Goal: Transaction & Acquisition: Purchase product/service

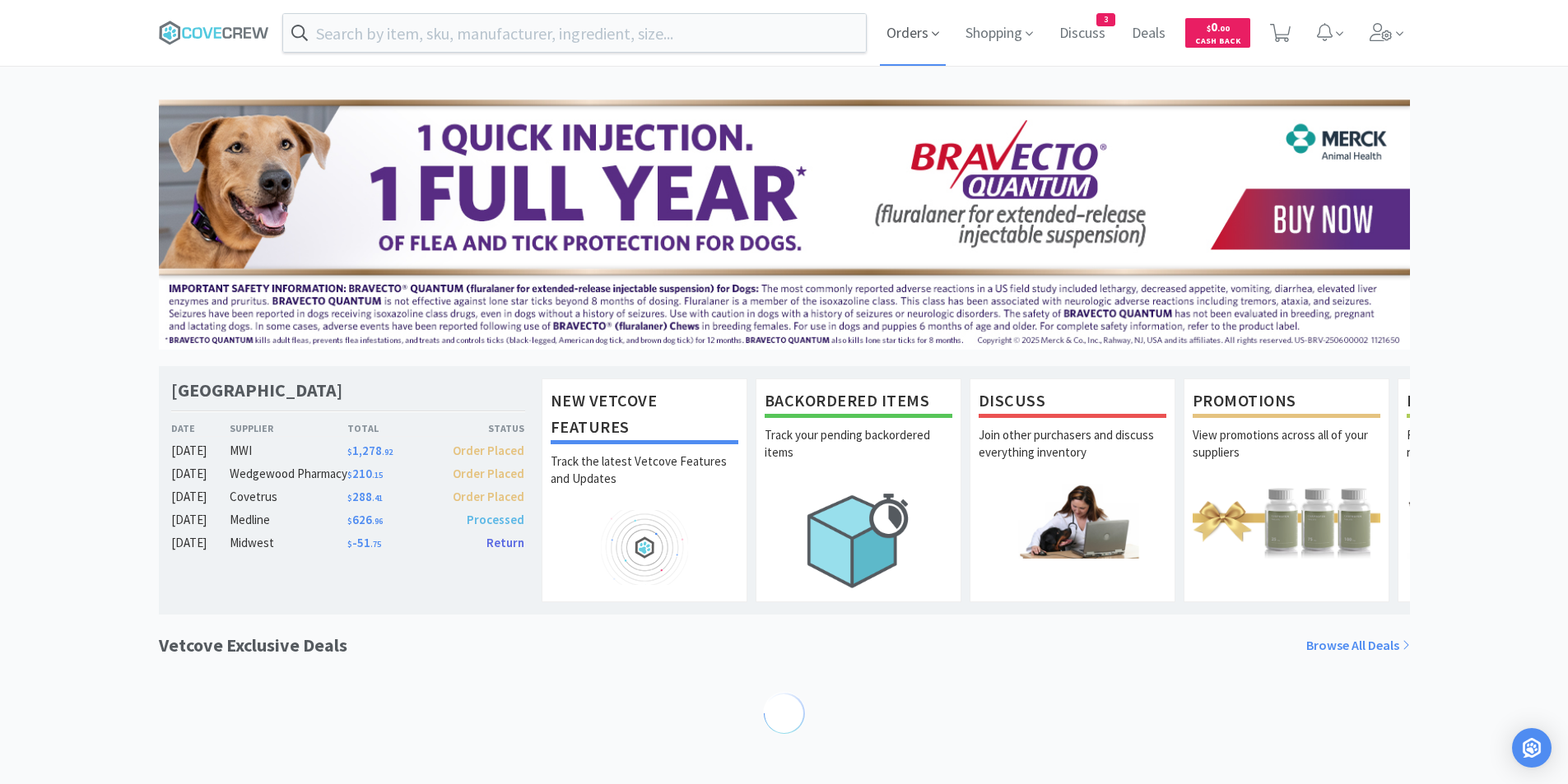
click at [913, 32] on span "Orders" at bounding box center [912, 32] width 66 height 66
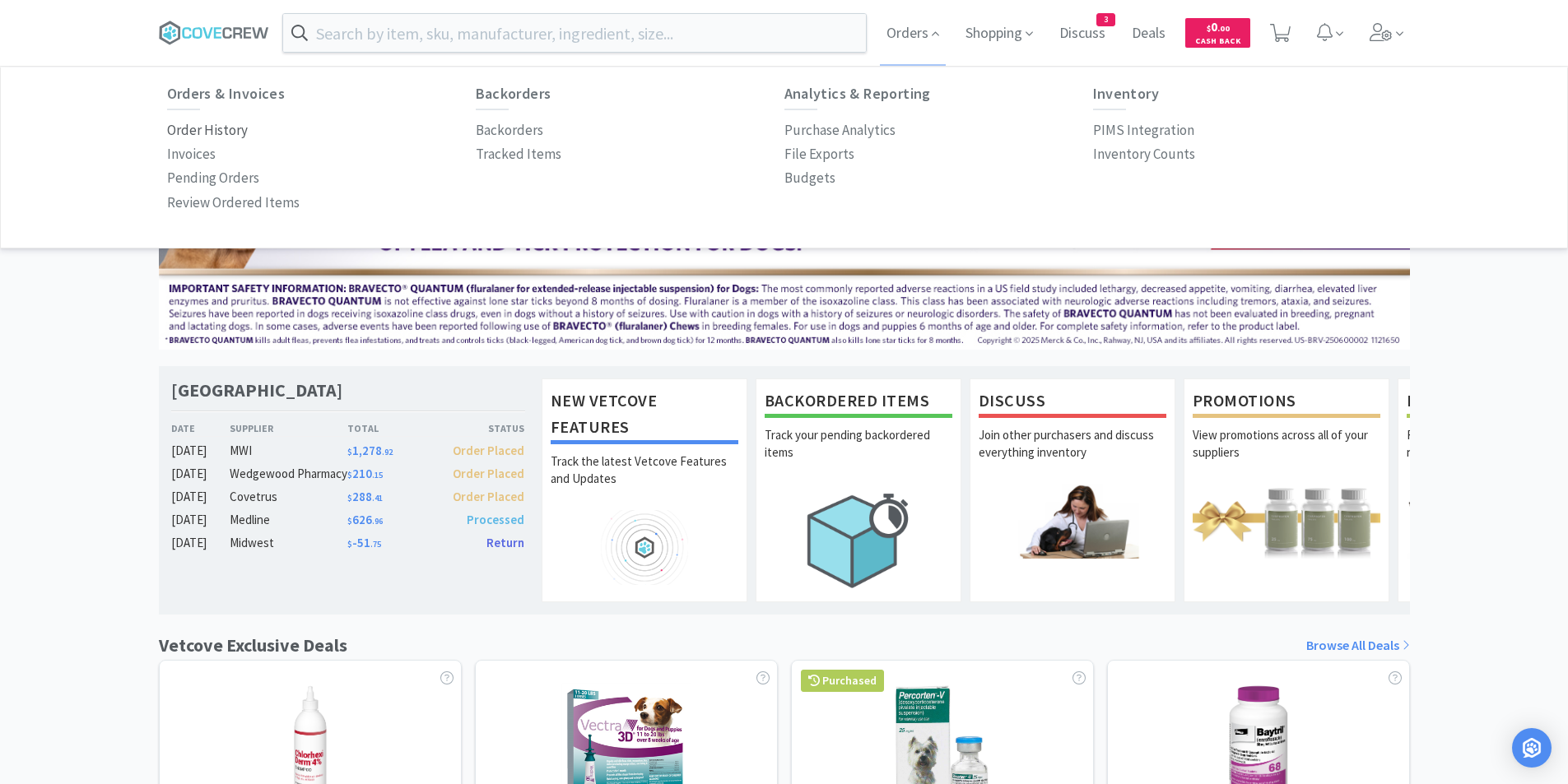
click at [235, 137] on p "Order History" at bounding box center [207, 130] width 81 height 22
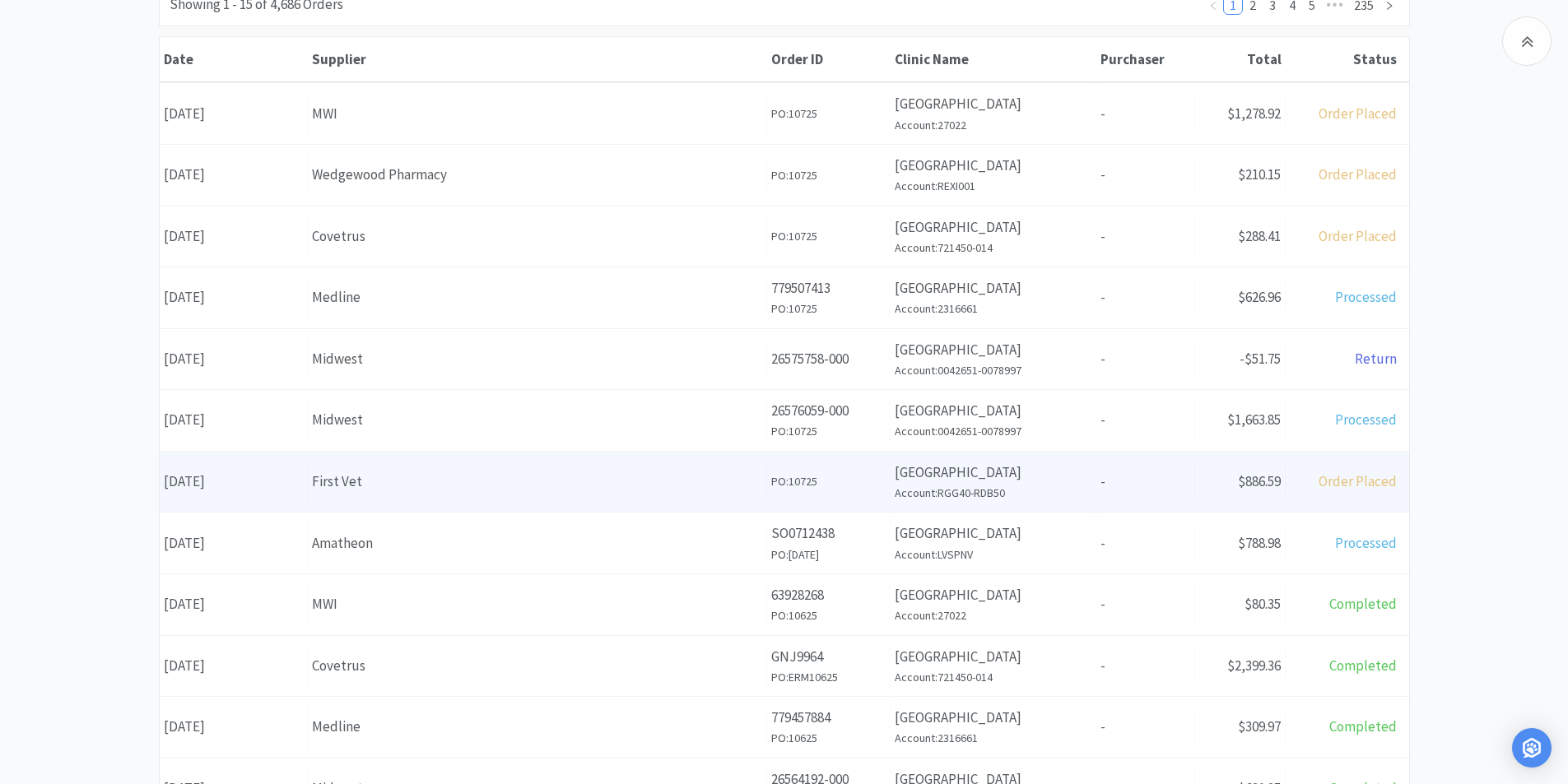
scroll to position [411, 0]
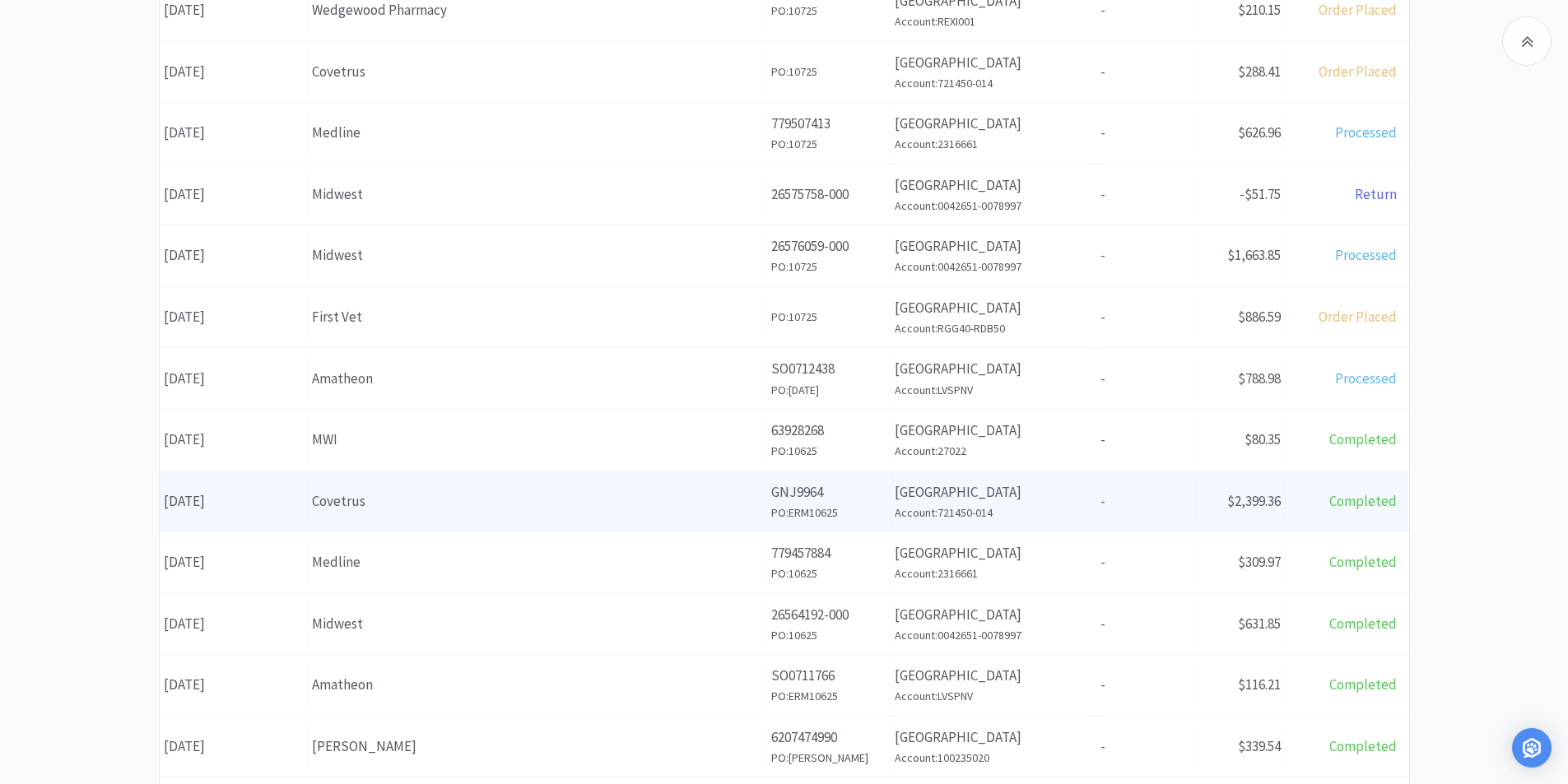
click at [372, 512] on div "Covetrus" at bounding box center [537, 501] width 450 height 22
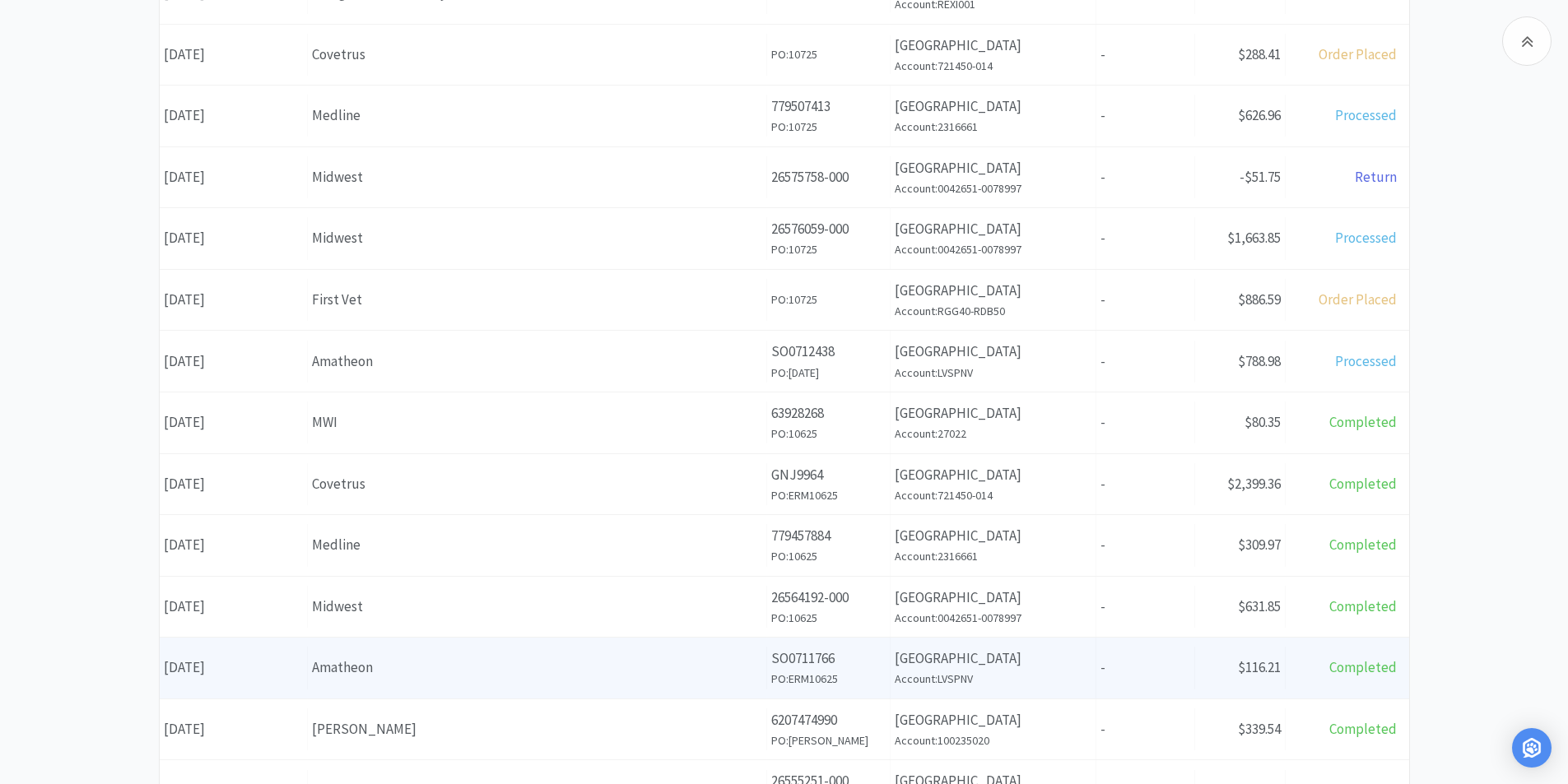
scroll to position [573, 0]
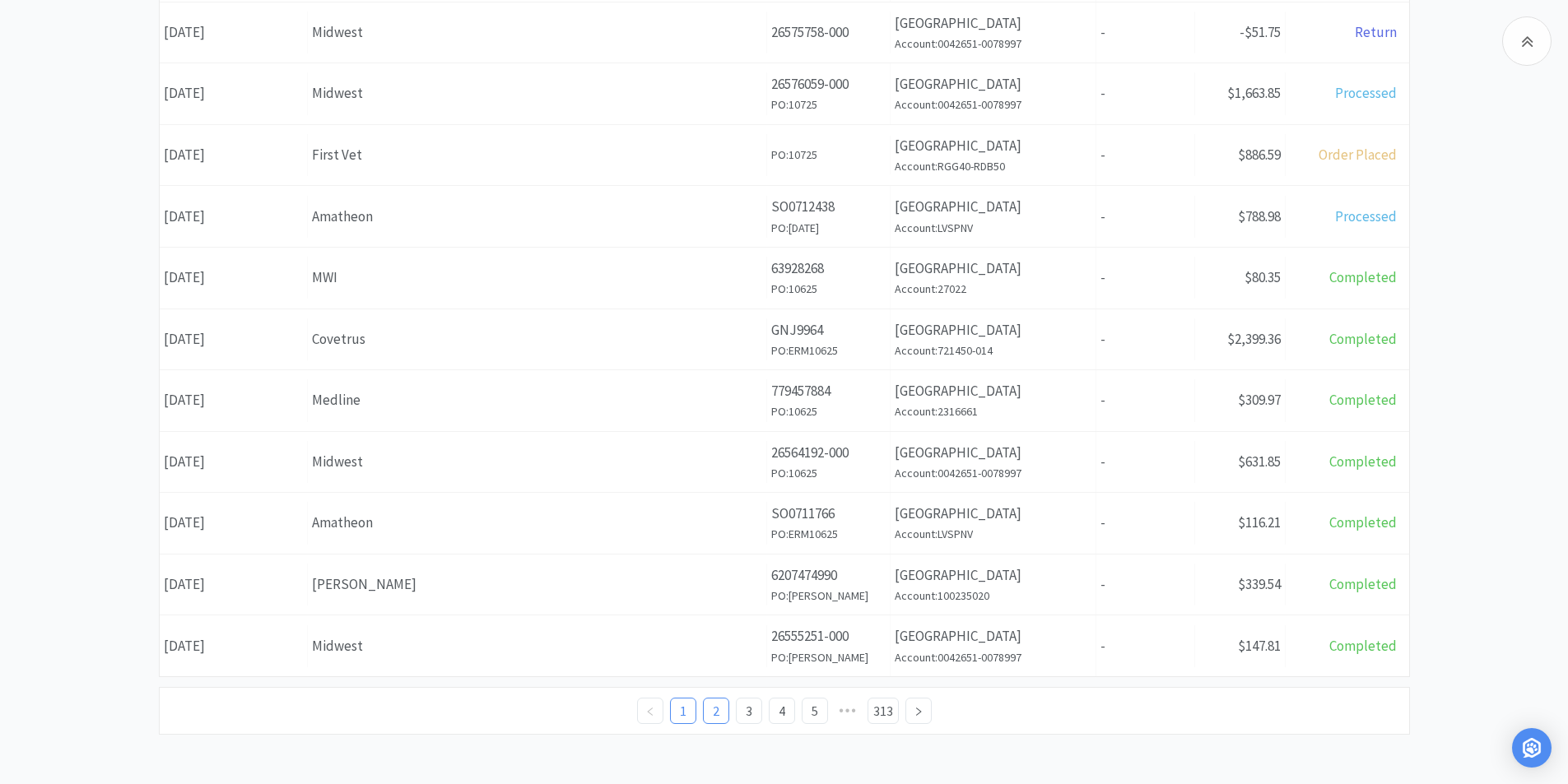
click at [718, 709] on link "2" at bounding box center [717, 712] width 25 height 25
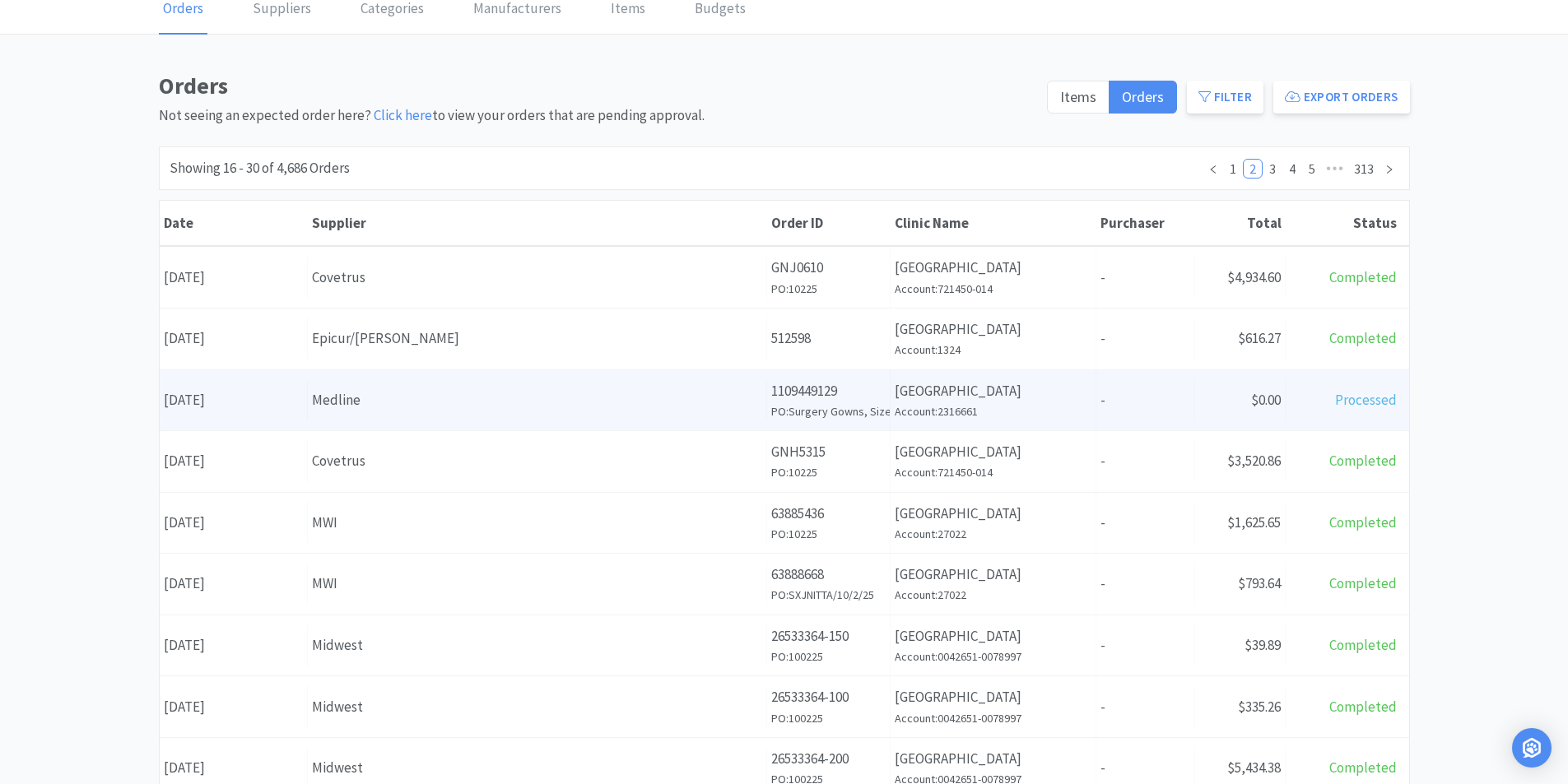
scroll to position [82, 0]
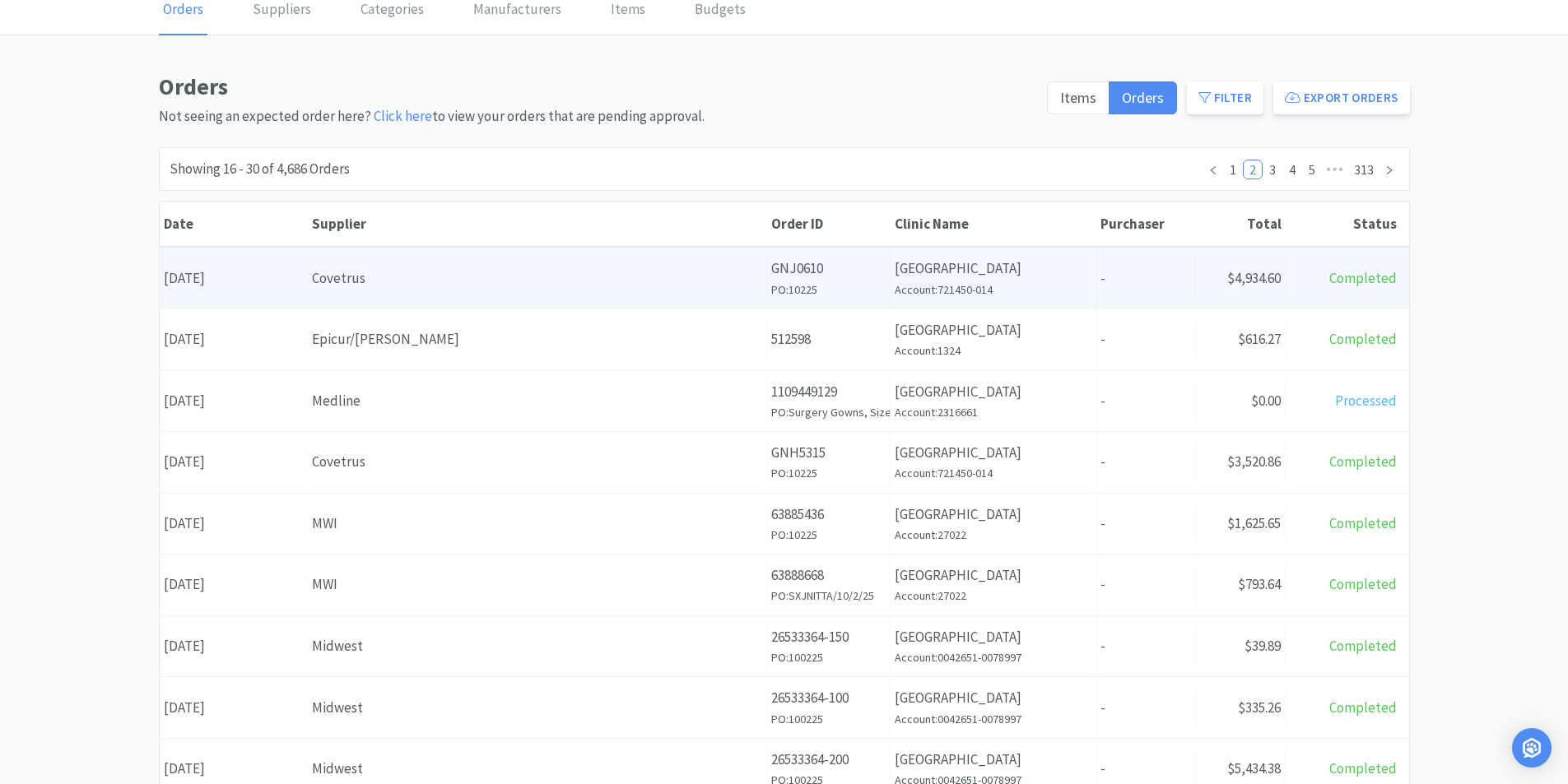
click at [476, 280] on div "Covetrus" at bounding box center [537, 278] width 450 height 22
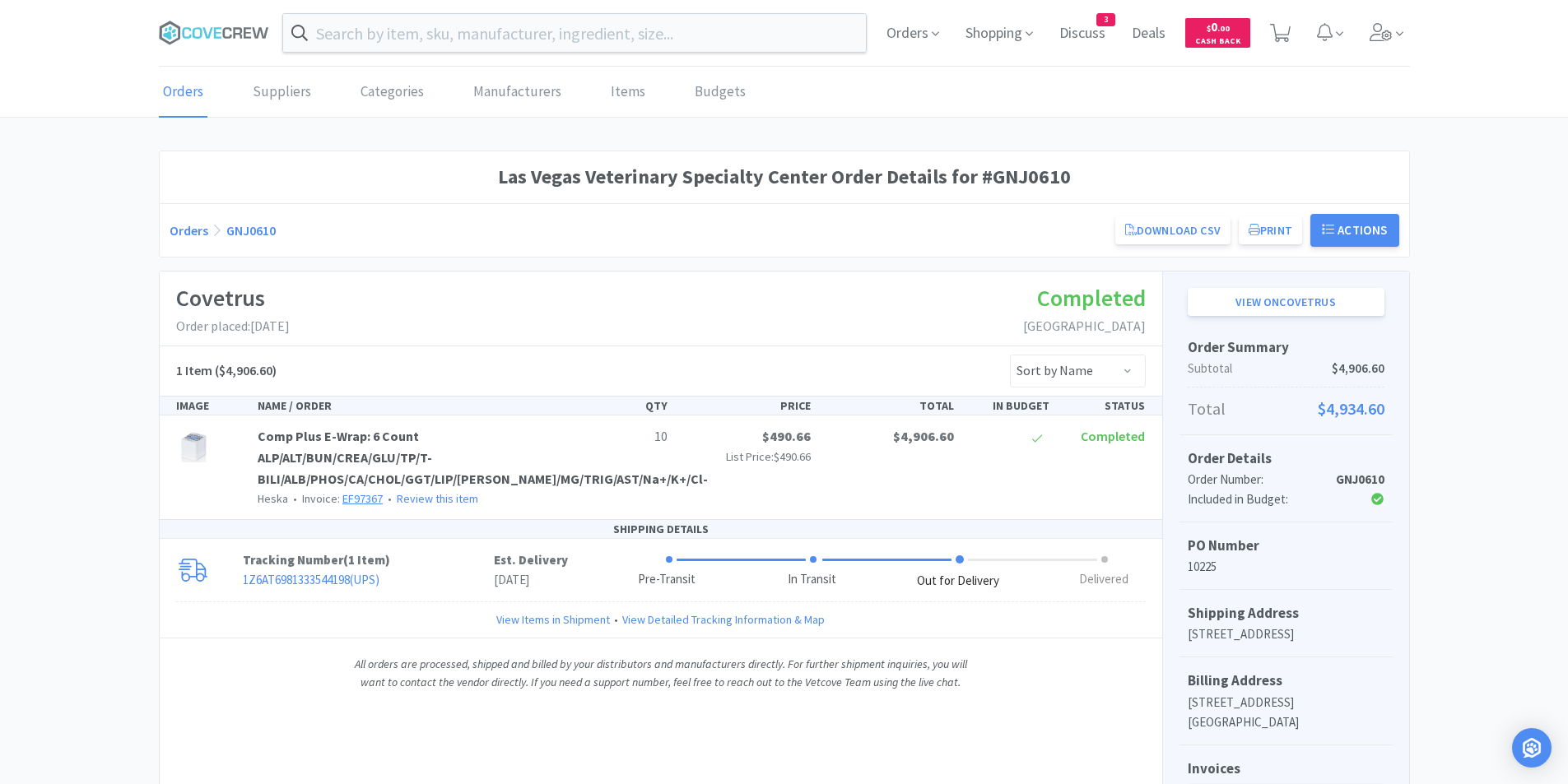
click at [358, 500] on link "EF97367" at bounding box center [362, 499] width 40 height 15
click at [435, 37] on input "text" at bounding box center [574, 32] width 583 height 37
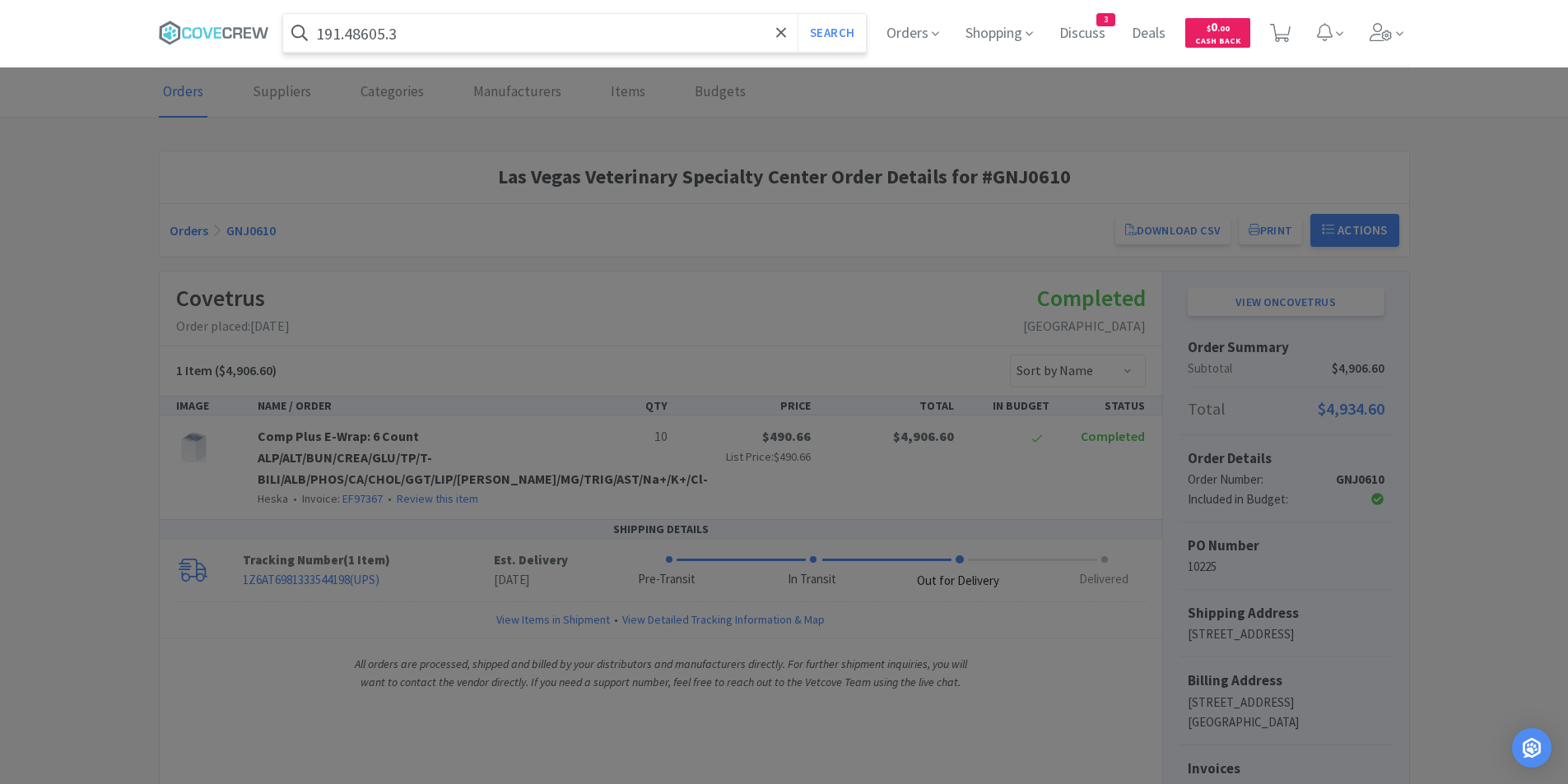
type input "191.48605.3"
click at [797, 14] on button "Search" at bounding box center [831, 32] width 68 height 37
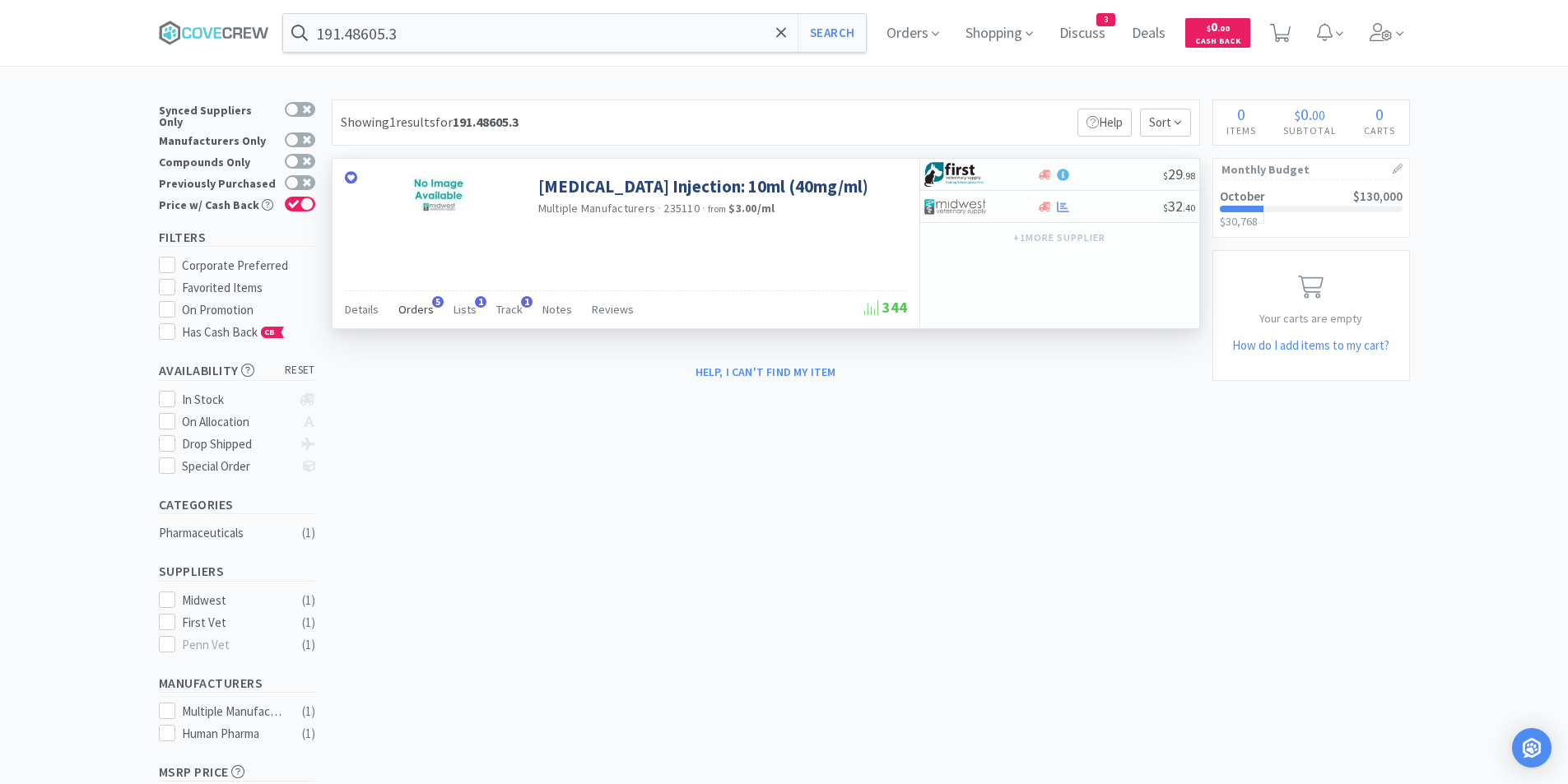
click at [419, 315] on span "Orders" at bounding box center [416, 310] width 36 height 15
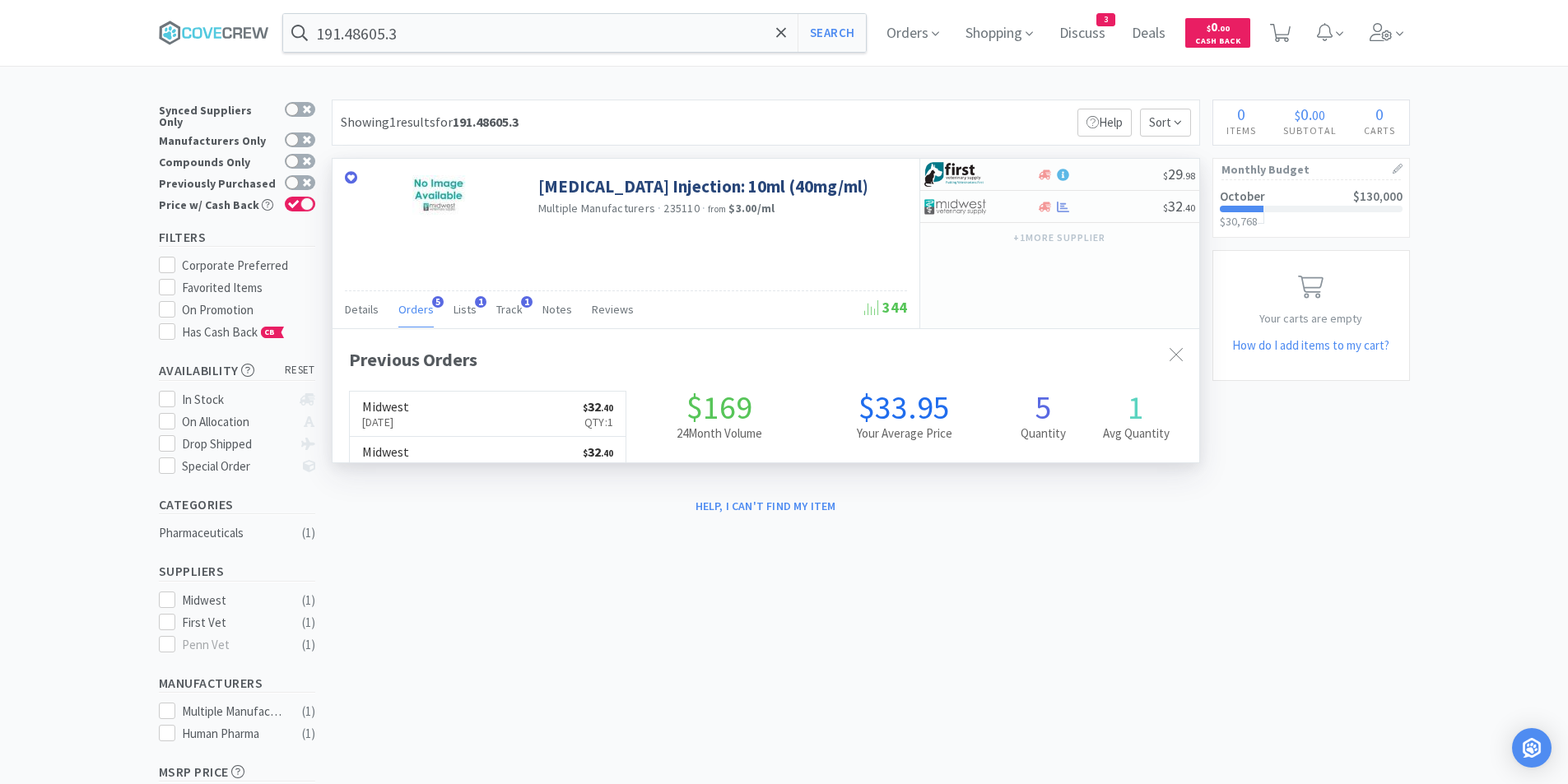
scroll to position [426, 866]
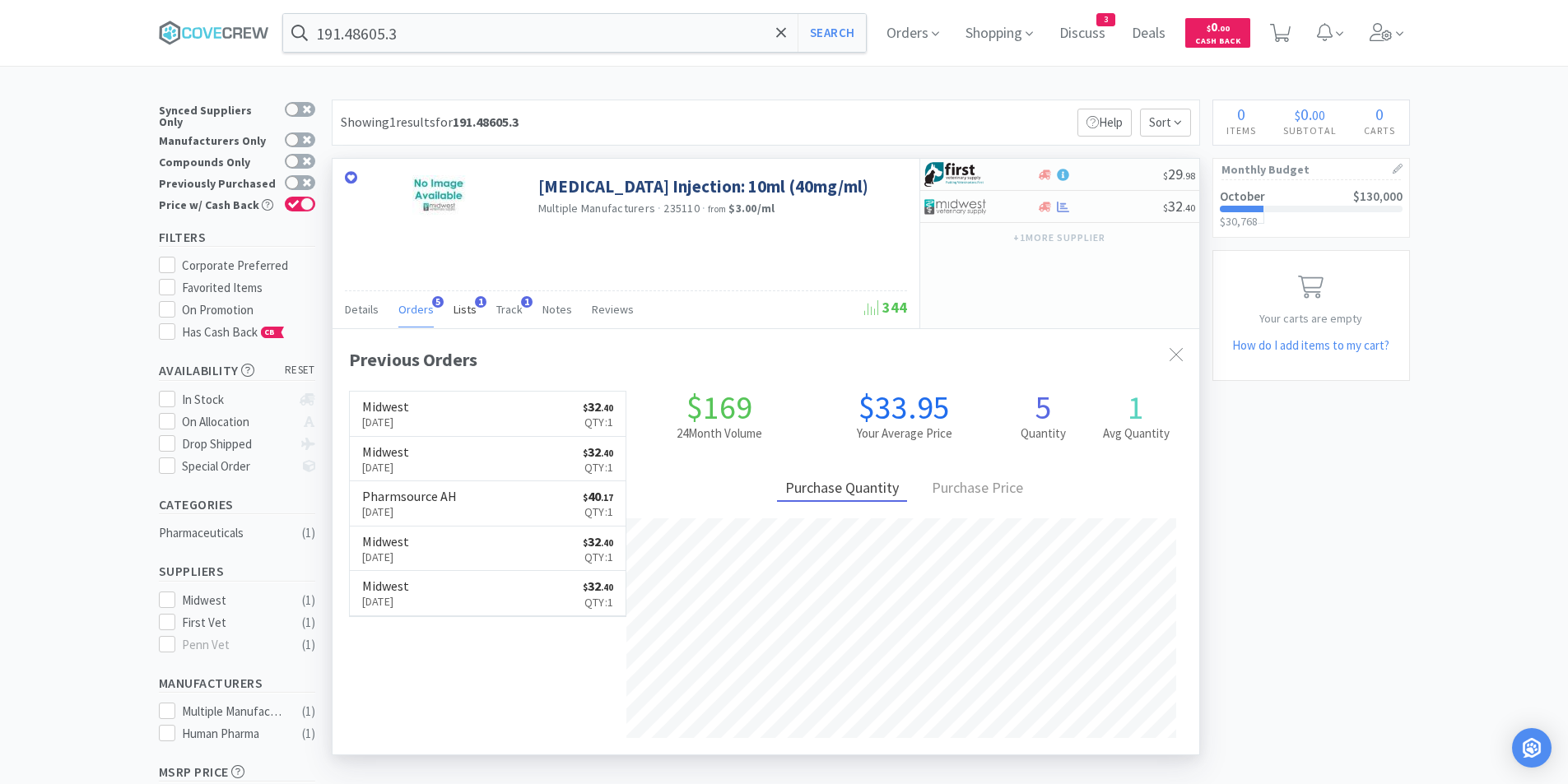
click at [469, 310] on span "Lists" at bounding box center [465, 310] width 23 height 15
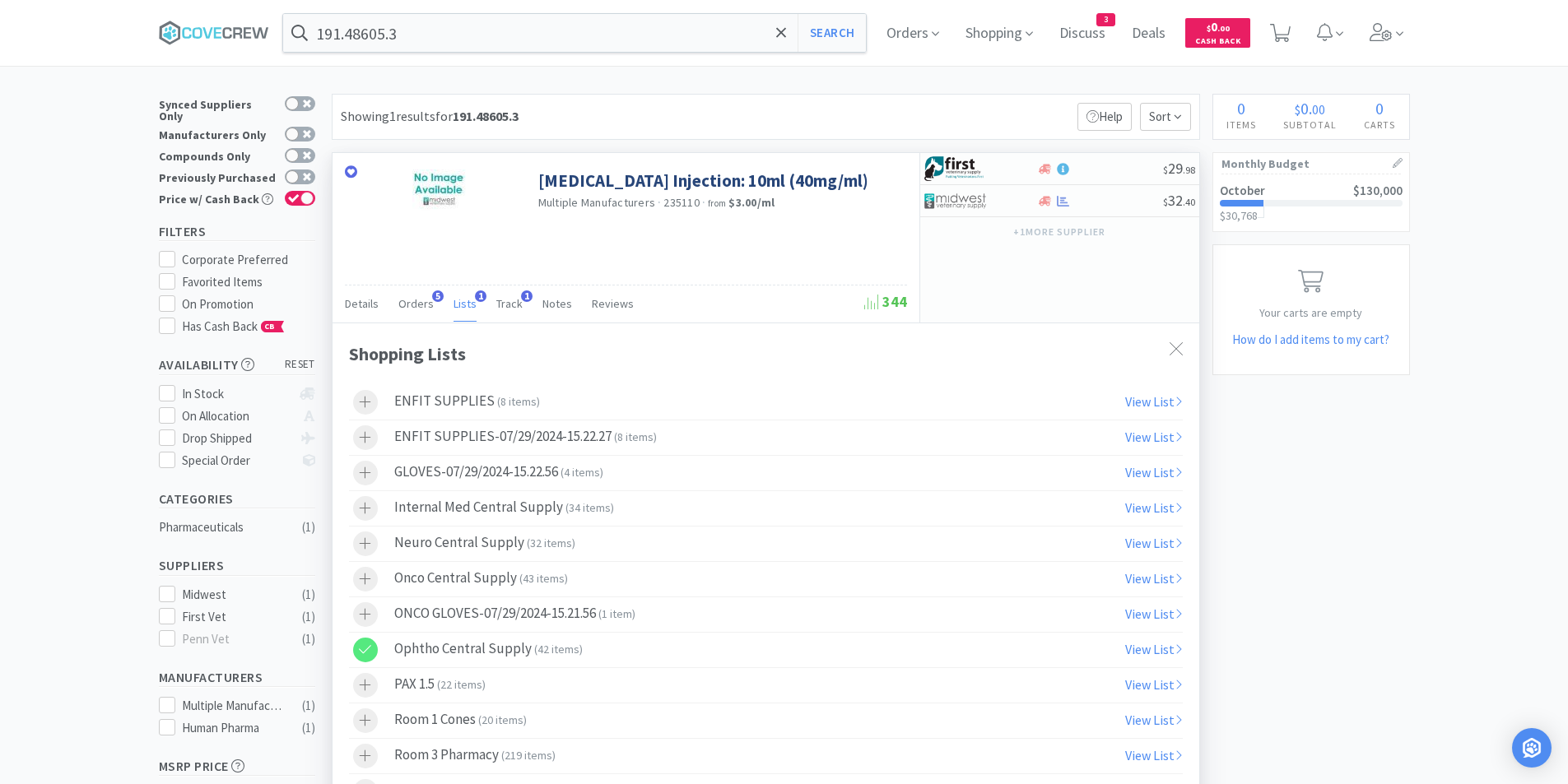
scroll to position [0, 0]
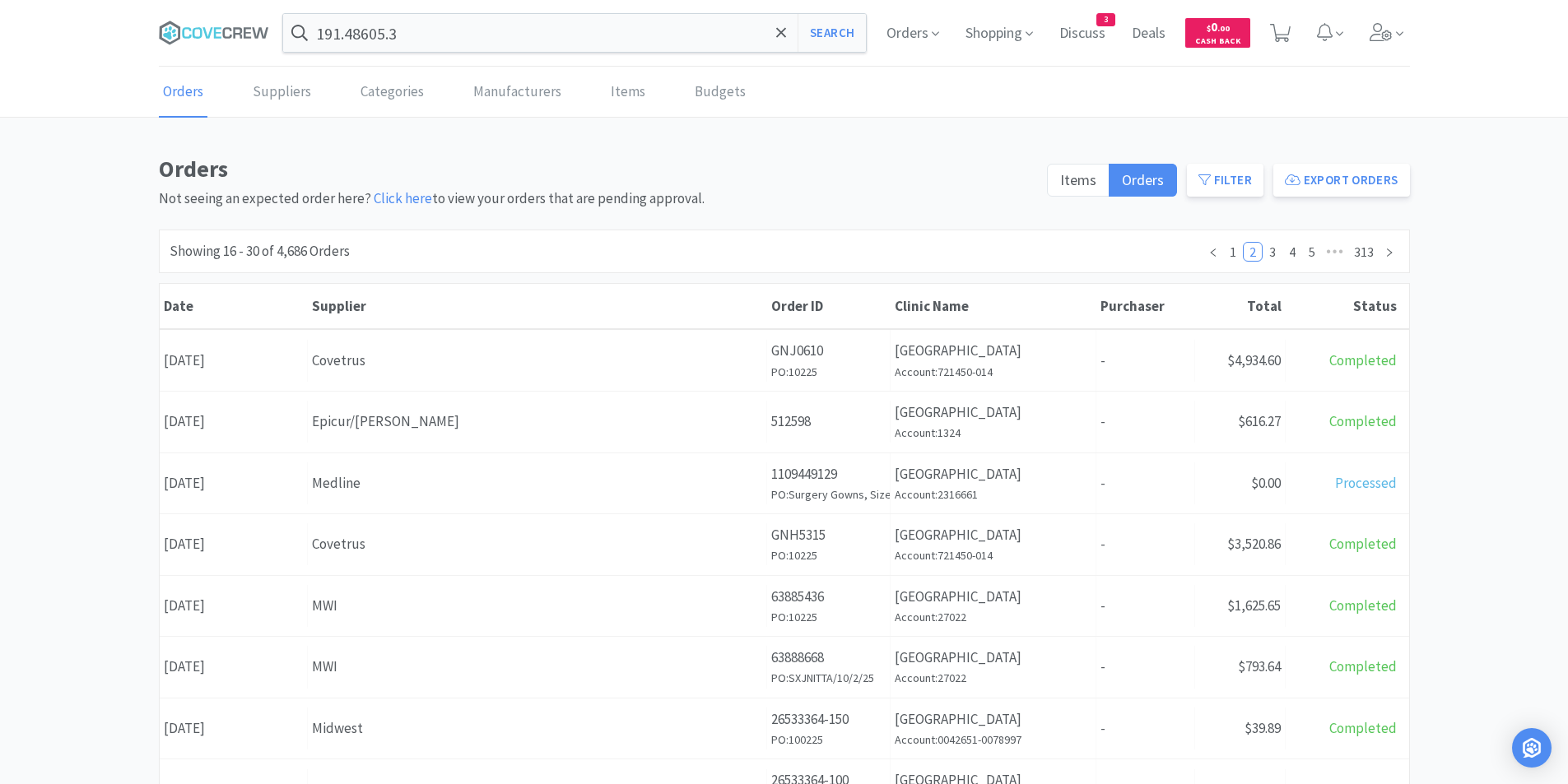
scroll to position [82, 0]
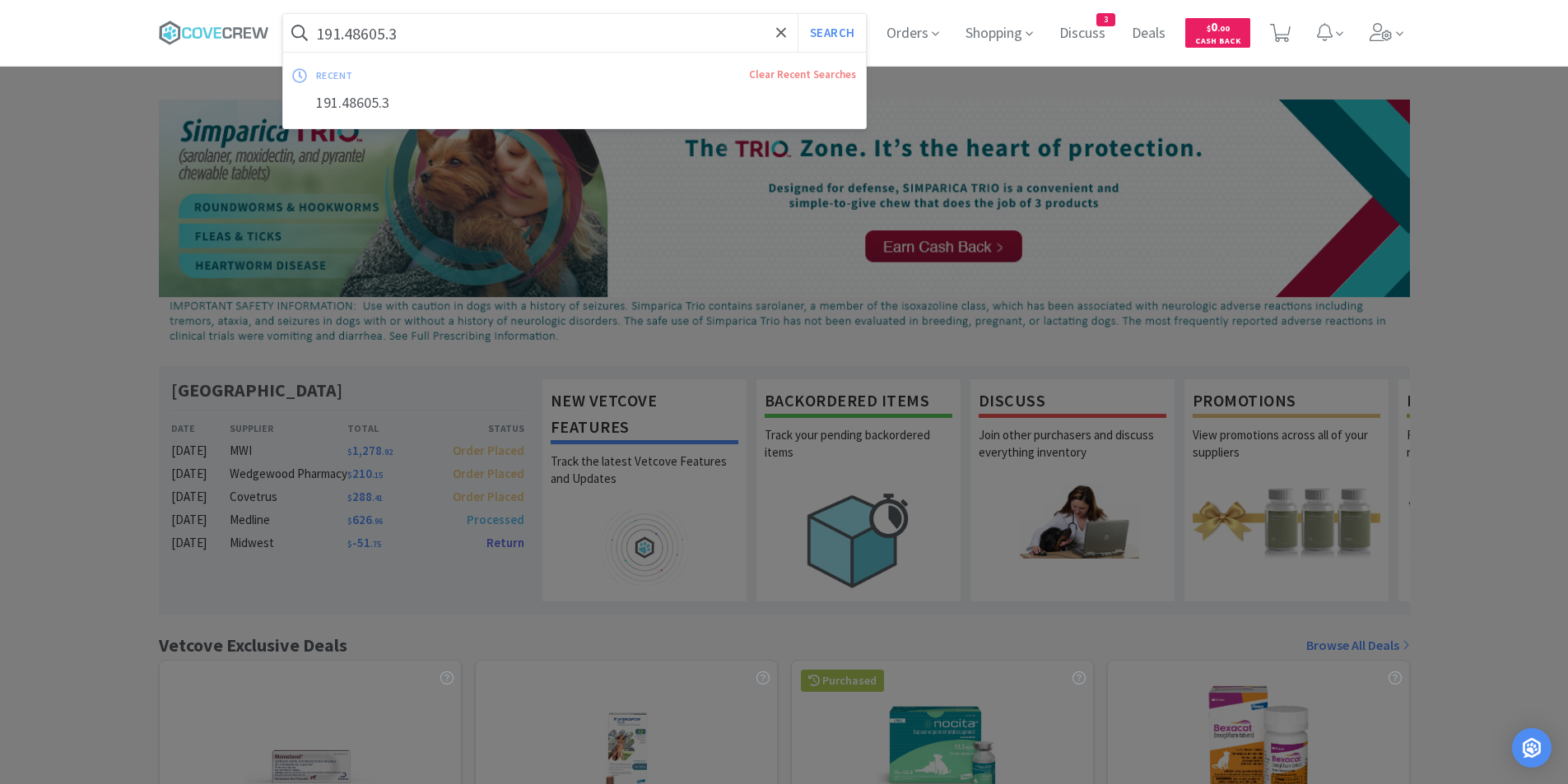
click at [639, 37] on input "191.48605.3" at bounding box center [574, 32] width 583 height 37
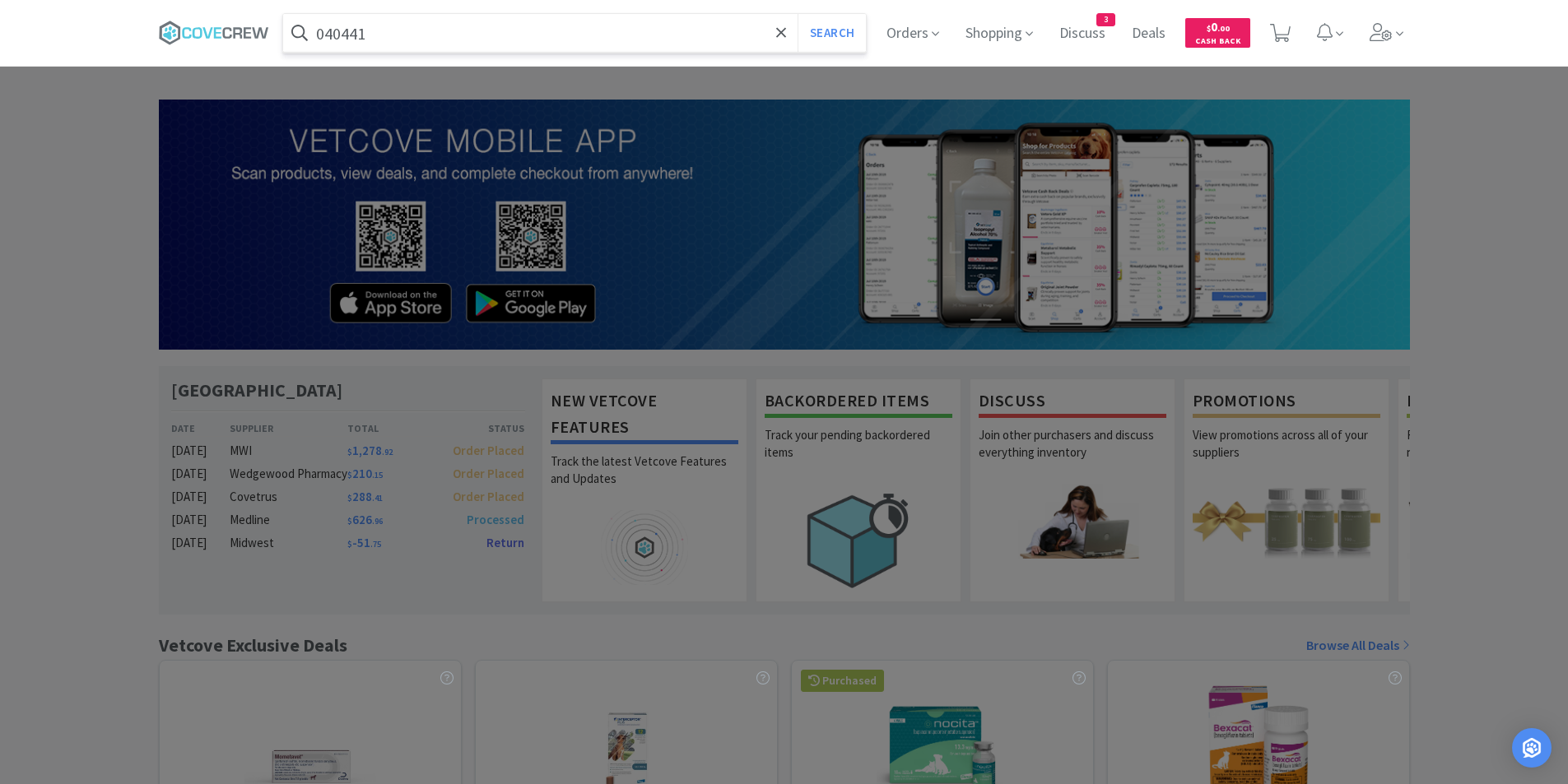
type input "040441"
click at [797, 14] on button "Search" at bounding box center [831, 32] width 68 height 37
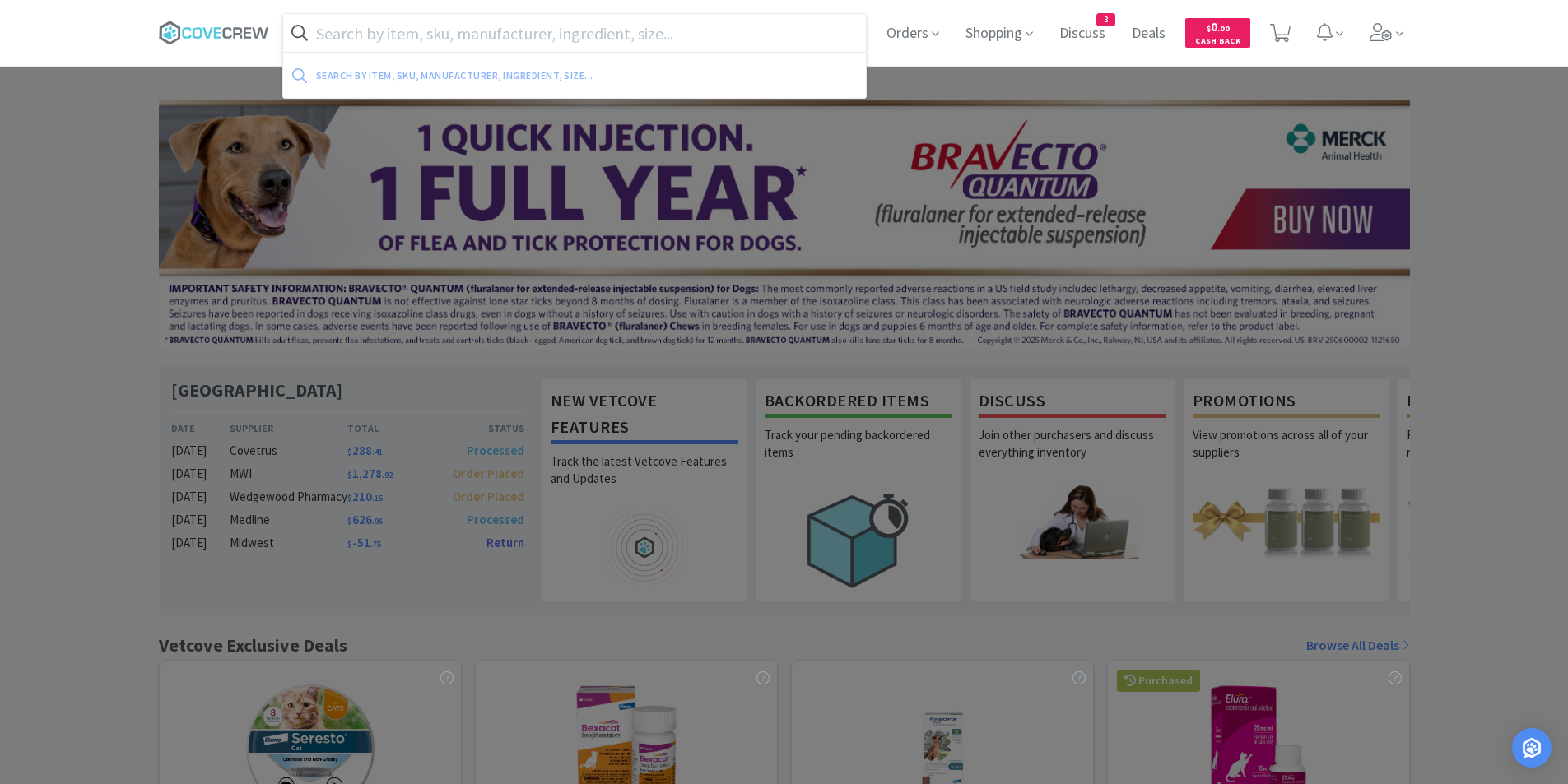
click at [588, 38] on input "text" at bounding box center [574, 32] width 583 height 37
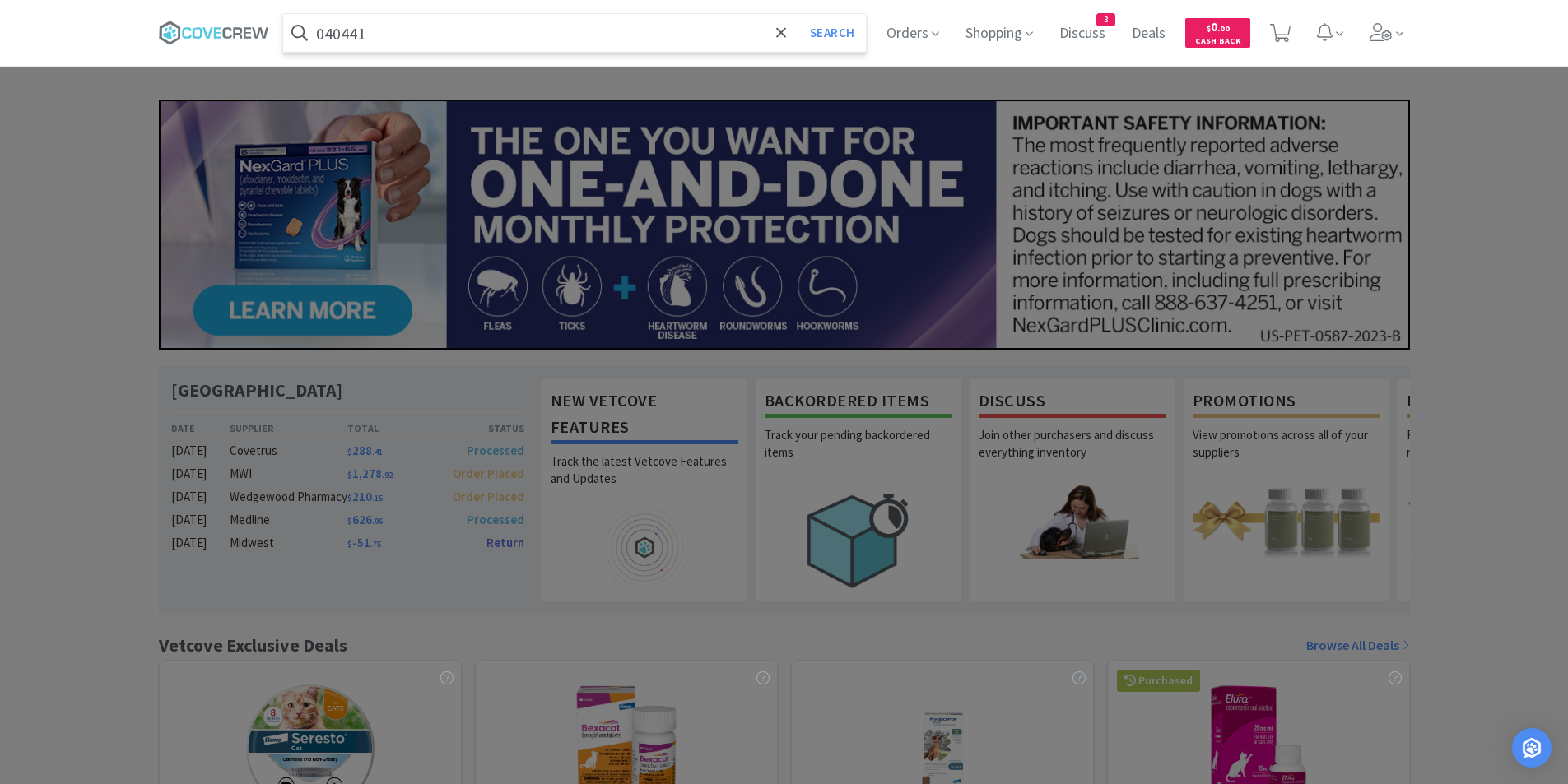
type input "040441"
click at [797, 14] on button "Search" at bounding box center [831, 32] width 68 height 37
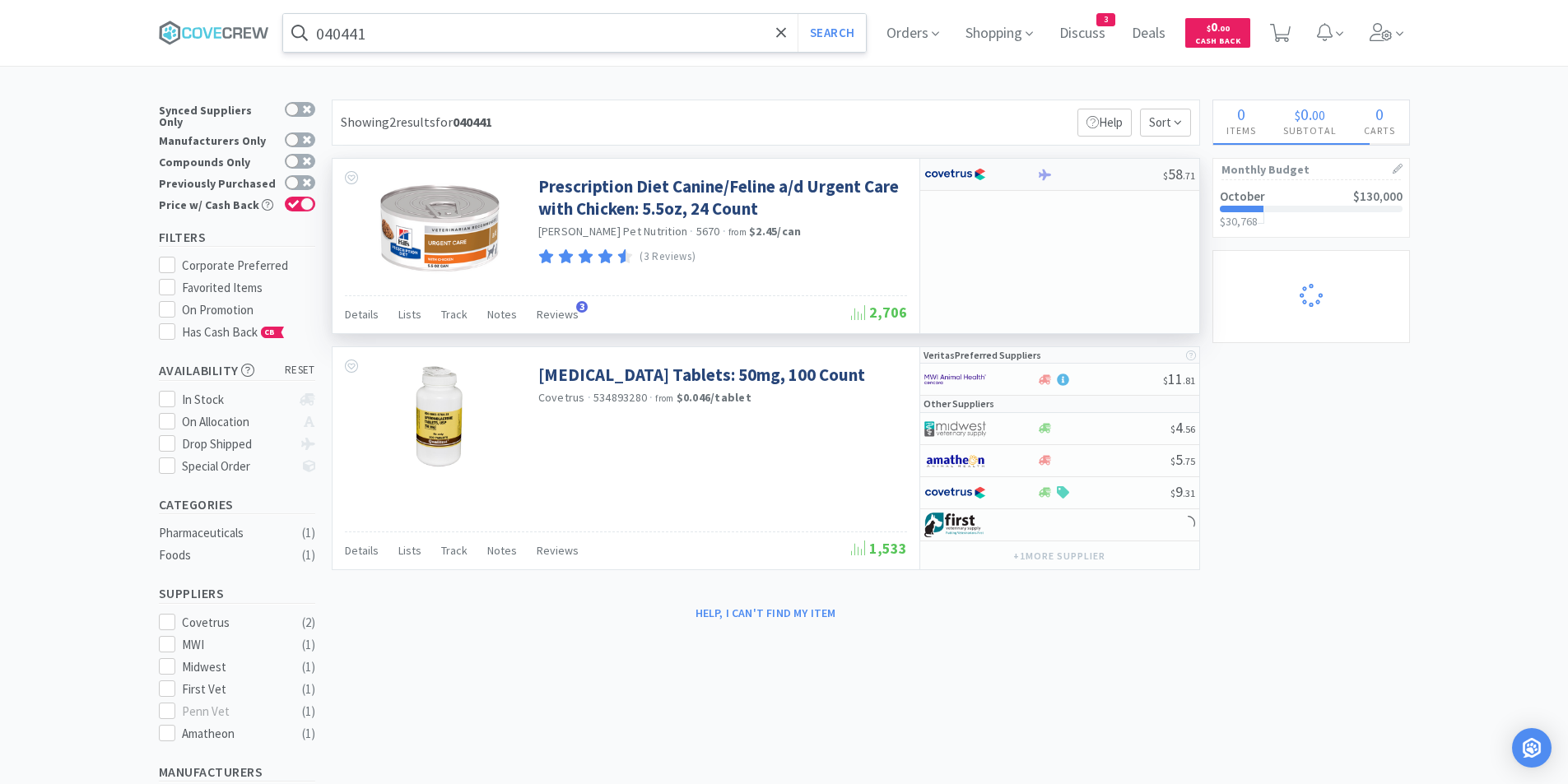
click at [1032, 174] on div at bounding box center [980, 175] width 112 height 28
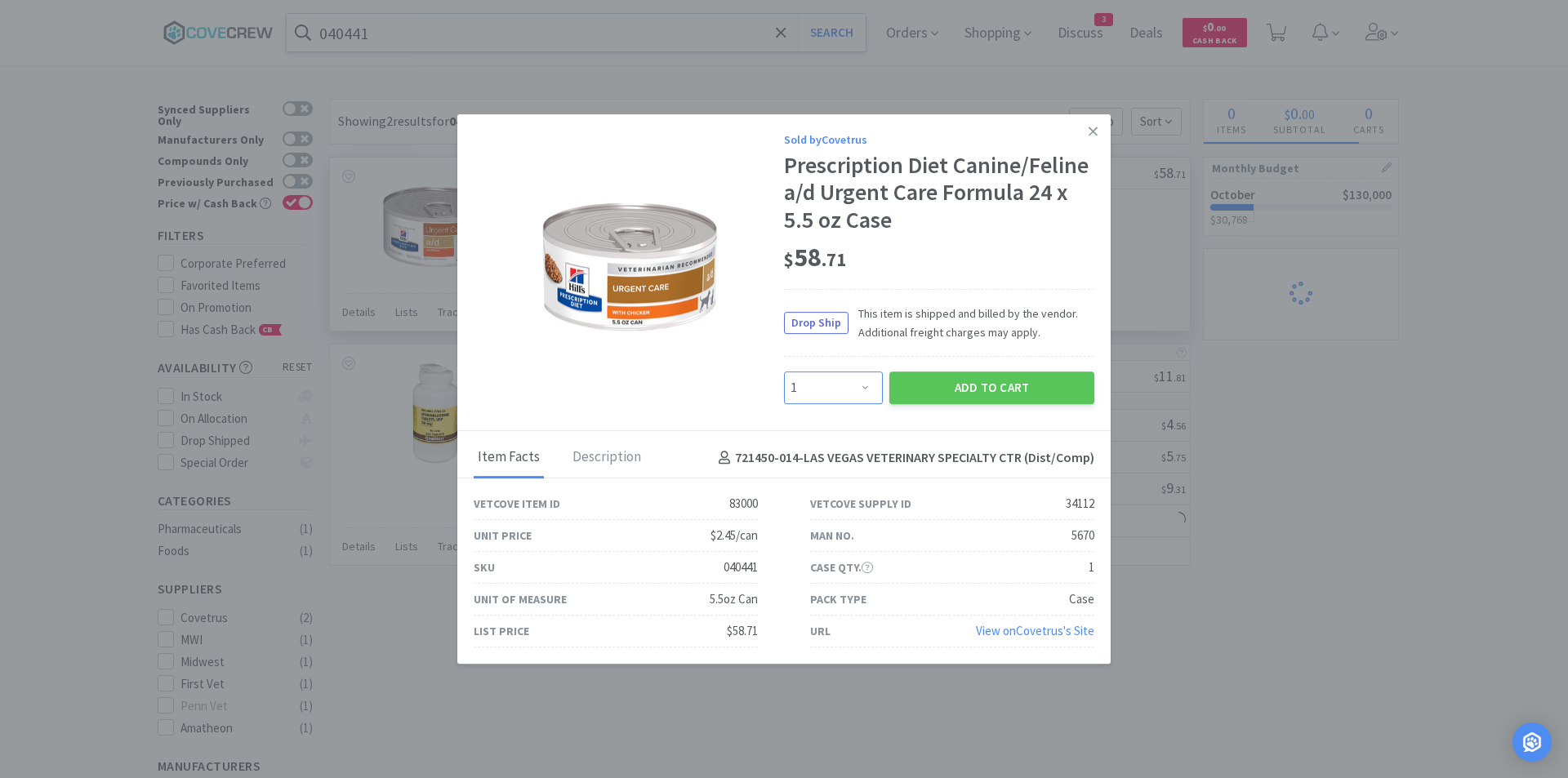
click at [870, 389] on select "Enter Quantity 1 2 3 4 5 6 7 8 9 10 11 12 13 14 15 16 17 18 19 20 Enter Quantity" at bounding box center [833, 388] width 99 height 33
select select "2"
click at [784, 372] on select "Enter Quantity 1 2 3 4 5 6 7 8 9 10 11 12 13 14 15 16 17 18 19 20 Enter Quantity" at bounding box center [833, 388] width 99 height 33
click at [930, 394] on button "Add to Cart" at bounding box center [992, 388] width 205 height 33
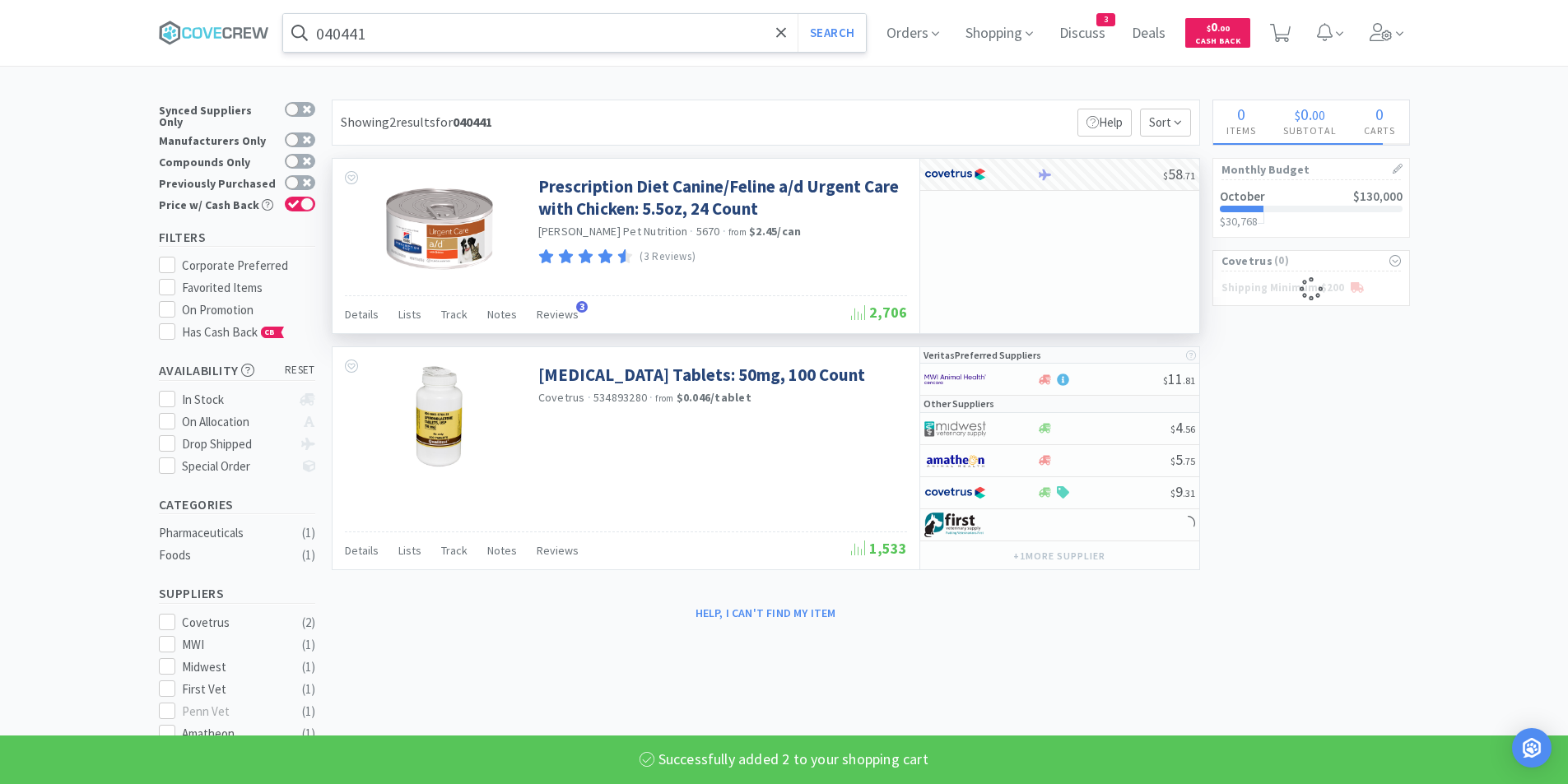
select select "2"
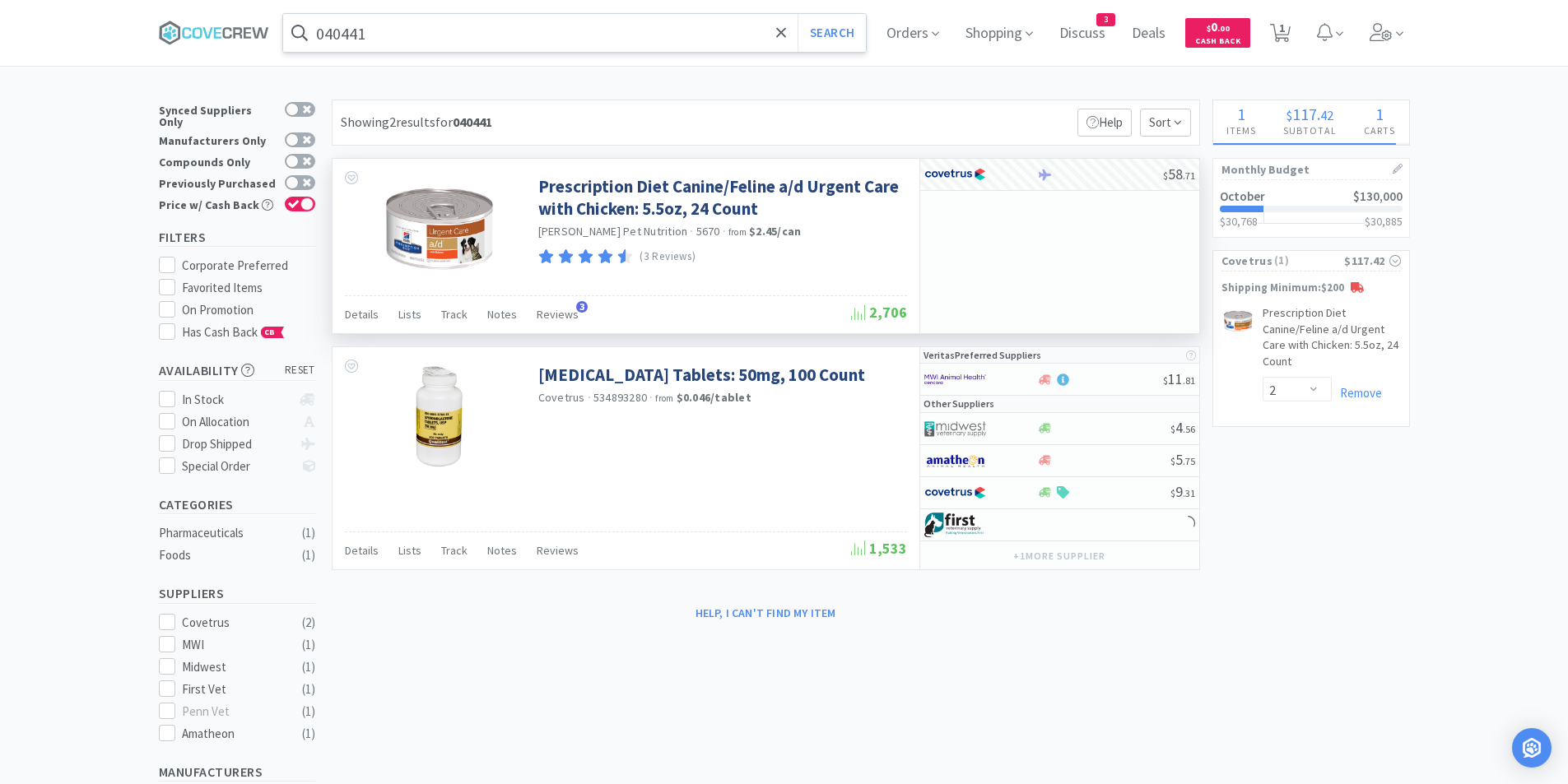
click at [591, 34] on input "040441" at bounding box center [574, 32] width 583 height 37
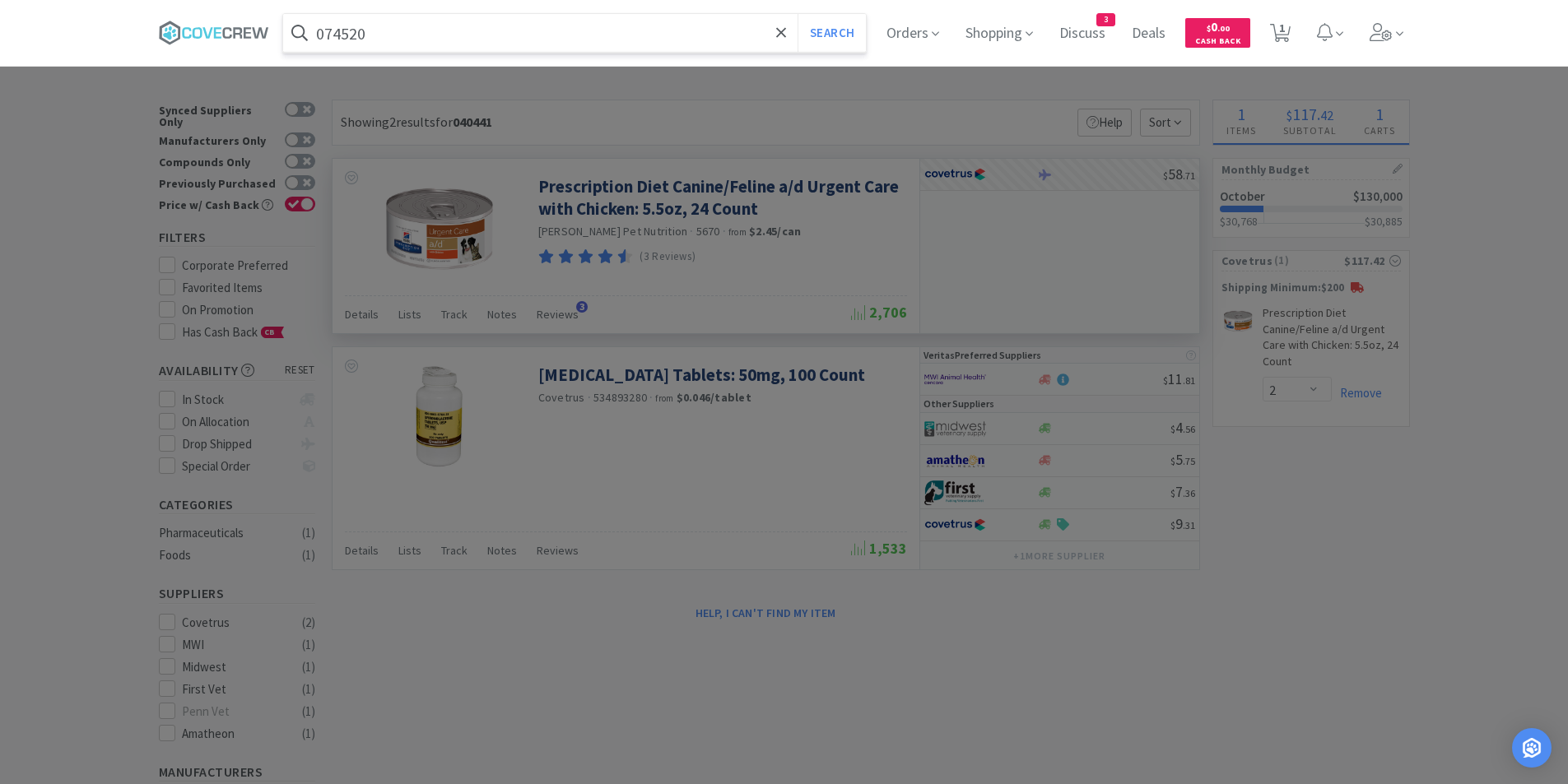
type input "074520"
click at [797, 14] on button "Search" at bounding box center [831, 32] width 68 height 37
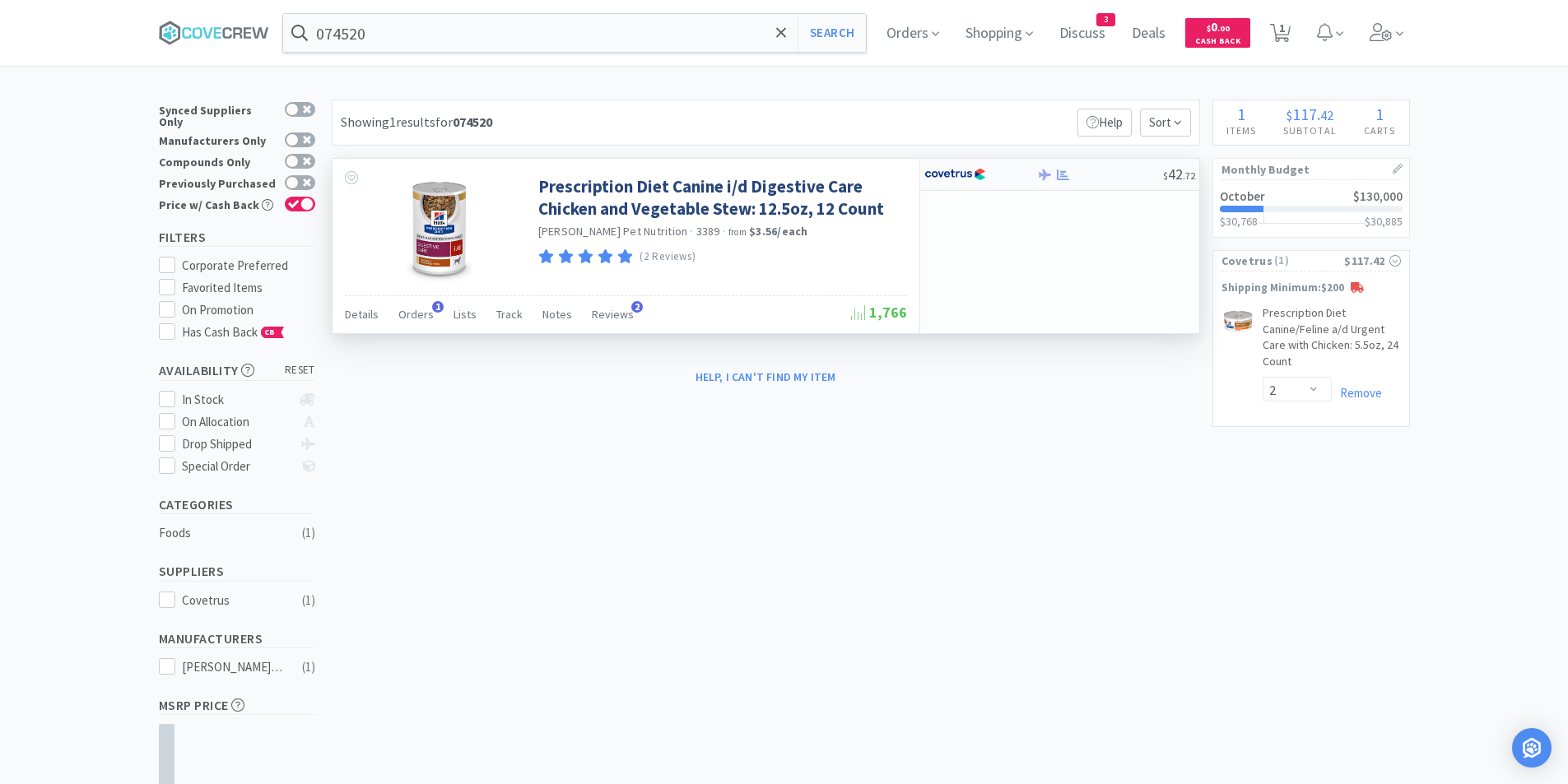
click at [1002, 176] on div at bounding box center [970, 175] width 91 height 28
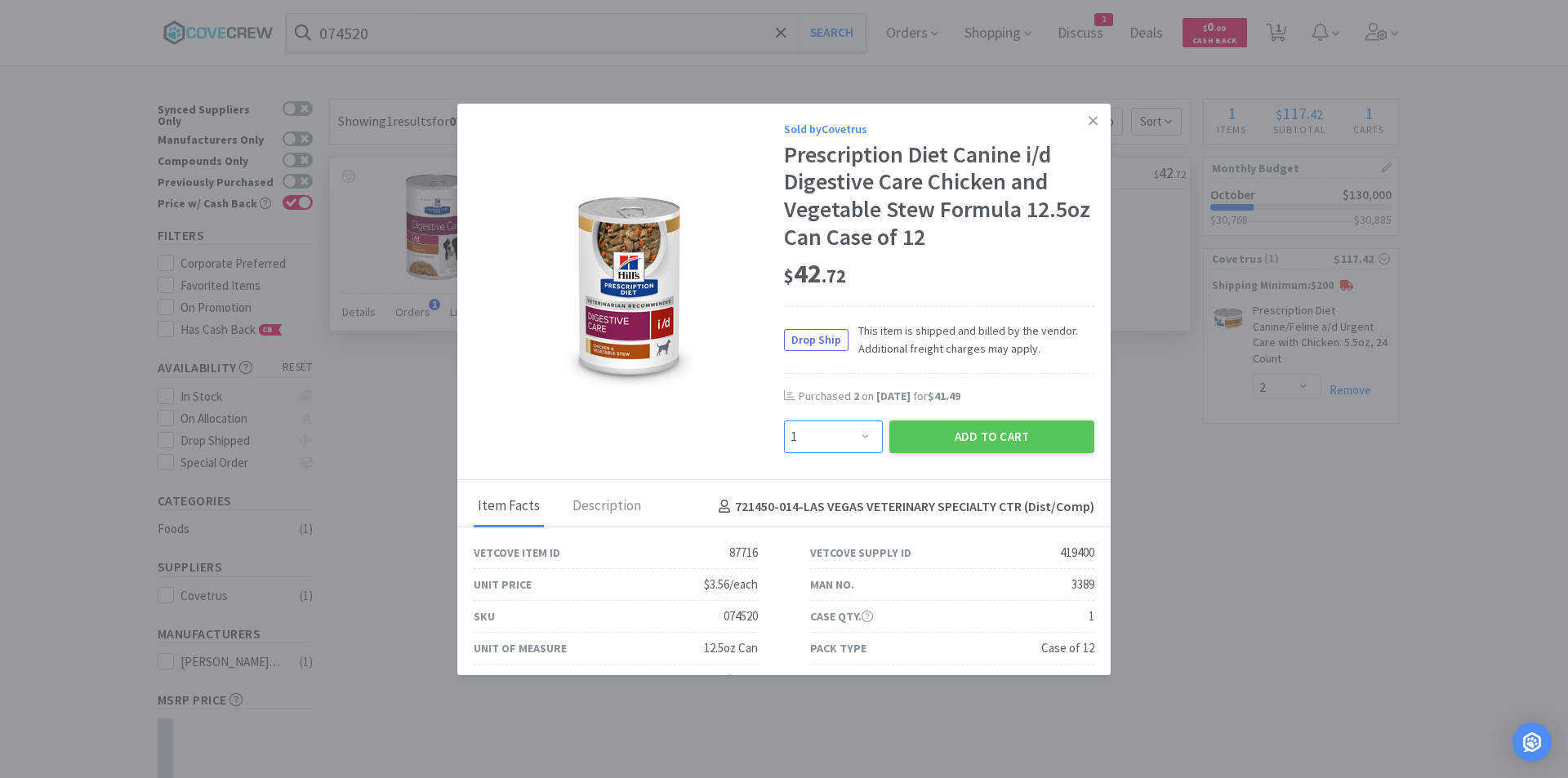
click at [860, 440] on select "Enter Quantity 1 2 3 4 5 6 7 8 9 10 11 12 13 14 15 16 17 18 19 20 Enter Quantity" at bounding box center [833, 437] width 99 height 33
select select "4"
click at [784, 420] on select "Enter Quantity 1 2 3 4 5 6 7 8 9 10 11 12 13 14 15 16 17 18 19 20 Enter Quantity" at bounding box center [833, 437] width 99 height 33
click at [973, 437] on button "Add to Cart" at bounding box center [992, 437] width 205 height 33
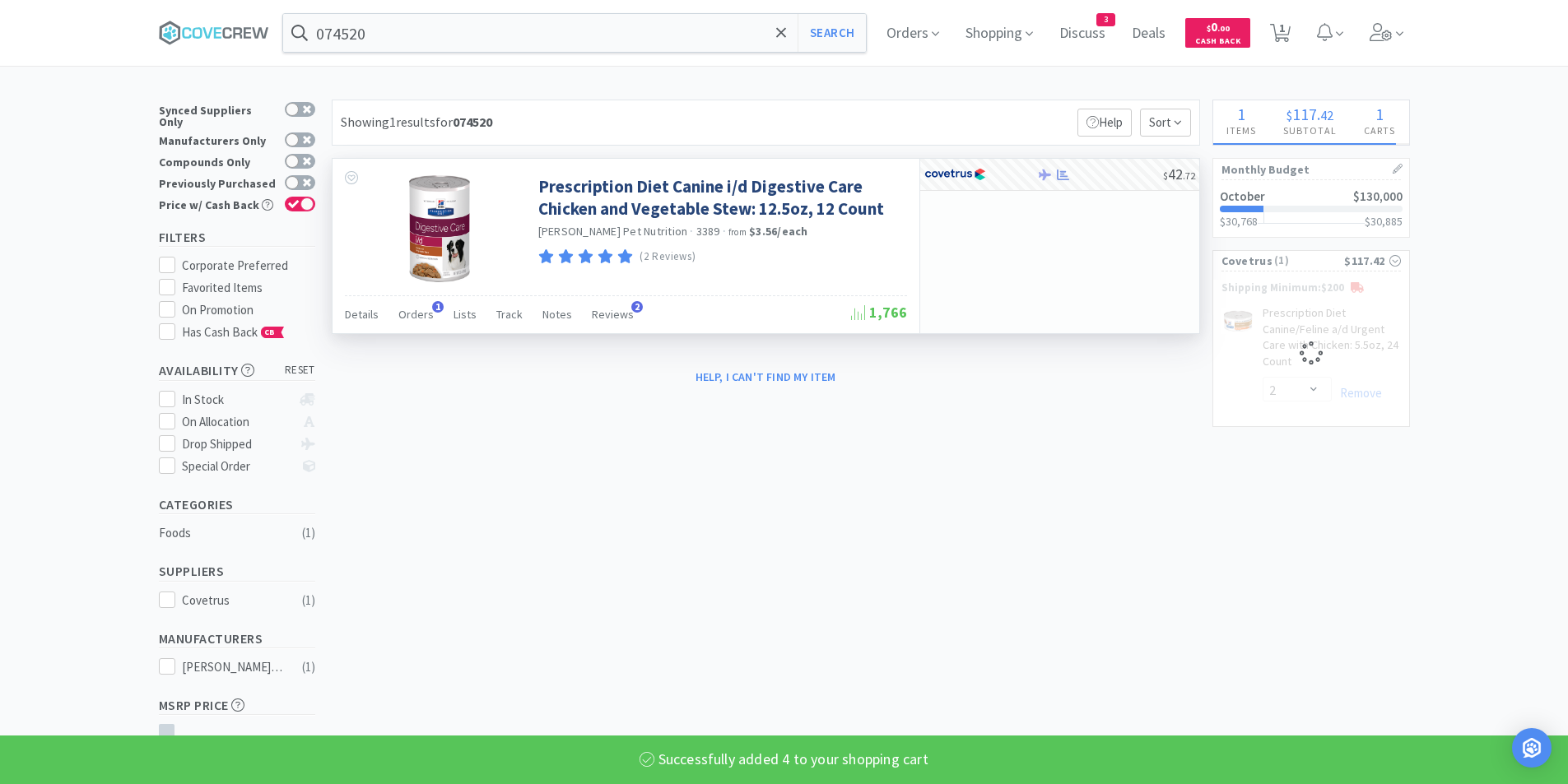
select select "4"
select select "2"
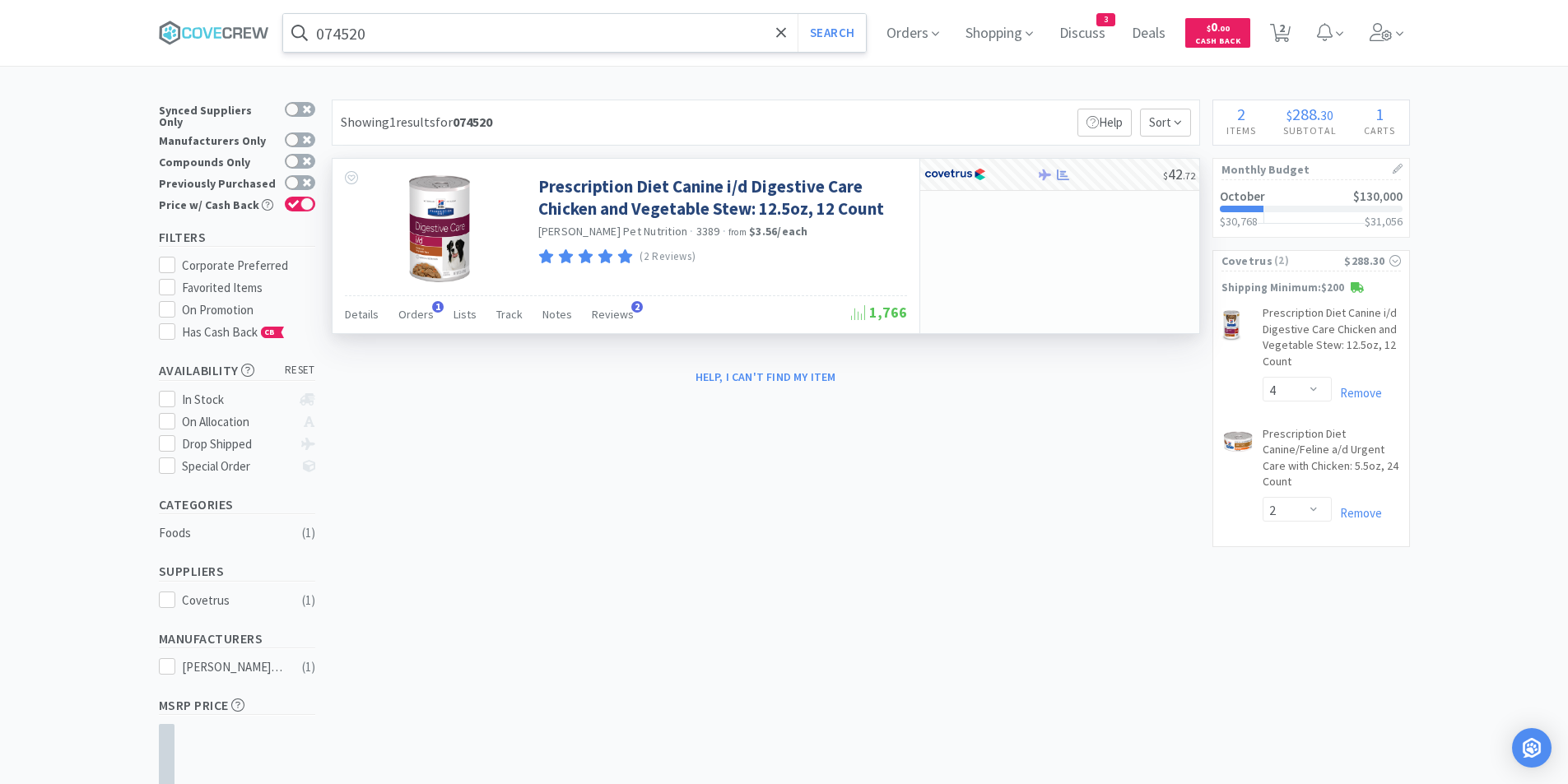
click at [445, 39] on input "074520" at bounding box center [574, 32] width 583 height 37
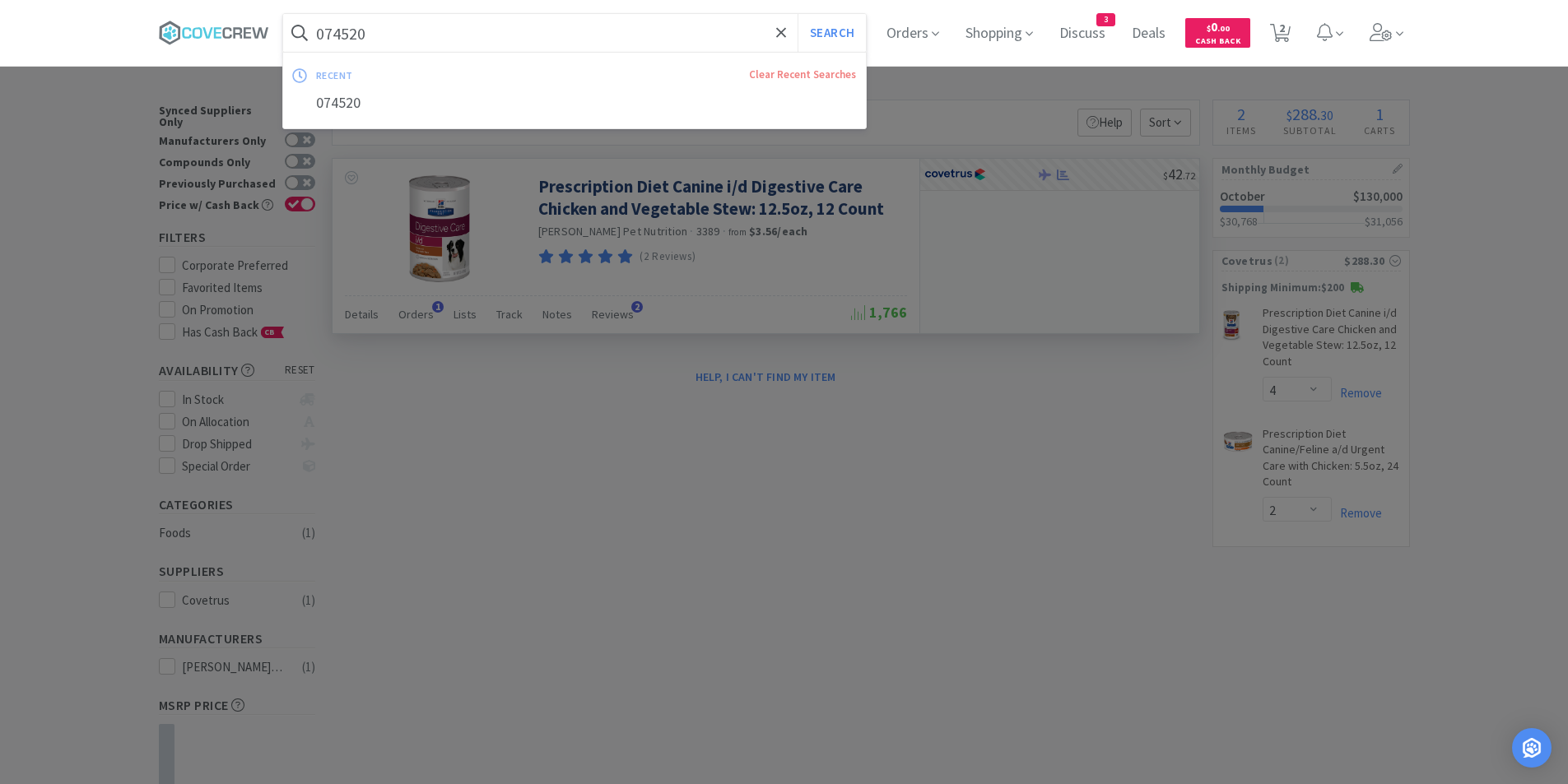
drag, startPoint x: 445, startPoint y: 39, endPoint x: 300, endPoint y: 37, distance: 145.0
click at [300, 37] on form "074520 Search" at bounding box center [574, 32] width 583 height 37
drag, startPoint x: 494, startPoint y: 20, endPoint x: 130, endPoint y: 19, distance: 364.0
click at [151, 19] on div "074520 Search recent Clear Recent Searches 074520 Orders Shopping Discuss Discu…" at bounding box center [784, 32] width 1568 height 66
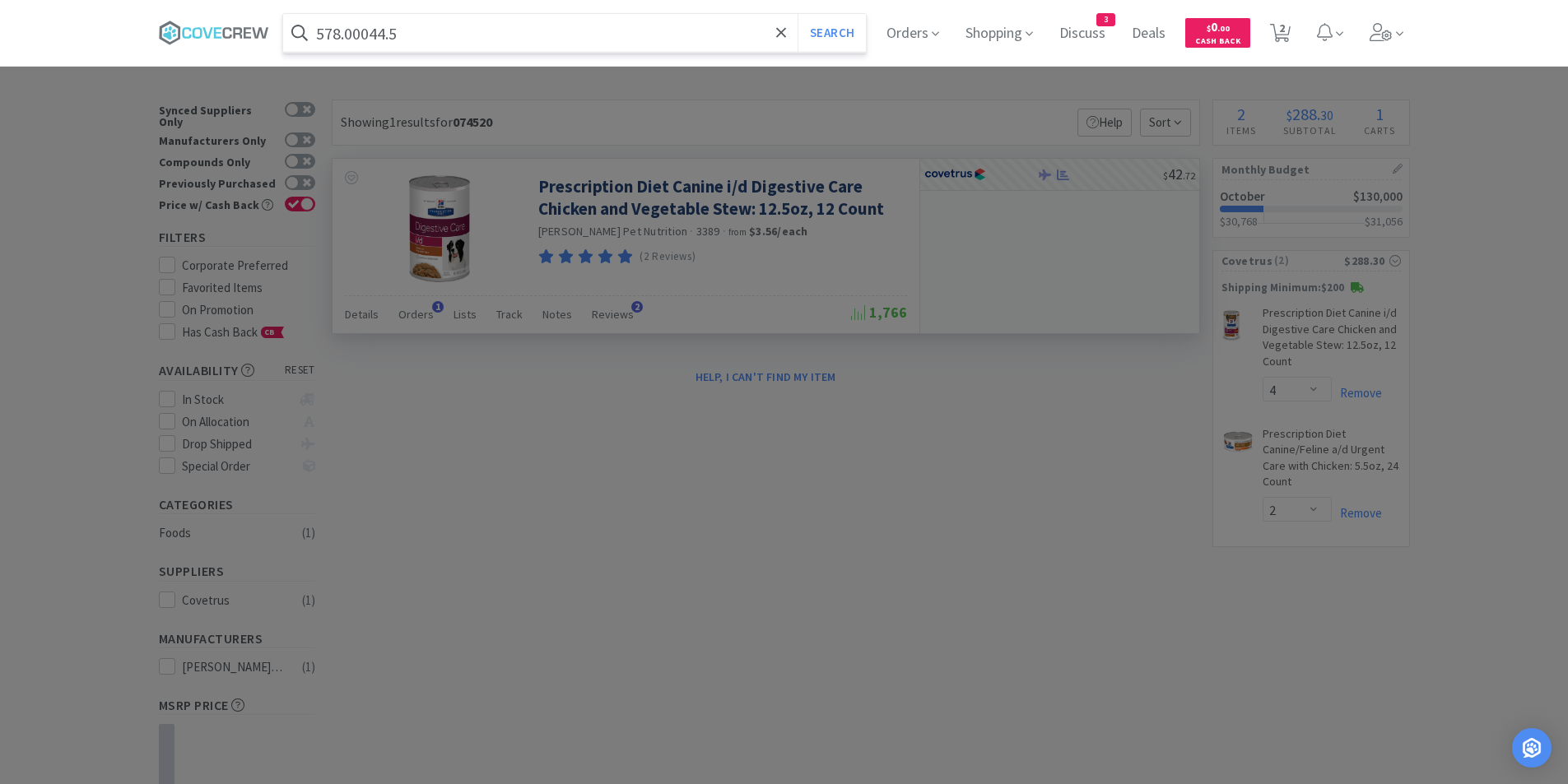
type input "578.00044.5"
click at [797, 14] on button "Search" at bounding box center [831, 32] width 68 height 37
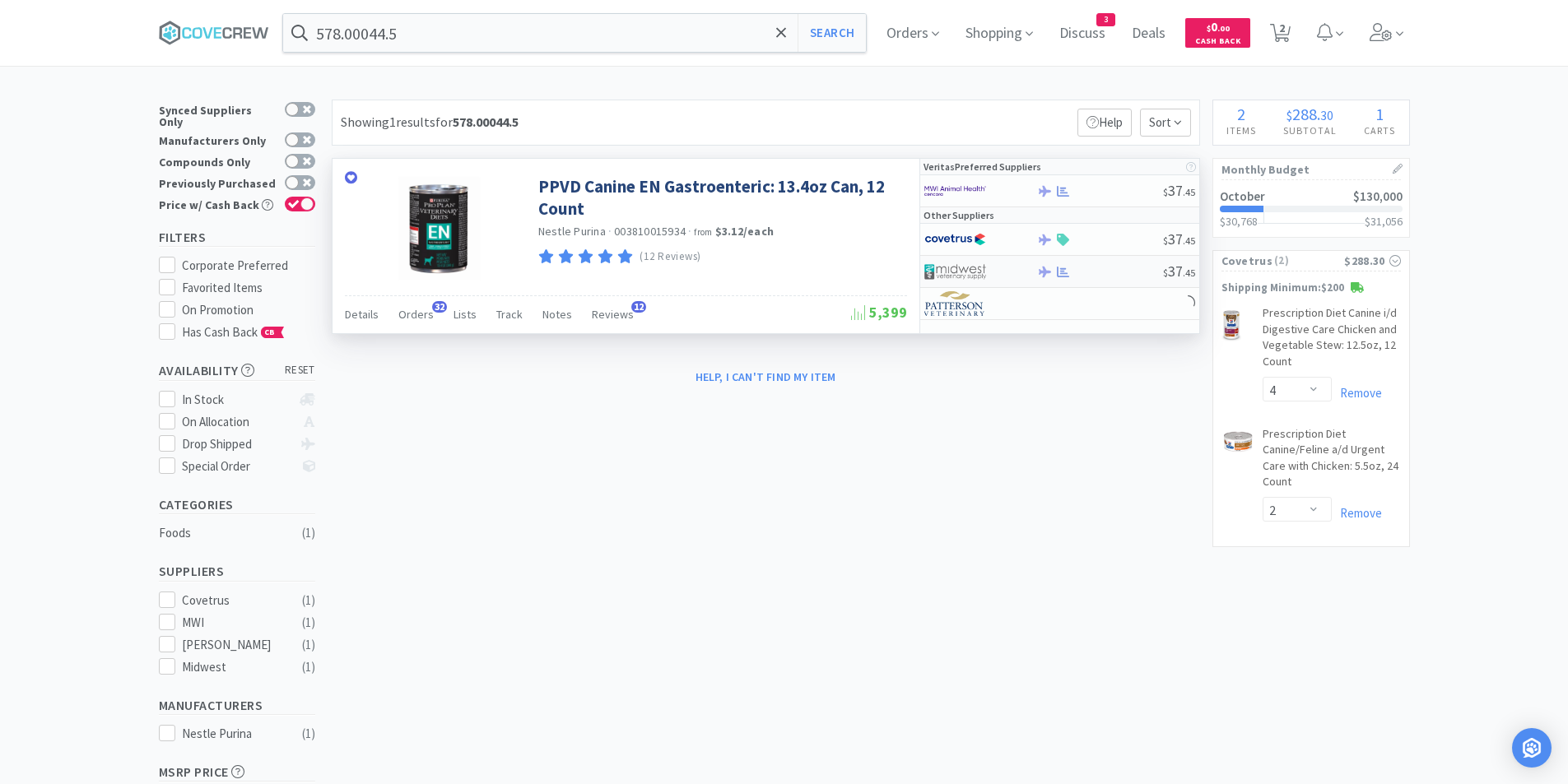
click at [985, 266] on img at bounding box center [955, 272] width 62 height 25
select select "1"
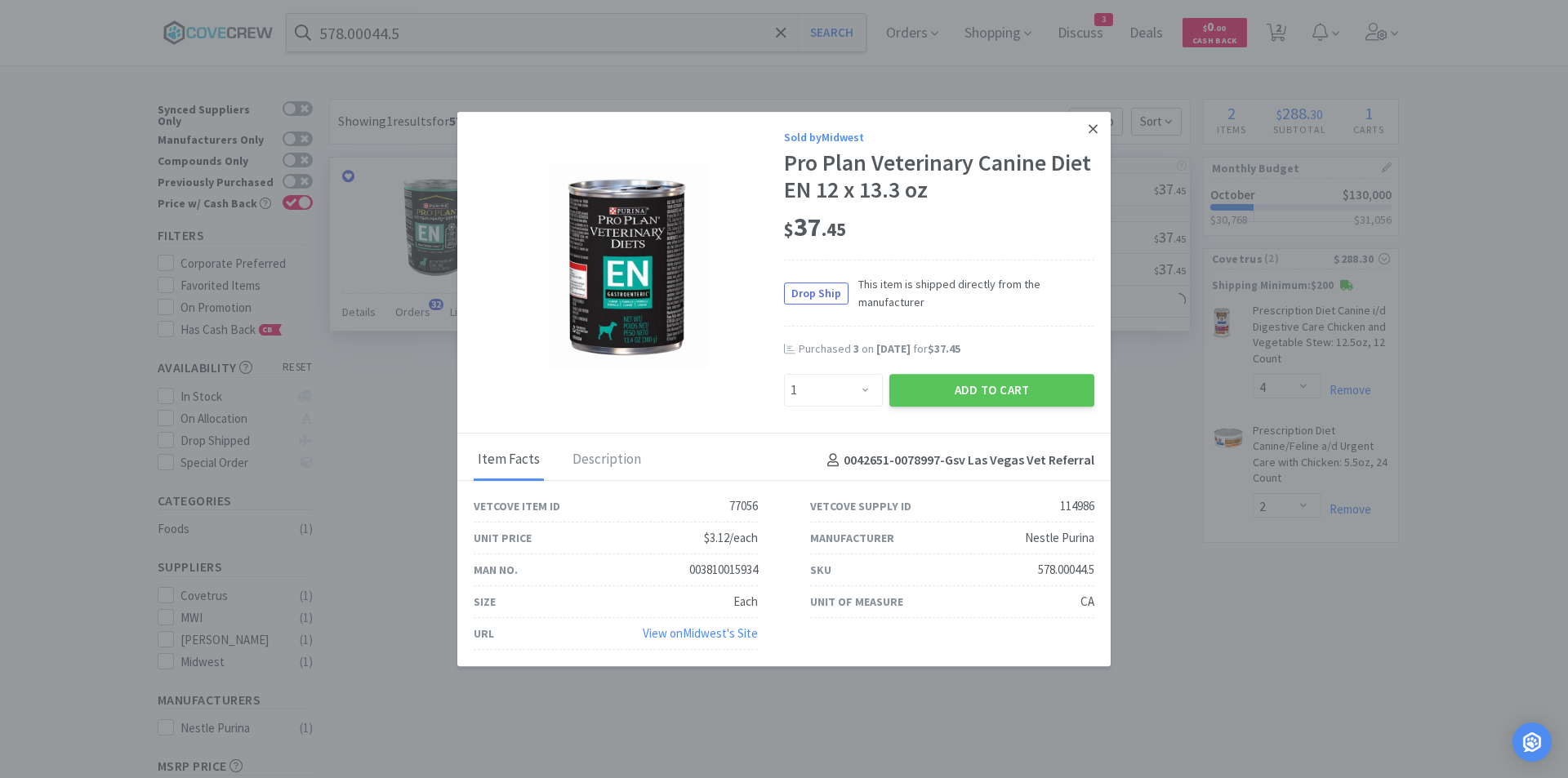
click at [1089, 134] on icon at bounding box center [1092, 129] width 9 height 15
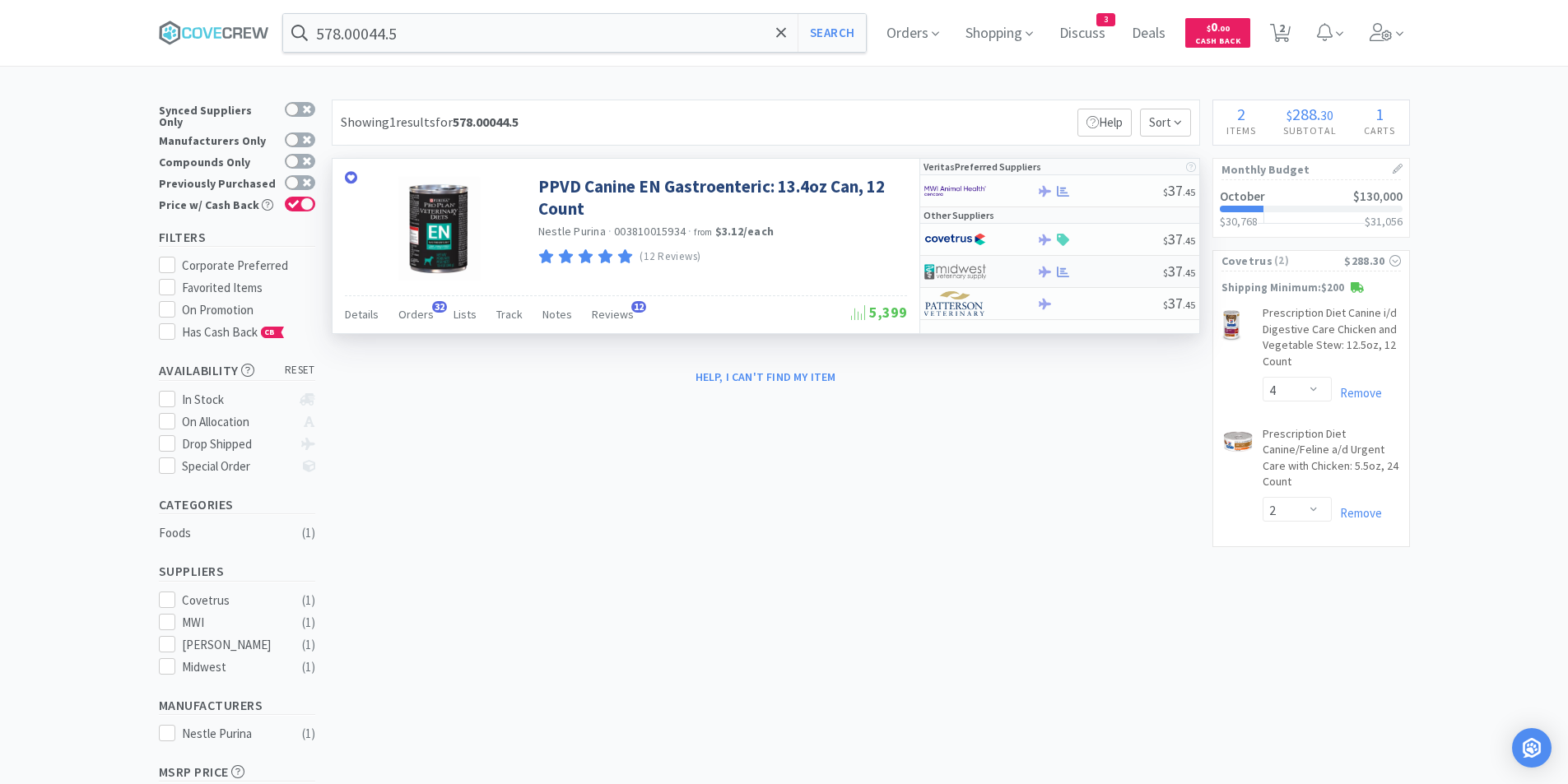
click at [958, 265] on img at bounding box center [955, 272] width 62 height 25
select select "1"
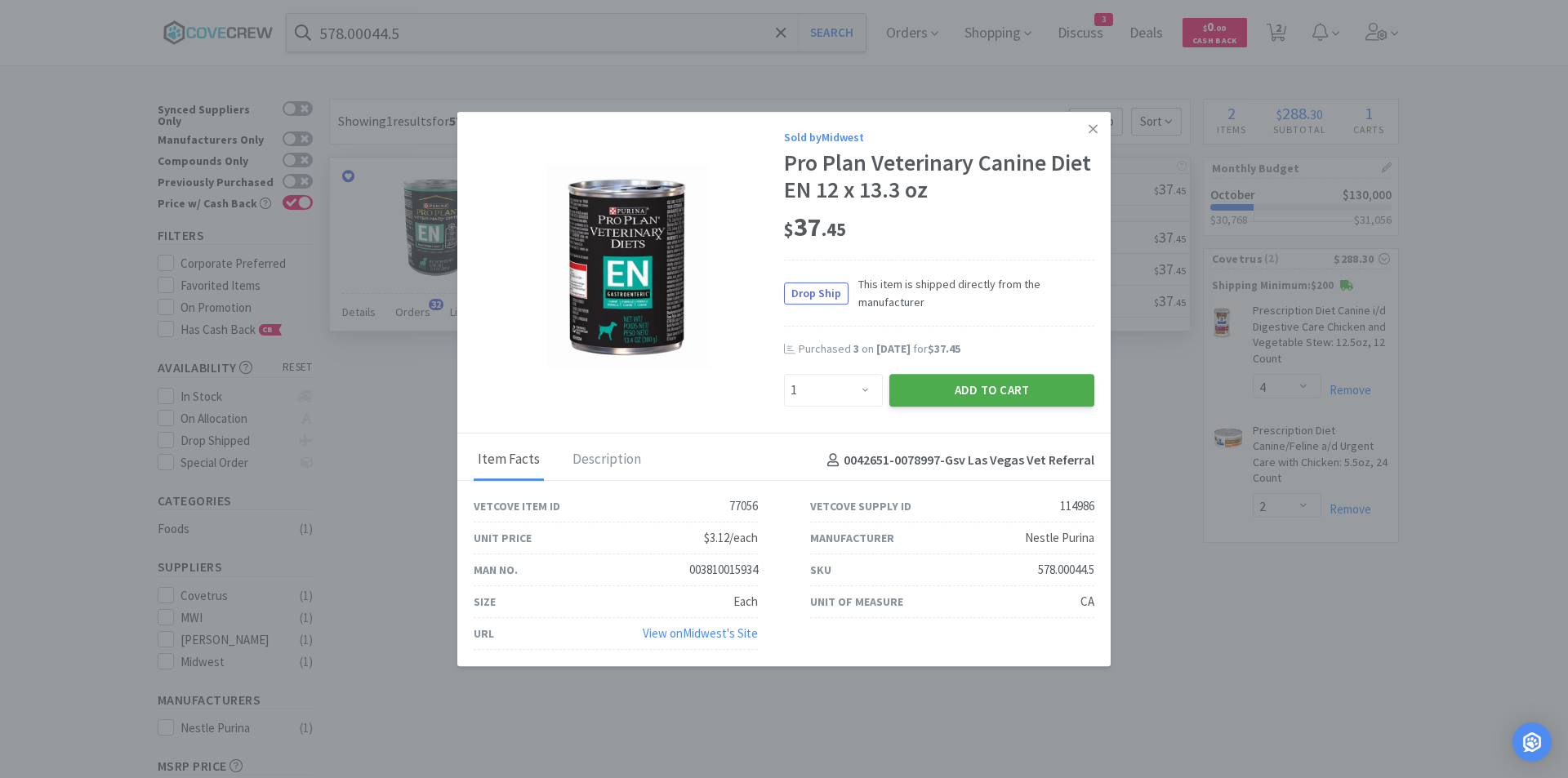
click at [932, 389] on button "Add to Cart" at bounding box center [992, 391] width 205 height 33
select select "1"
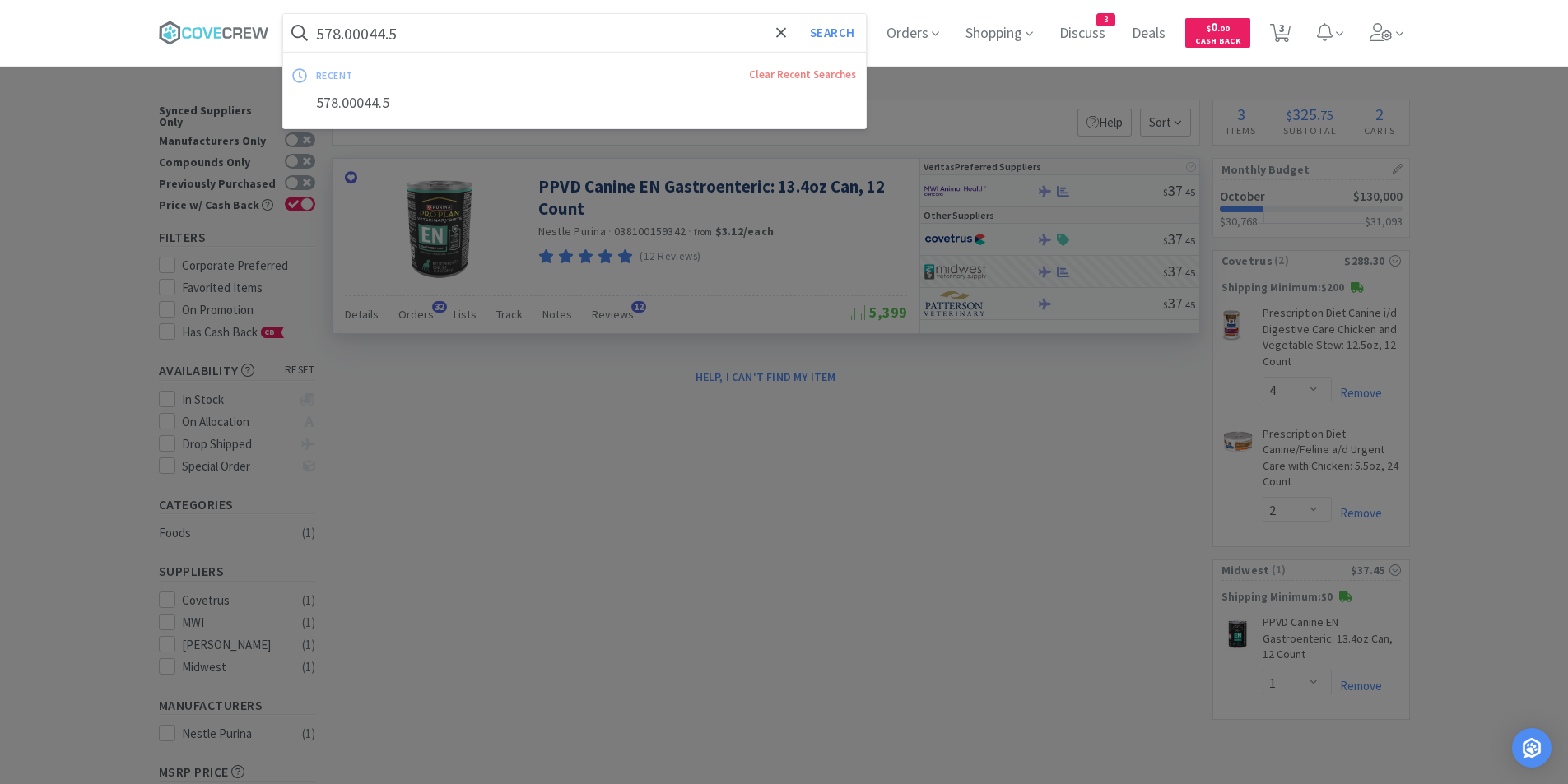
click at [441, 31] on input "578.00044.5" at bounding box center [574, 32] width 583 height 37
drag, startPoint x: 441, startPoint y: 31, endPoint x: 395, endPoint y: 48, distance: 49.0
click at [395, 48] on input "578.00044.5" at bounding box center [574, 32] width 583 height 37
click at [419, 32] on input "578.00044.5" at bounding box center [574, 32] width 583 height 37
drag, startPoint x: 419, startPoint y: 32, endPoint x: 399, endPoint y: 41, distance: 21.9
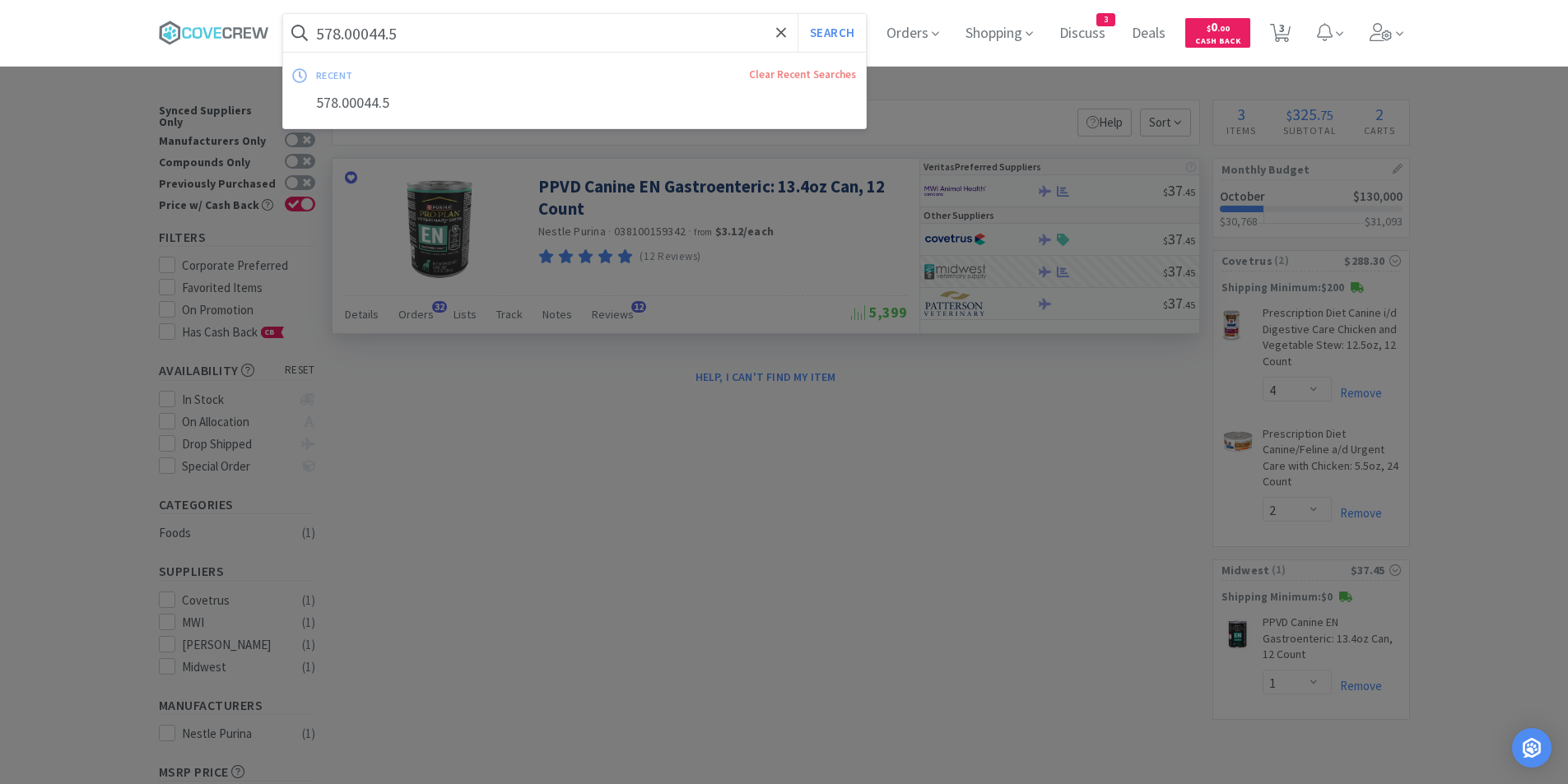
click at [399, 41] on input "578.00044.5" at bounding box center [574, 32] width 583 height 37
click at [419, 37] on input "578.00044.5" at bounding box center [574, 32] width 583 height 37
drag, startPoint x: 408, startPoint y: 34, endPoint x: 353, endPoint y: 47, distance: 56.5
click at [353, 47] on input "578.00044.5" at bounding box center [574, 32] width 583 height 37
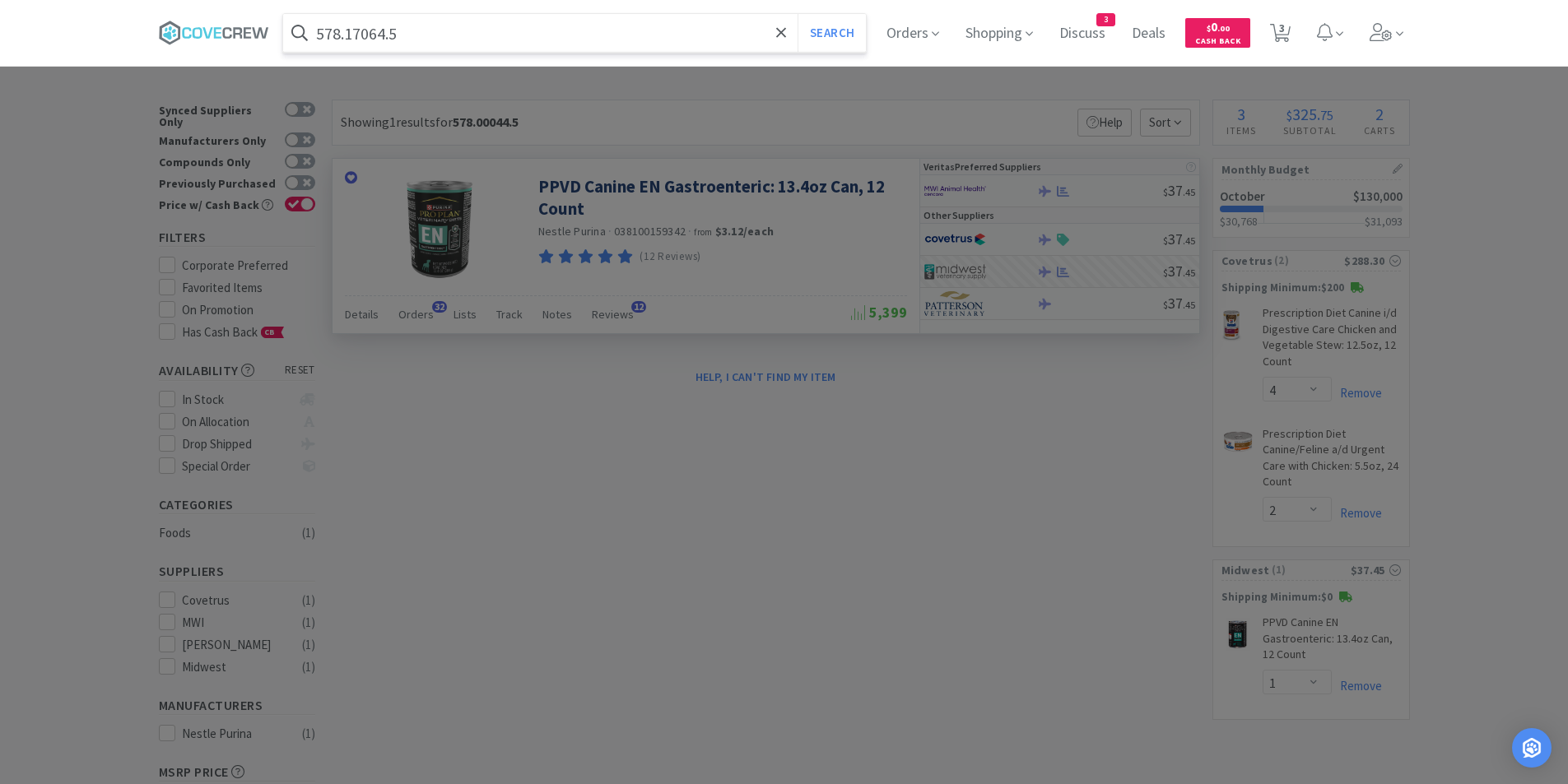
type input "578.17064.5"
click at [797, 14] on button "Search" at bounding box center [831, 32] width 68 height 37
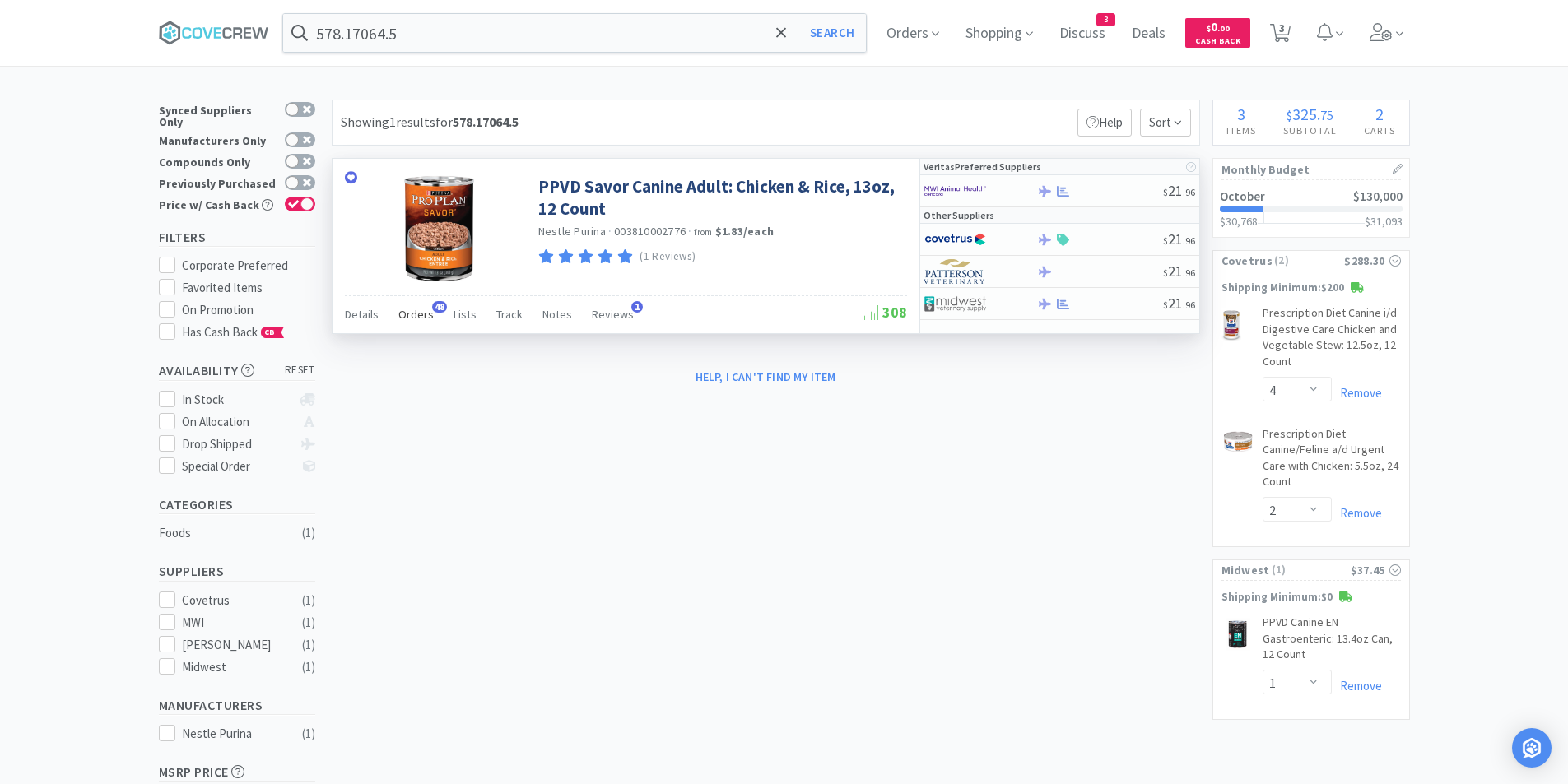
click at [423, 315] on span "Orders" at bounding box center [416, 315] width 36 height 15
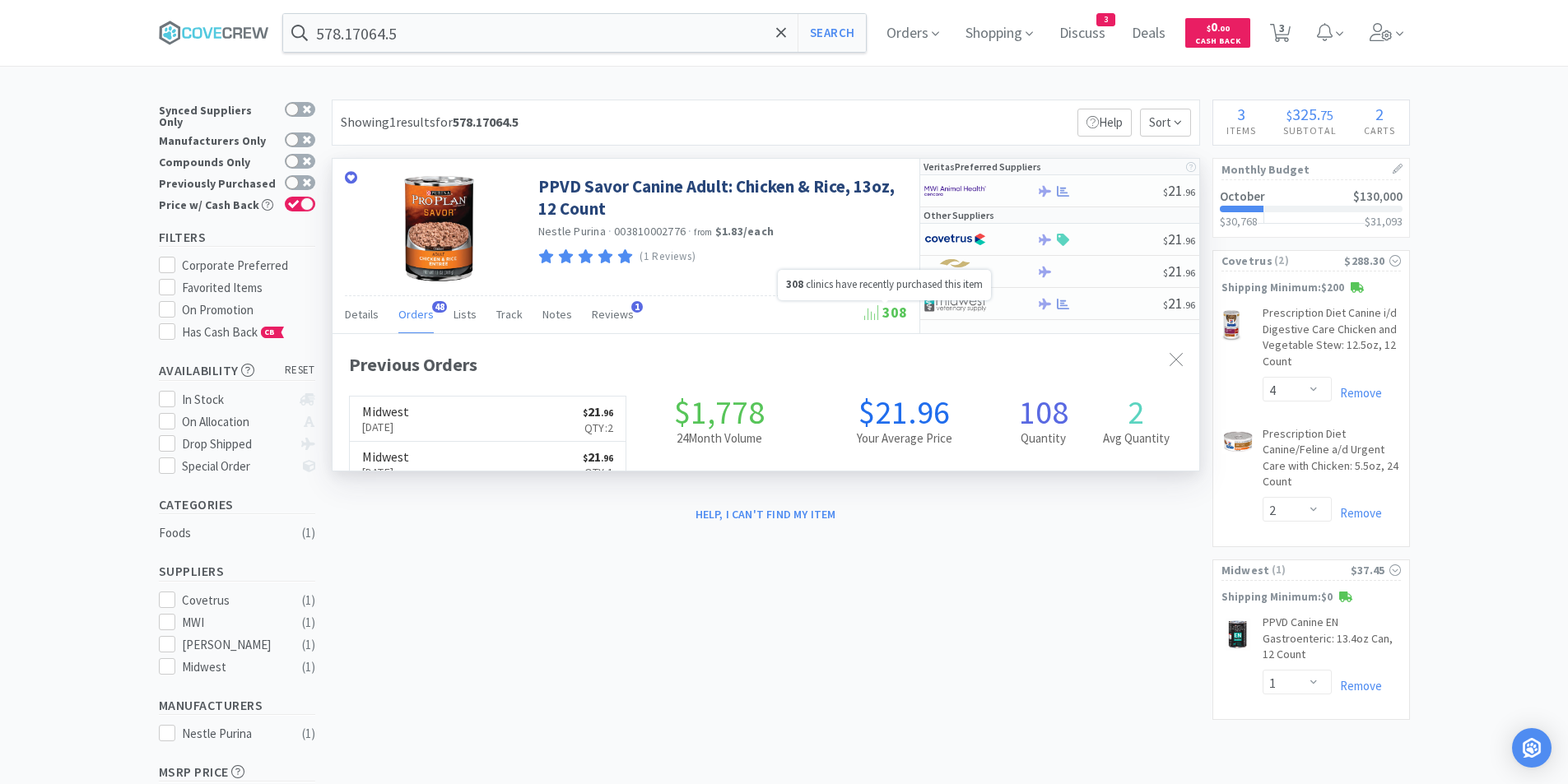
scroll to position [441, 866]
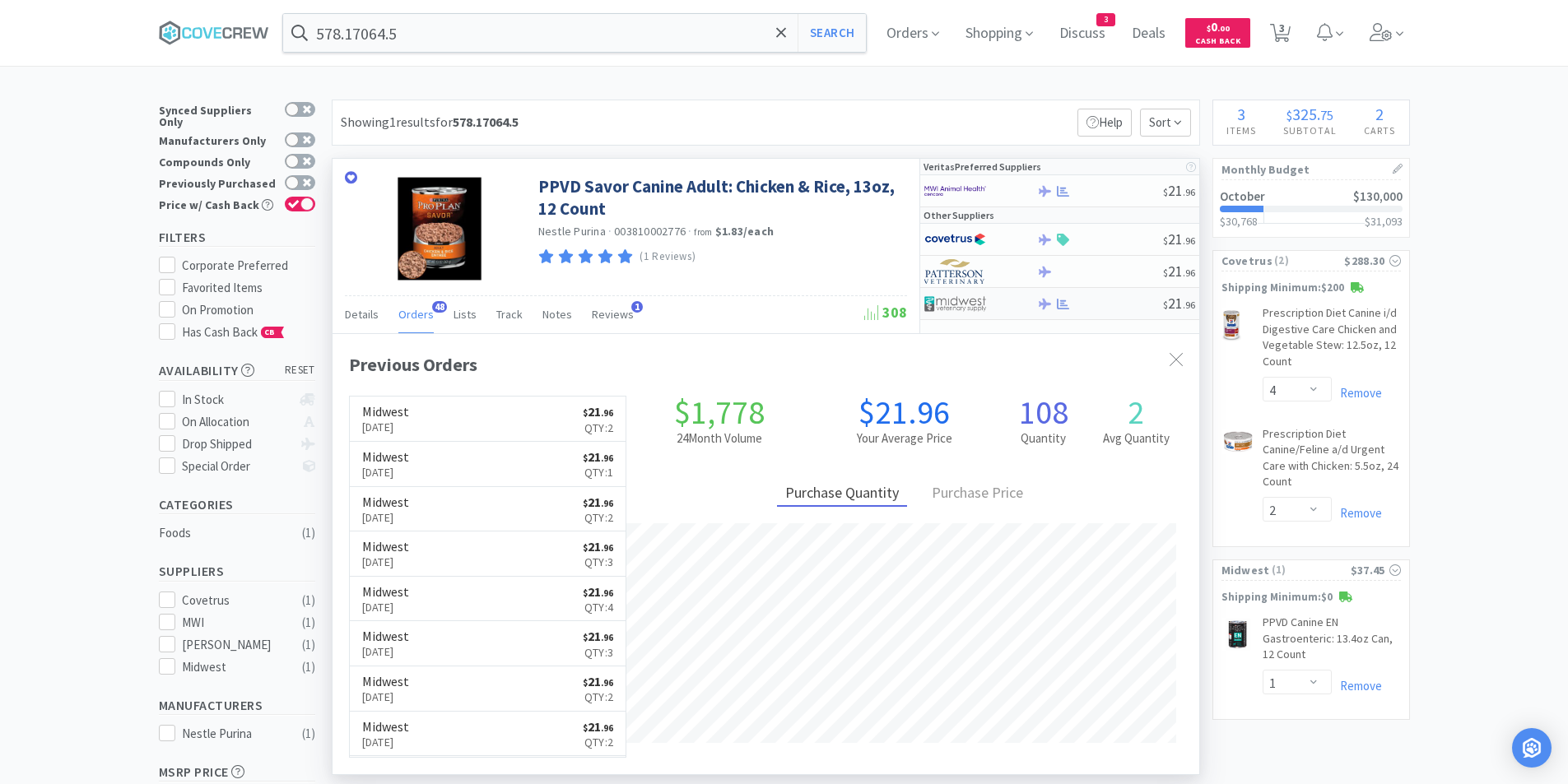
click at [960, 307] on img at bounding box center [955, 304] width 62 height 25
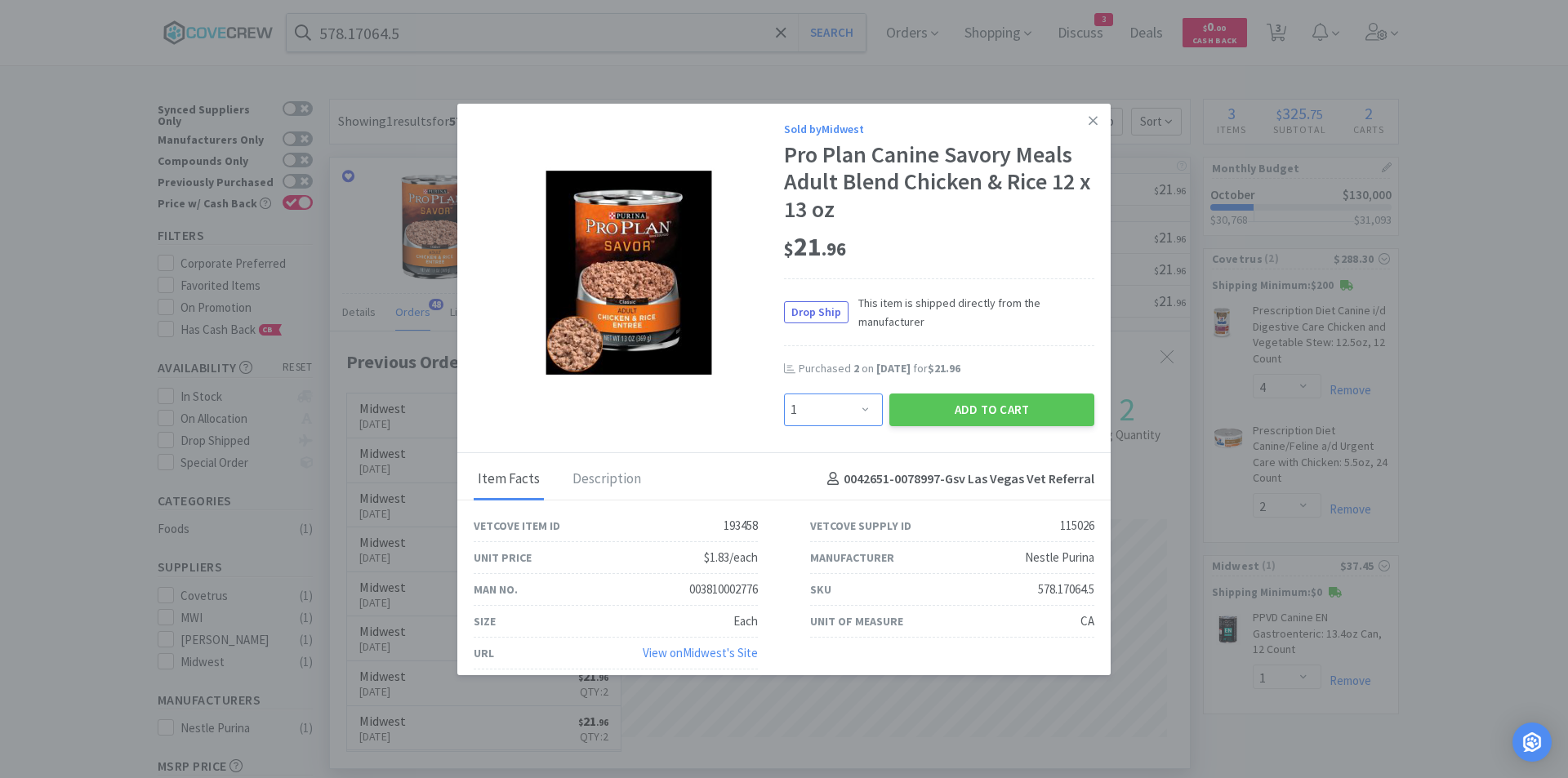
click at [846, 402] on select "Enter Quantity 1 2 3 4 5 6 7 8 9 10 11 12 13 14 15 16 17 18 19 20 Enter Quantity" at bounding box center [833, 410] width 99 height 33
select select "2"
click at [784, 394] on select "Enter Quantity 1 2 3 4 5 6 7 8 9 10 11 12 13 14 15 16 17 18 19 20 Enter Quantity" at bounding box center [833, 410] width 99 height 33
click at [959, 404] on button "Add to Cart" at bounding box center [992, 410] width 205 height 33
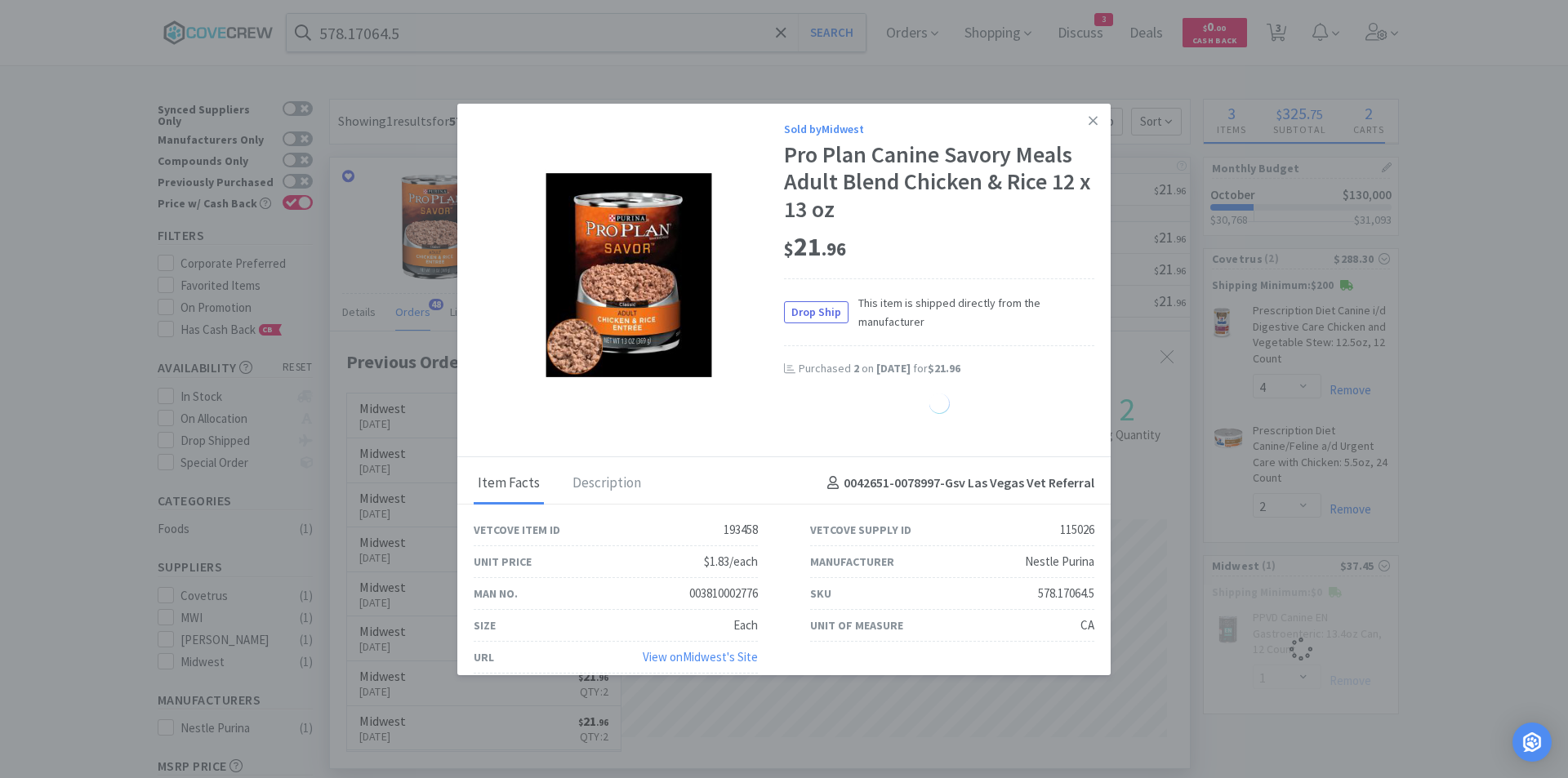
select select "2"
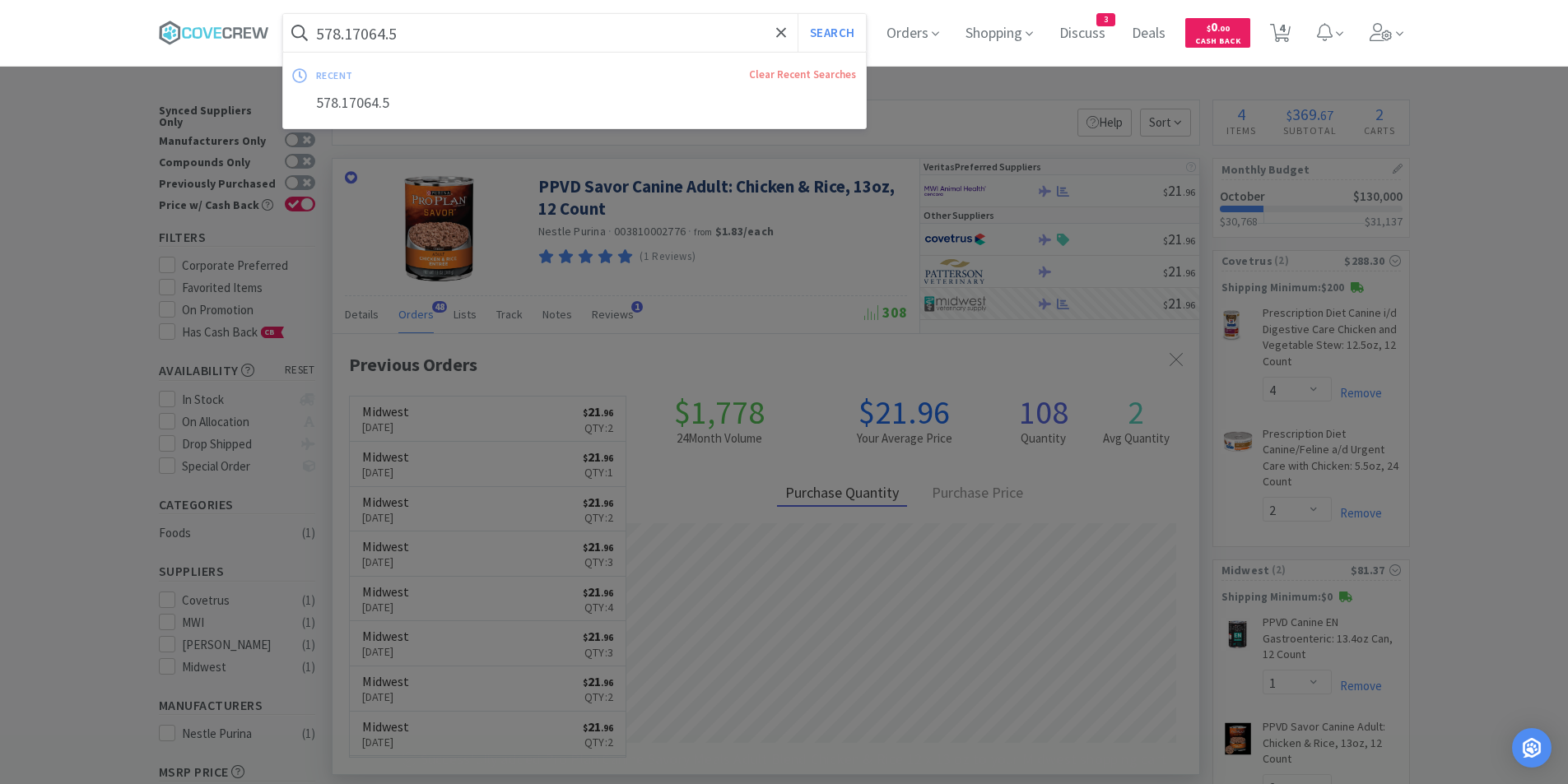
click at [464, 36] on input "578.17064.5" at bounding box center [574, 32] width 583 height 37
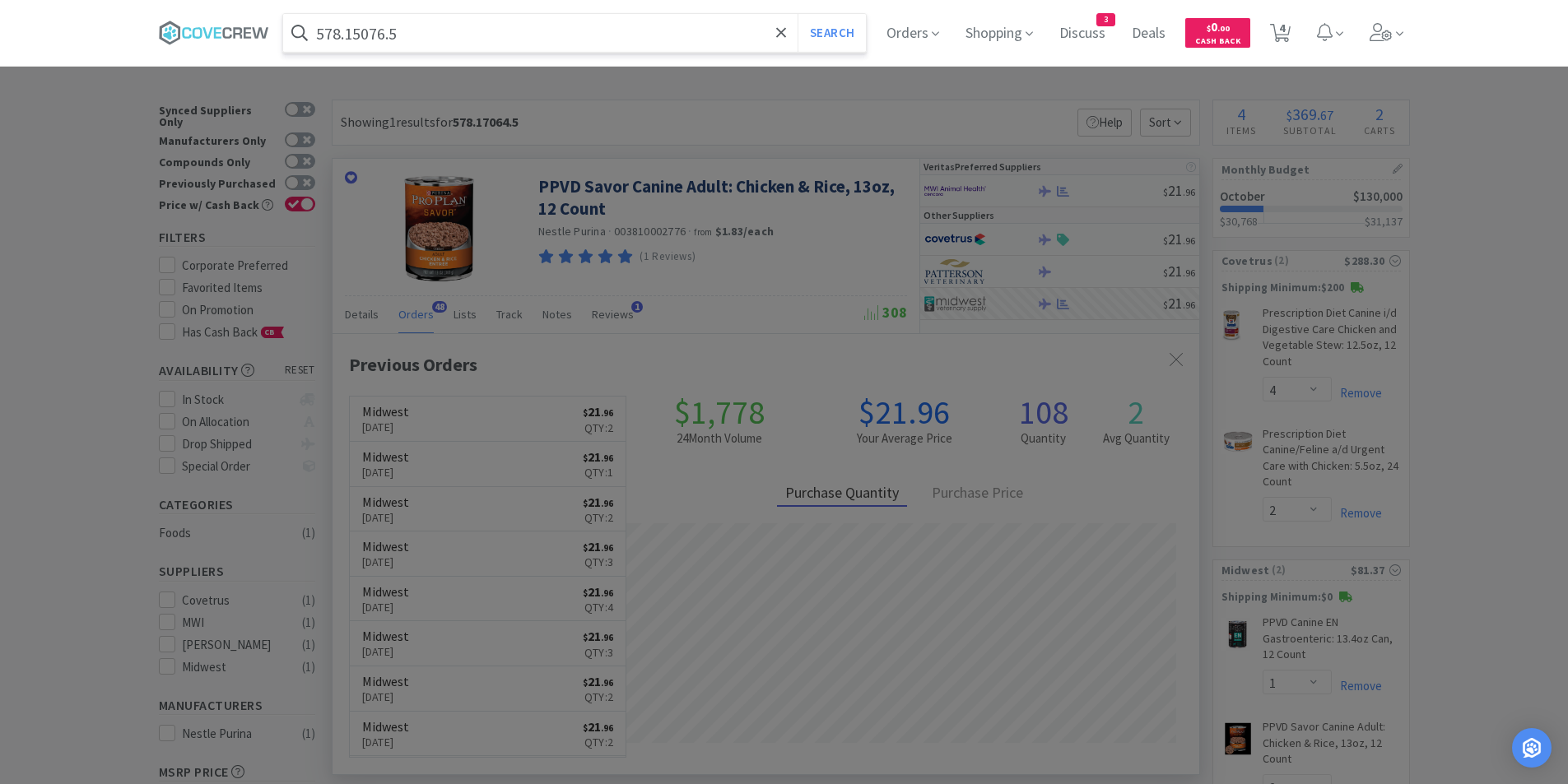
type input "578.15076.5"
click at [797, 14] on button "Search" at bounding box center [831, 32] width 68 height 37
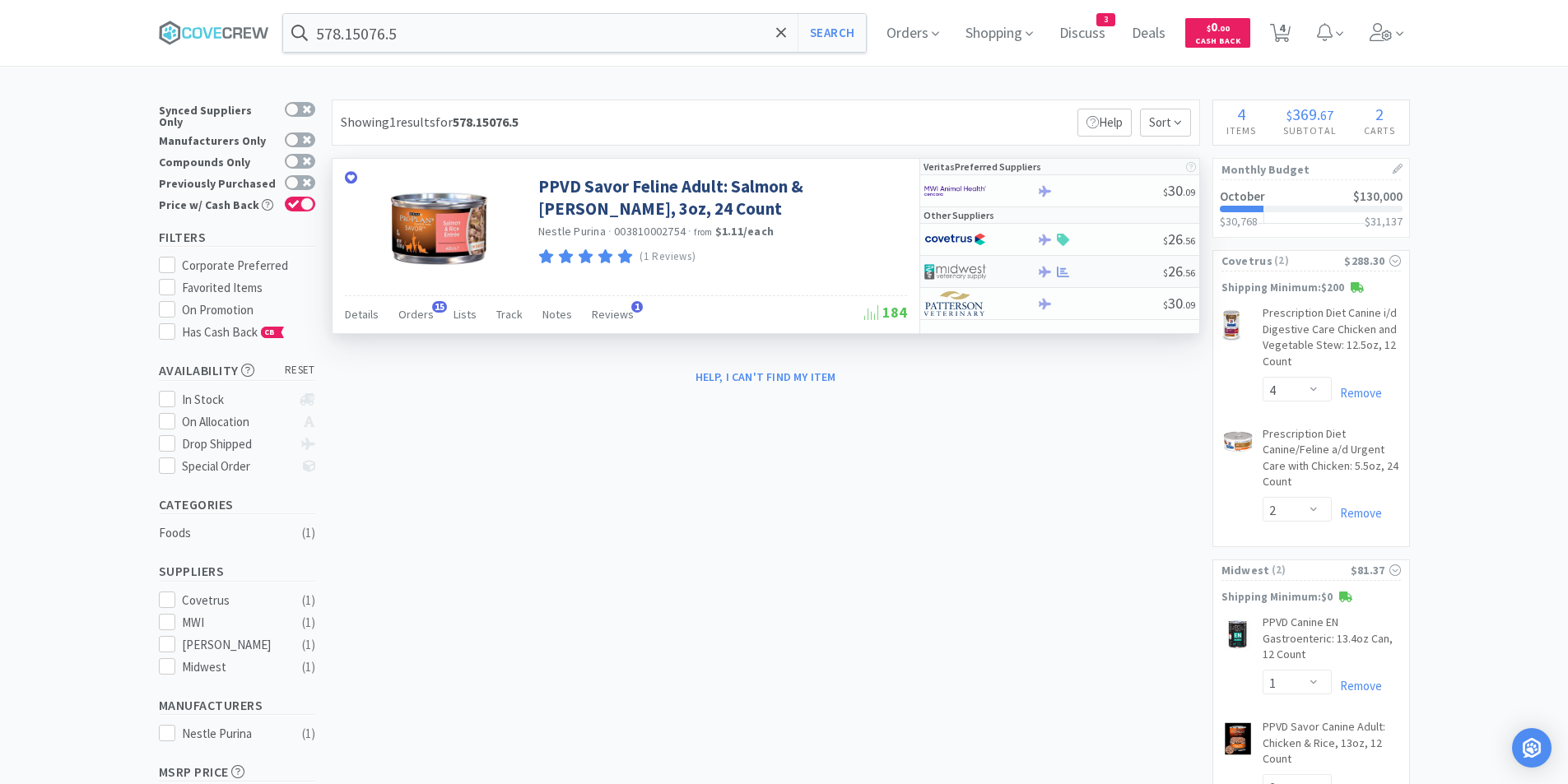
click at [962, 270] on img at bounding box center [955, 272] width 62 height 25
select select "1"
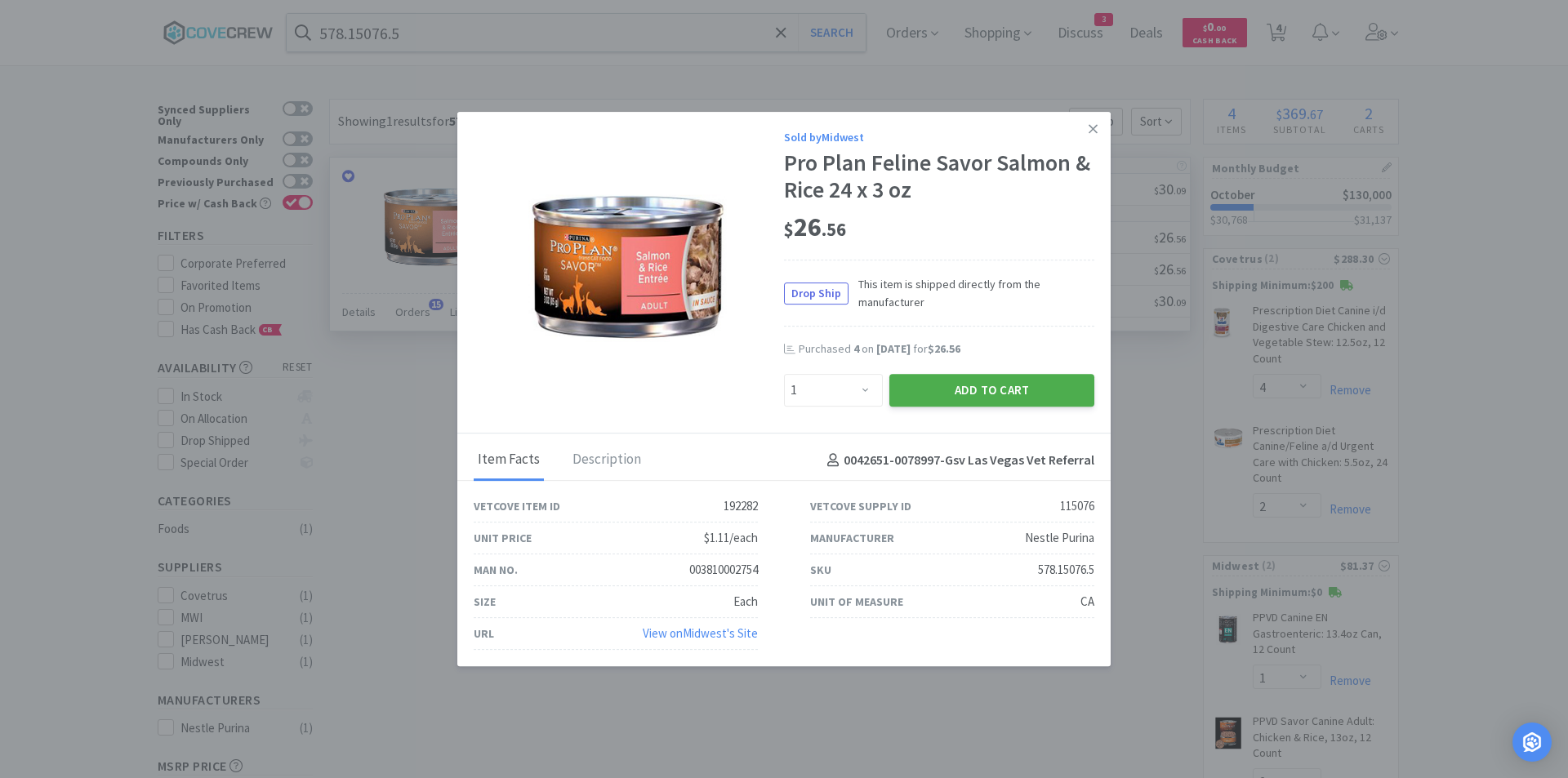
click at [945, 392] on button "Add to Cart" at bounding box center [992, 391] width 205 height 33
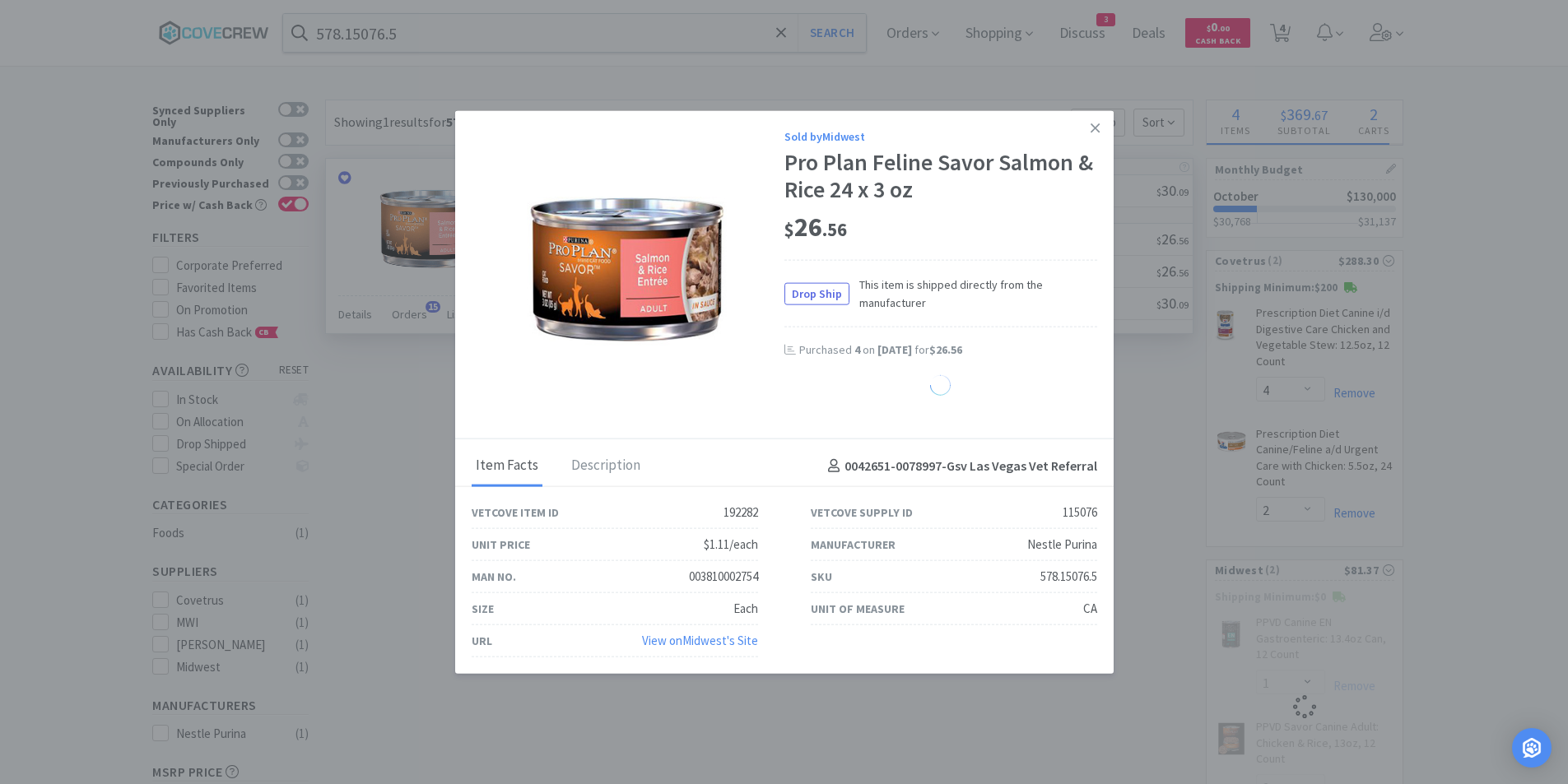
select select "1"
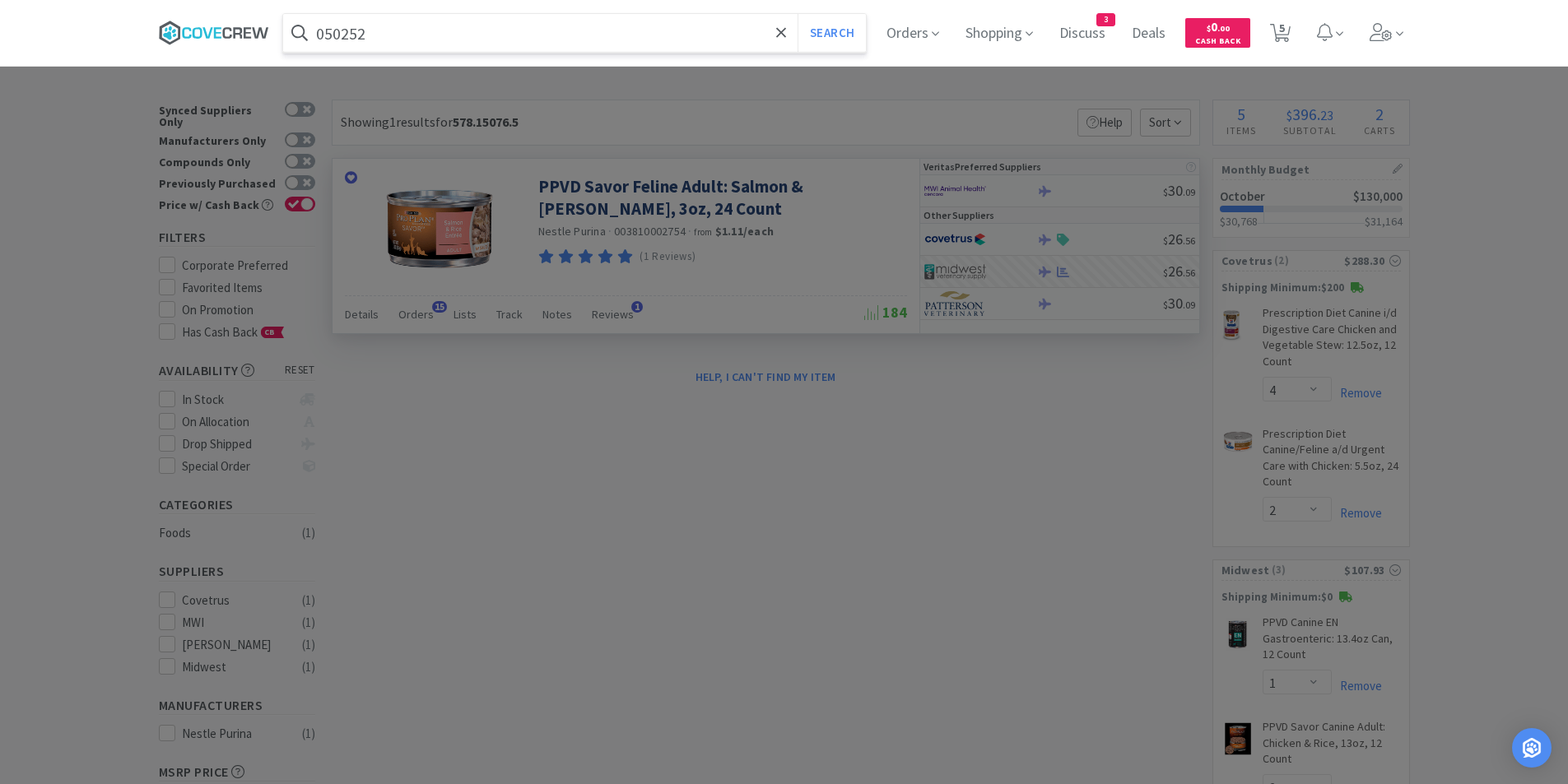
type input "050252"
click at [797, 14] on button "Search" at bounding box center [831, 32] width 68 height 37
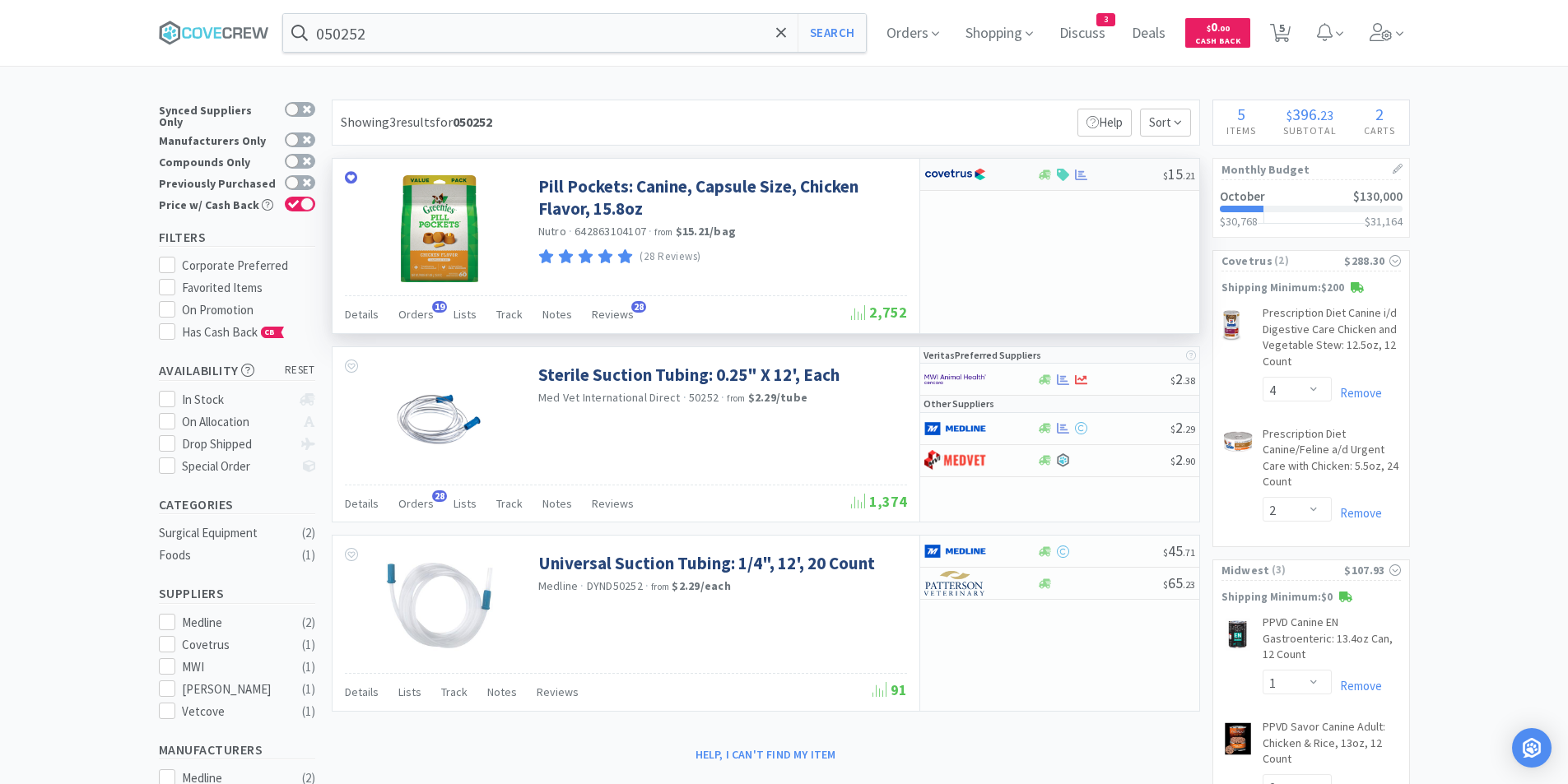
click at [985, 176] on img at bounding box center [955, 175] width 62 height 25
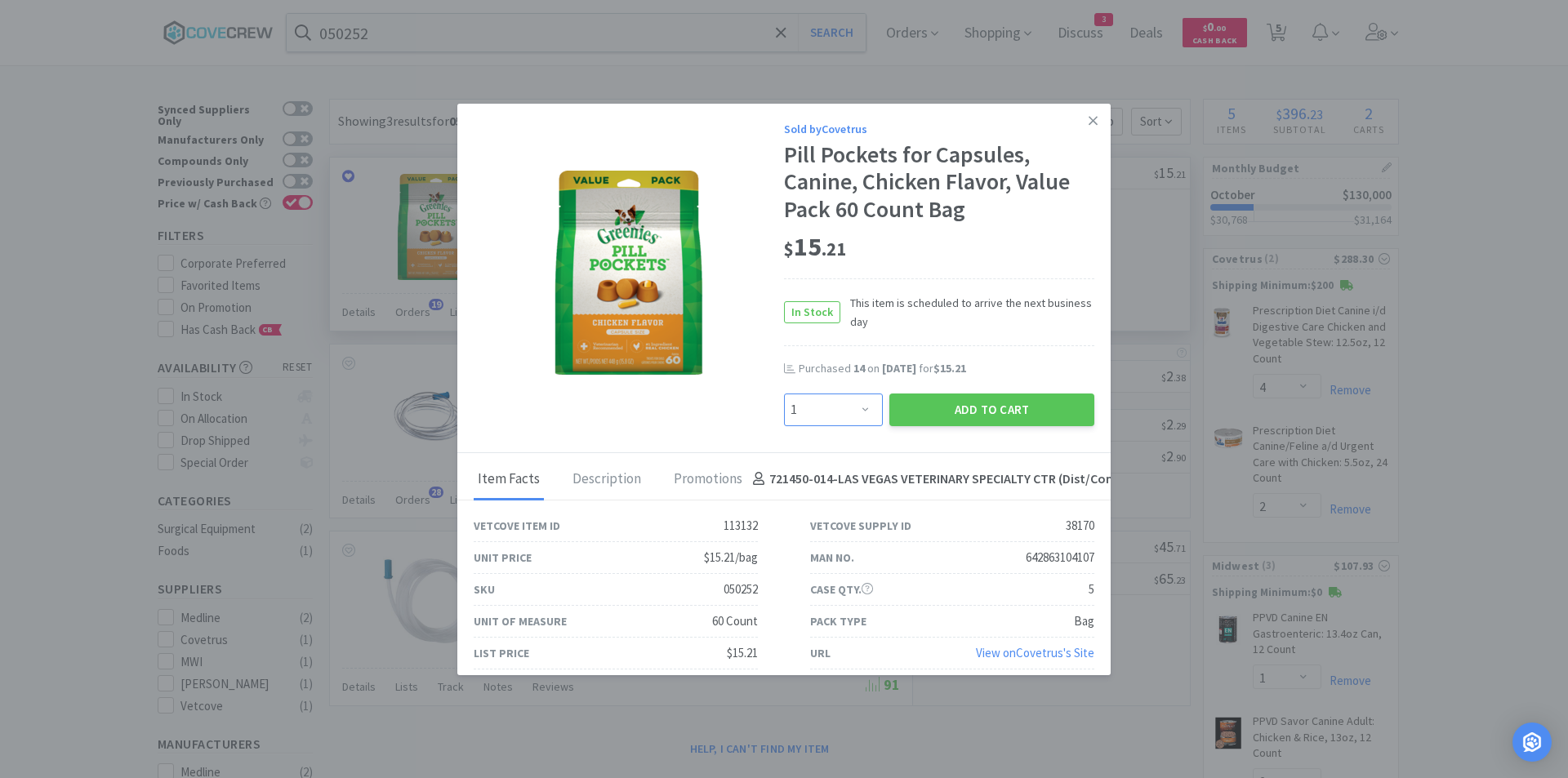
click at [850, 406] on select "Enter Quantity 1 2 3 4 5 6 7 8 9 10 11 12 13 14 15 16 17 18 19 20 Enter Quantity" at bounding box center [833, 410] width 99 height 33
select select "10"
click at [784, 394] on select "Enter Quantity 1 2 3 4 5 6 7 8 9 10 11 12 13 14 15 16 17 18 19 20 Enter Quantity" at bounding box center [833, 410] width 99 height 33
click at [974, 409] on button "Add to Cart" at bounding box center [992, 410] width 205 height 33
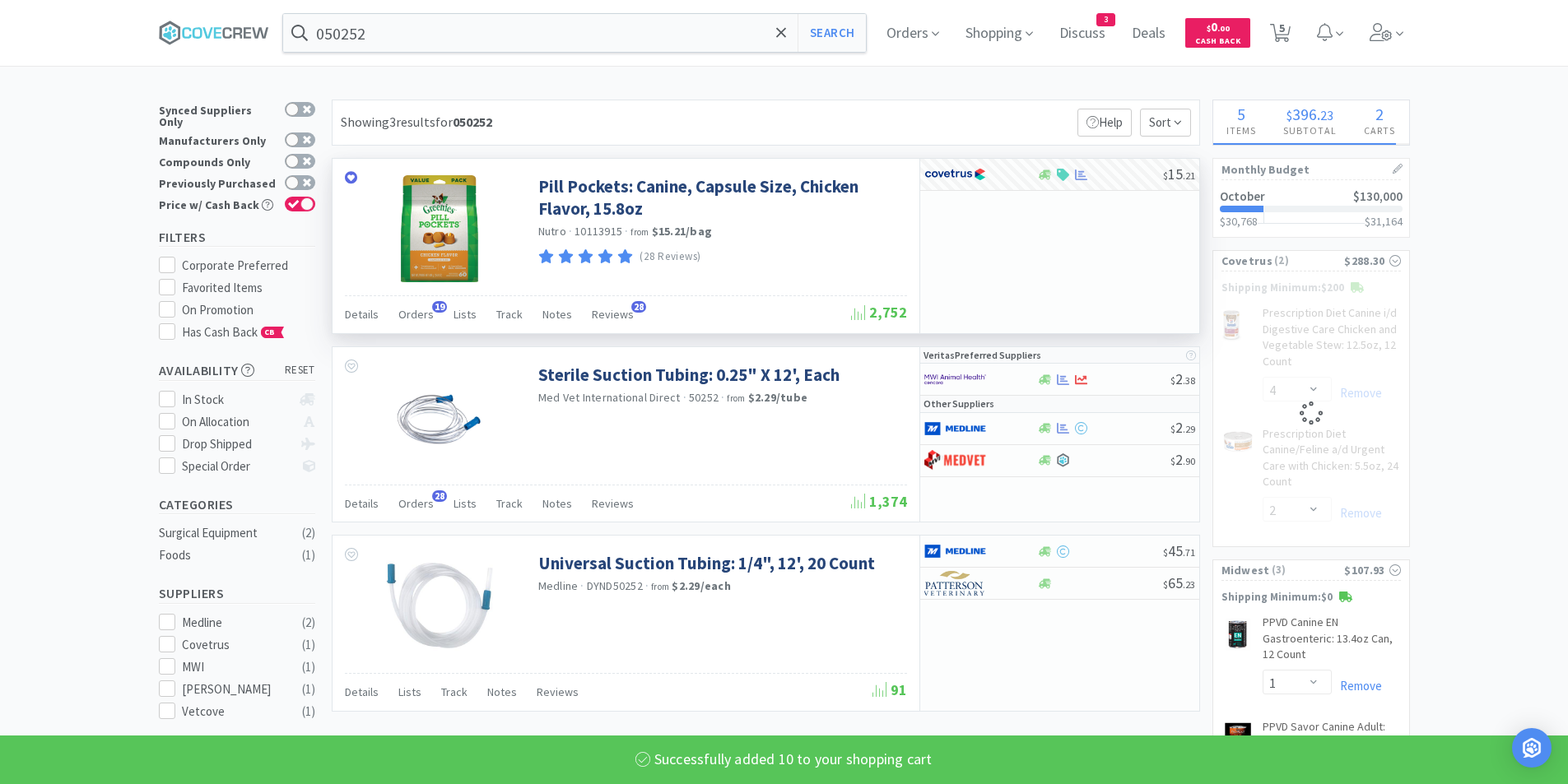
select select "10"
select select "4"
select select "2"
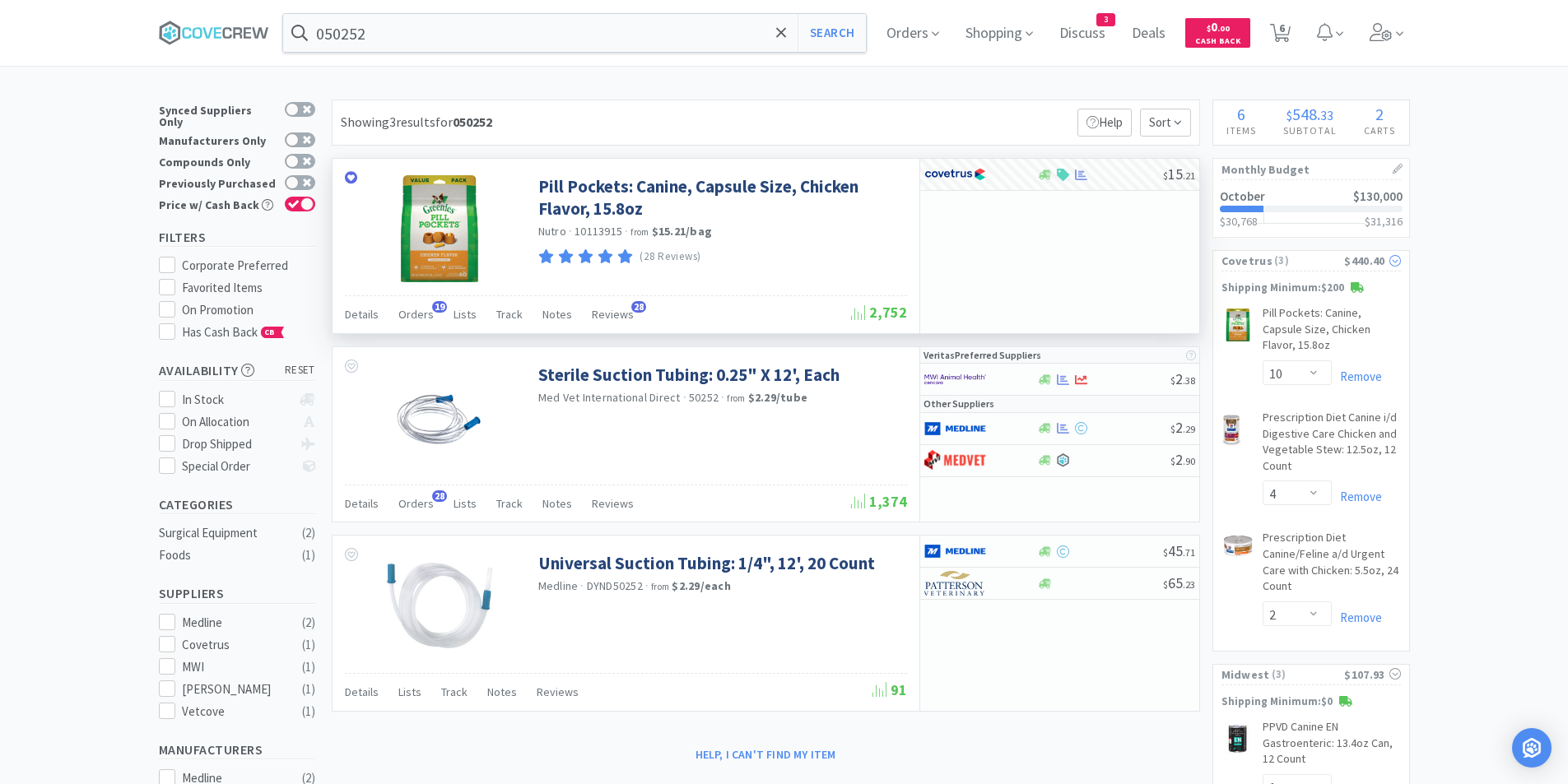
click at [1253, 261] on span "Covetrus" at bounding box center [1247, 261] width 51 height 18
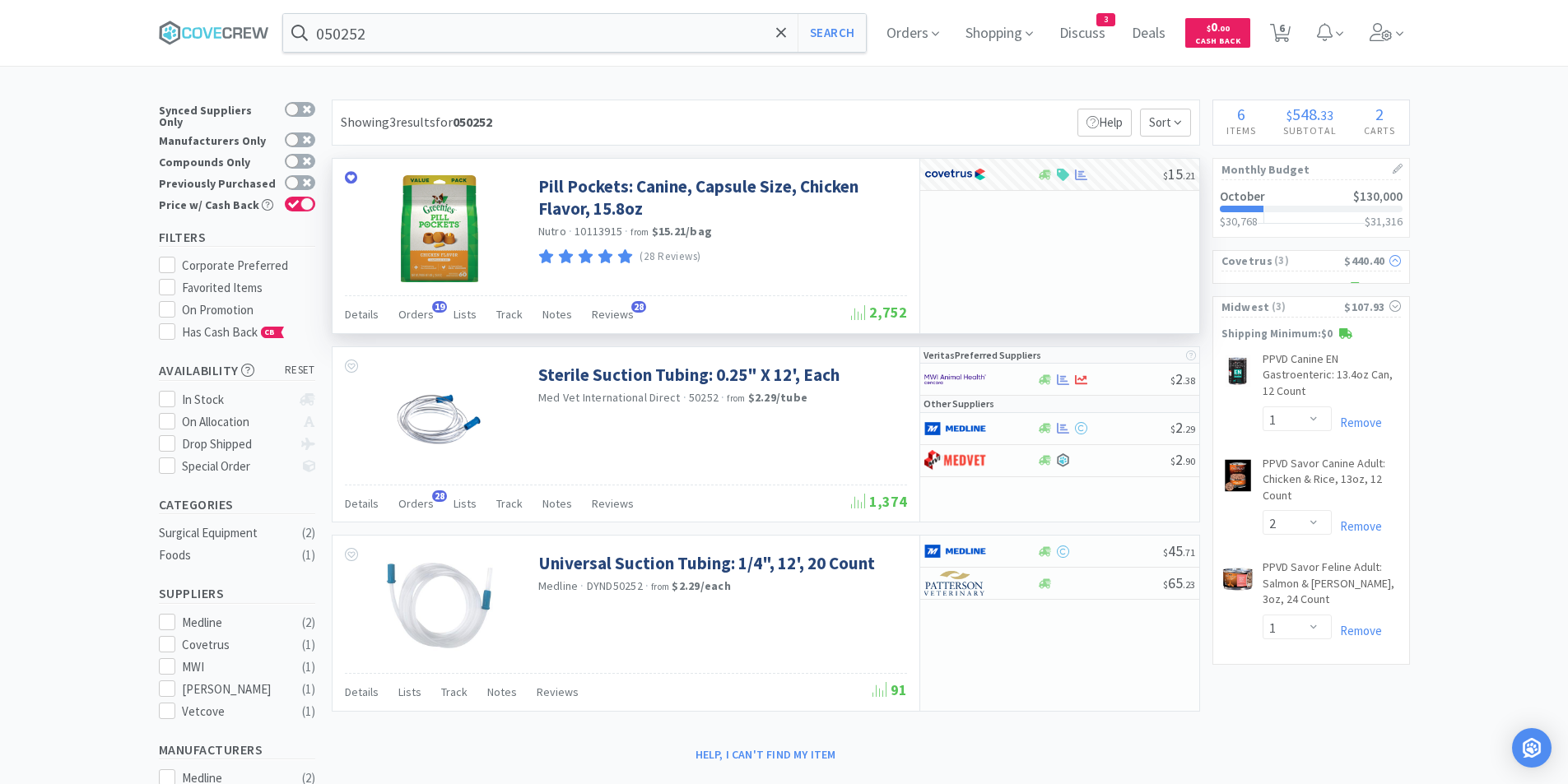
click at [1253, 261] on span "Covetrus" at bounding box center [1247, 261] width 51 height 18
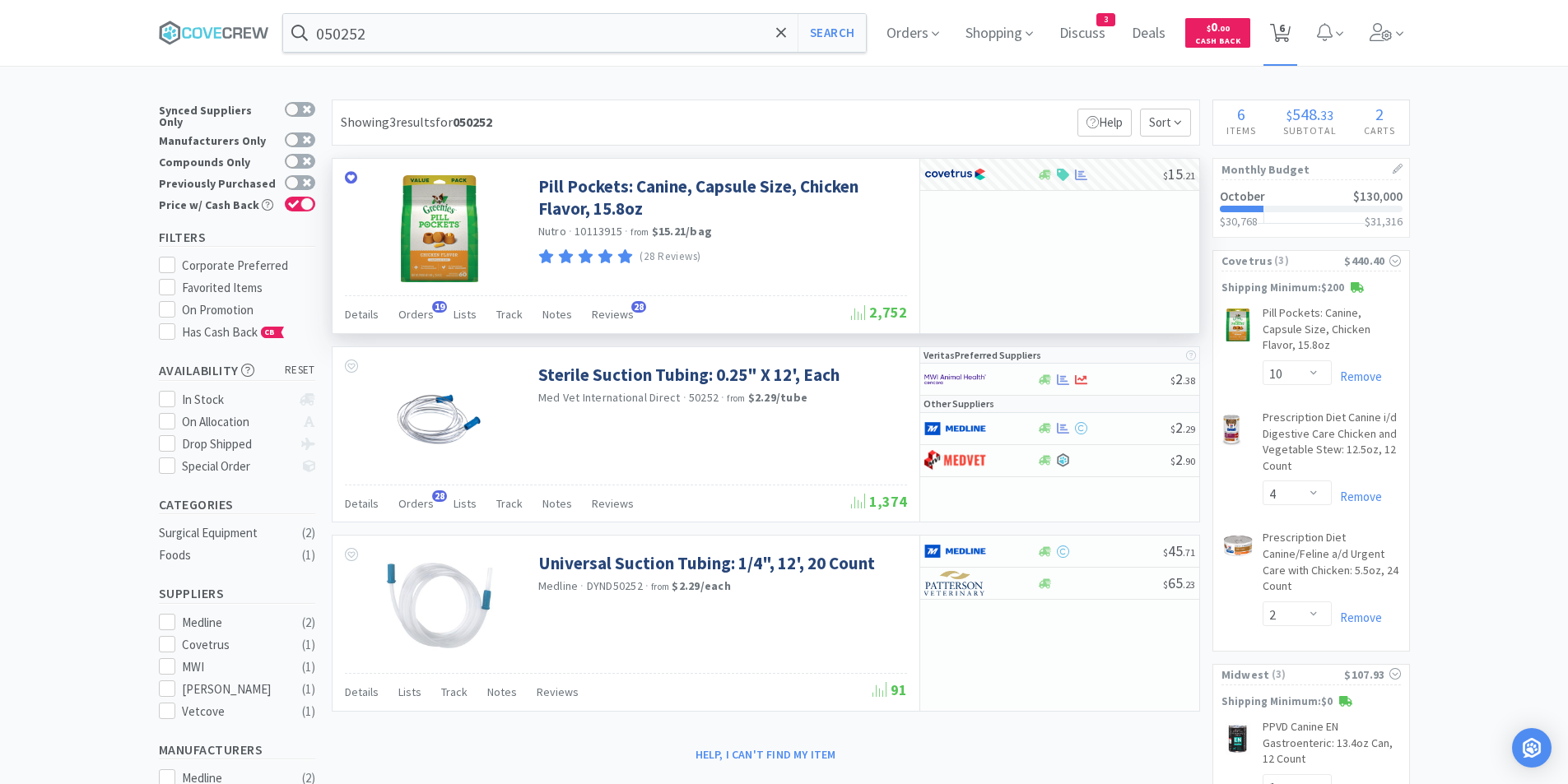
click at [1298, 37] on span "6" at bounding box center [1280, 32] width 34 height 66
select select "10"
select select "4"
select select "2"
select select "1"
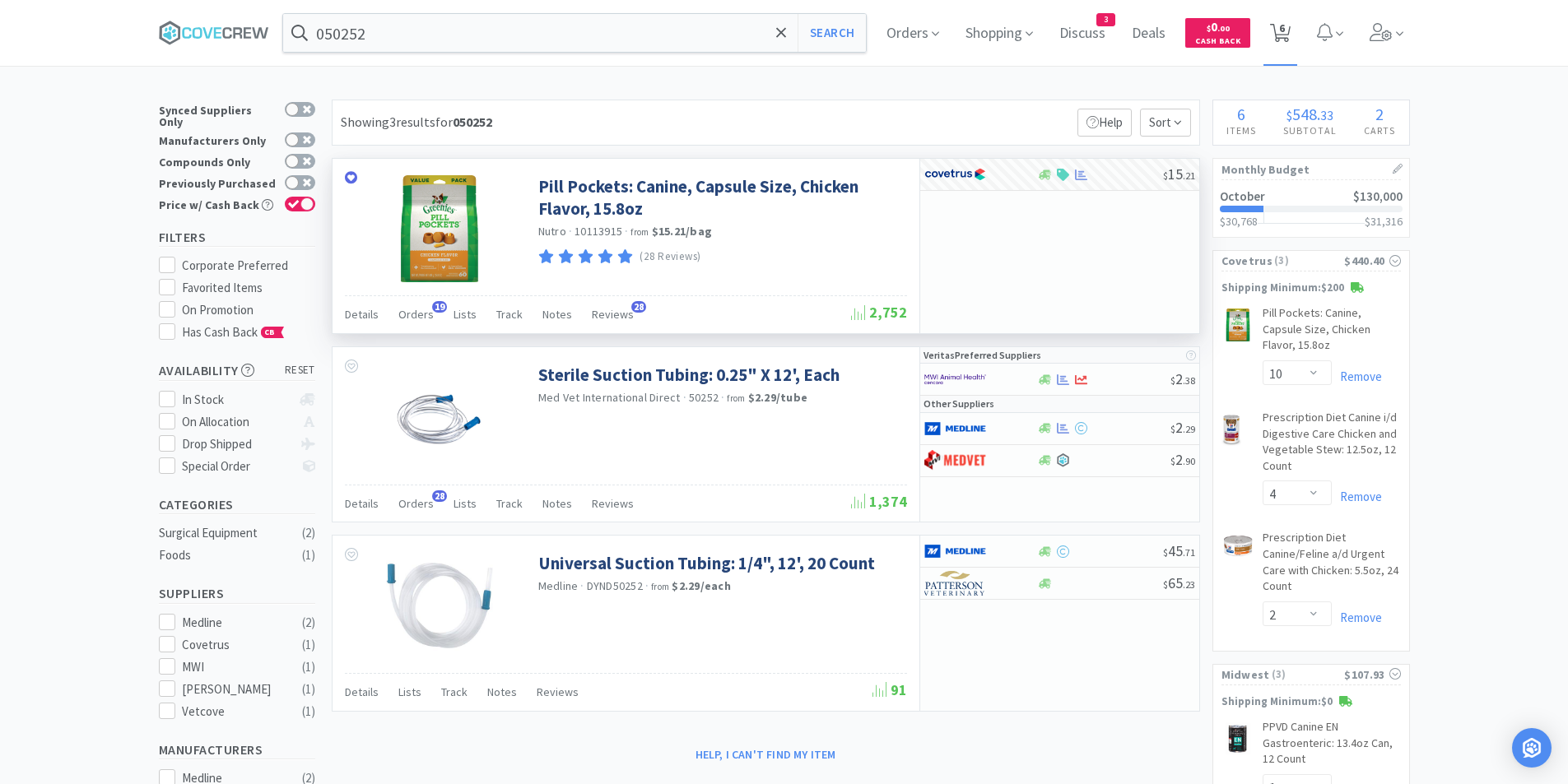
select select "2"
select select "1"
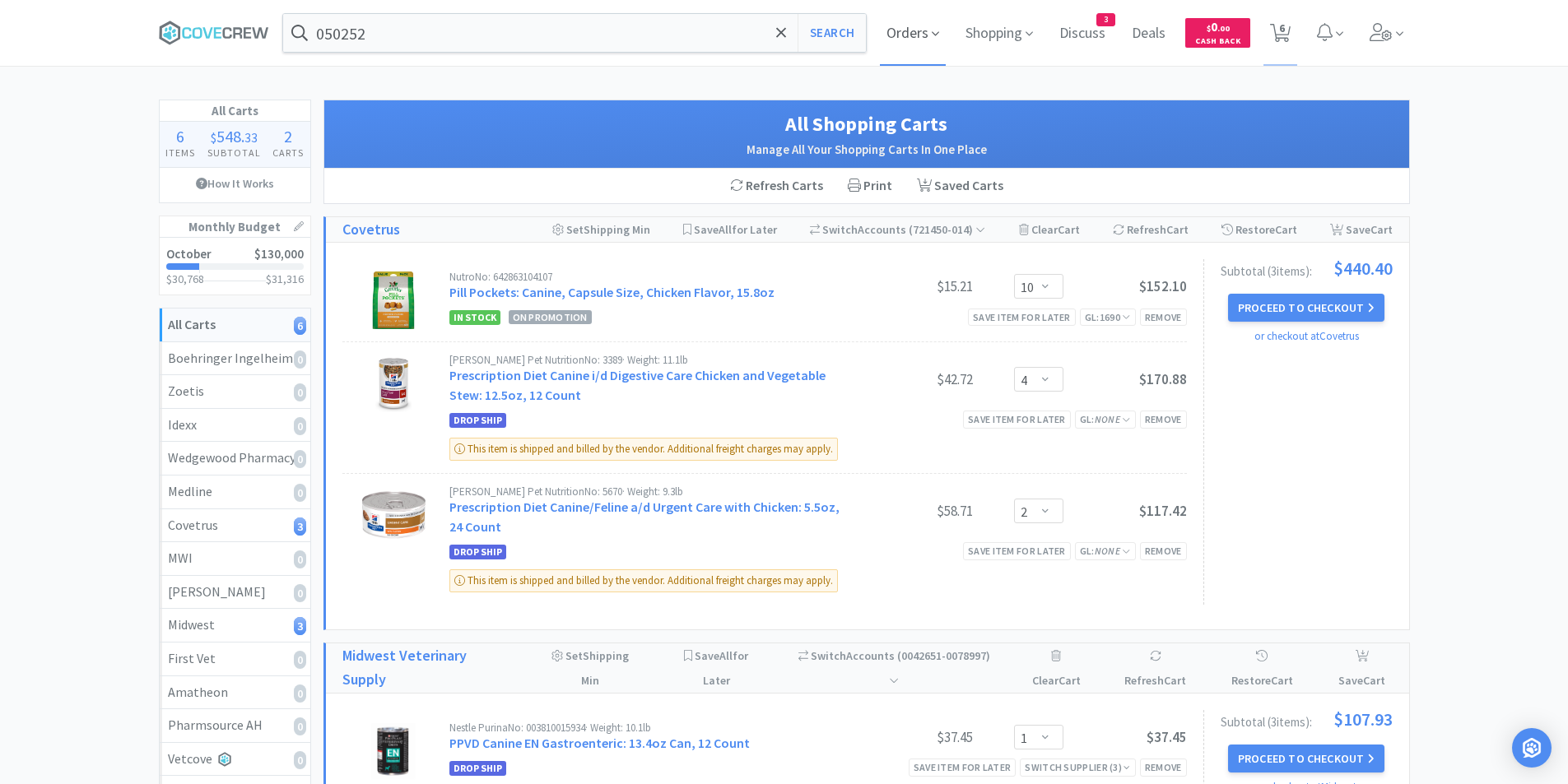
click at [908, 34] on span "Orders" at bounding box center [912, 32] width 66 height 66
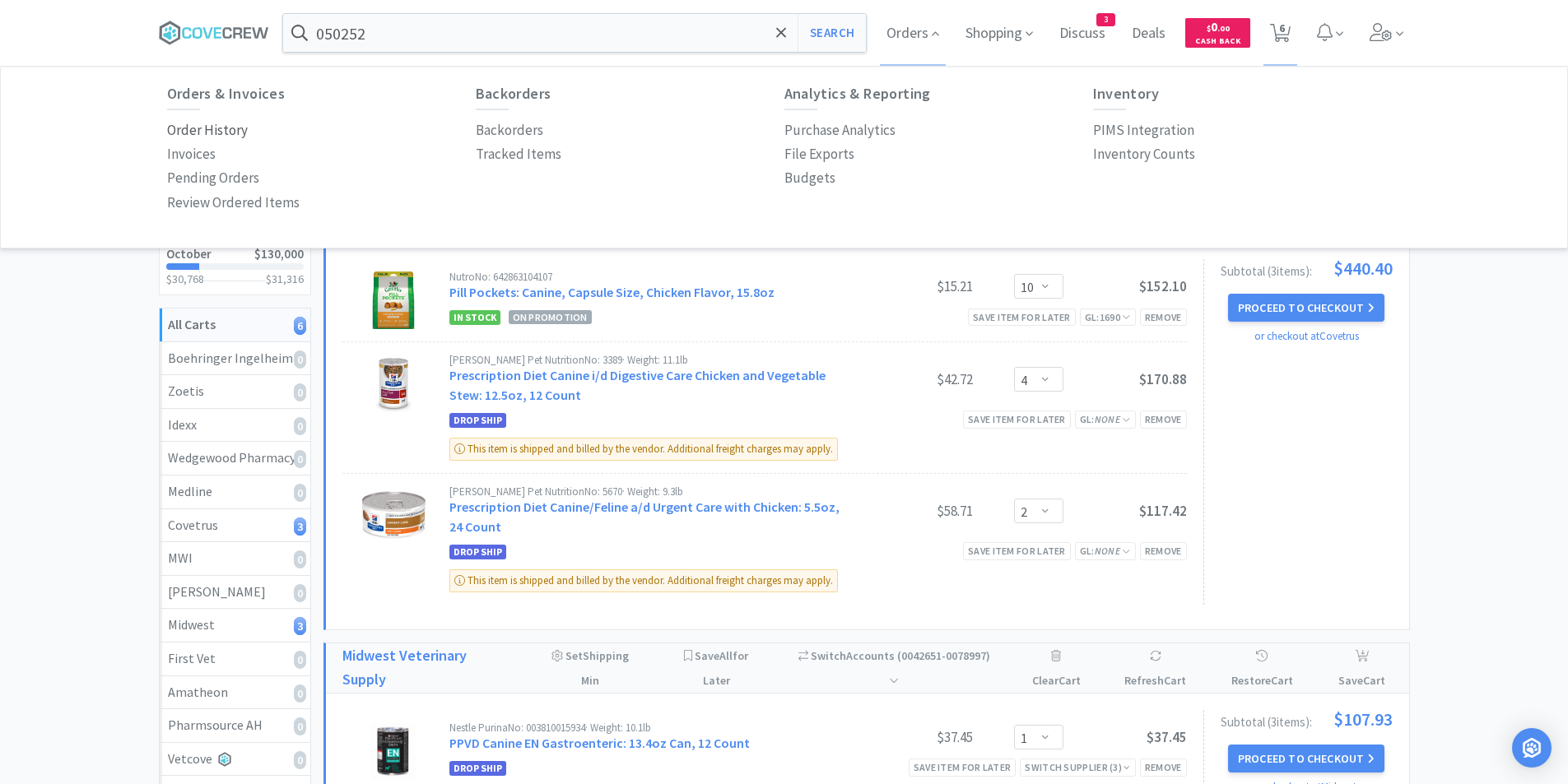
click at [203, 122] on p "Order History" at bounding box center [207, 130] width 81 height 22
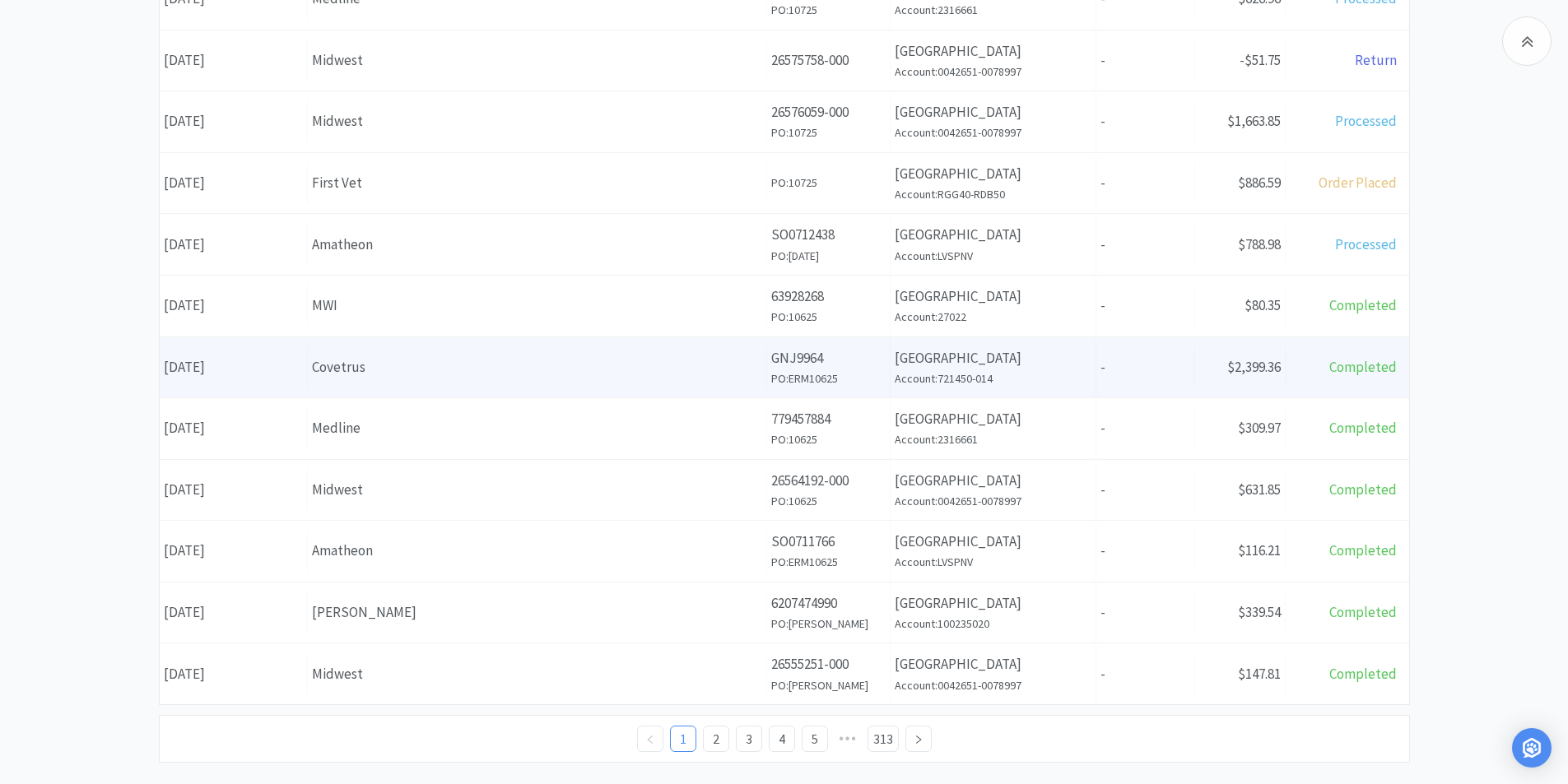
scroll to position [573, 0]
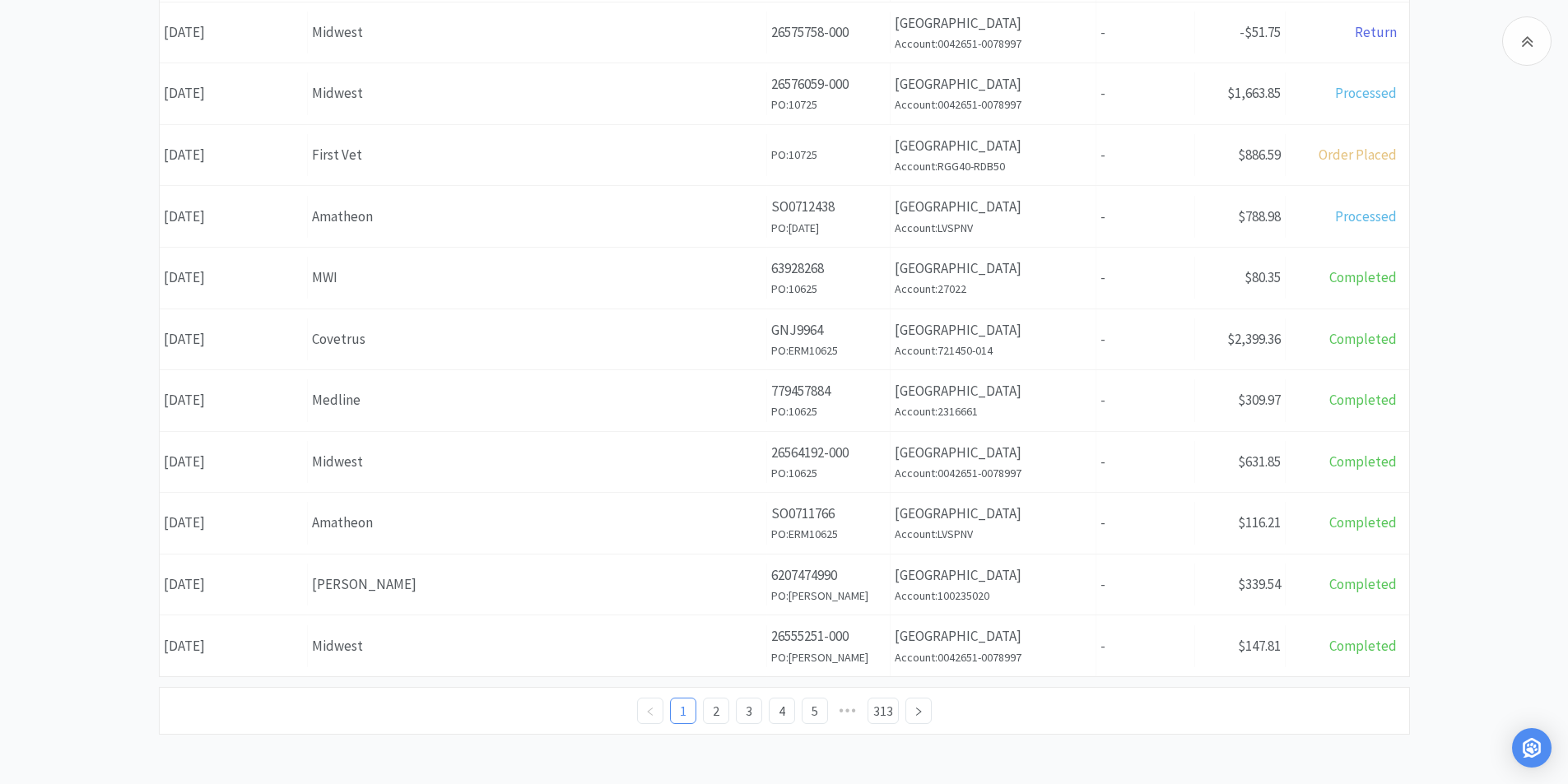
click at [449, 653] on div "Midwest" at bounding box center [537, 646] width 450 height 22
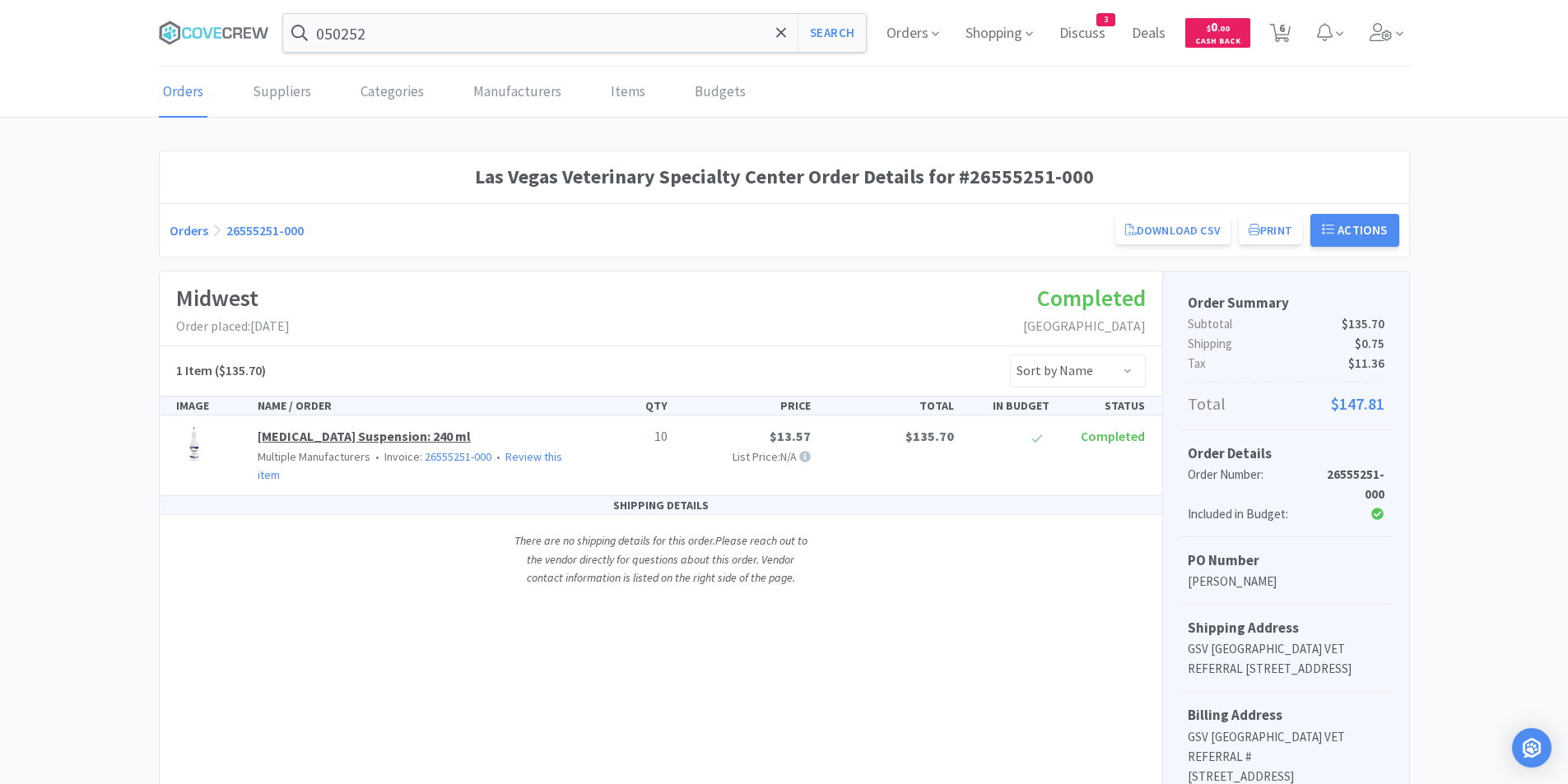
click at [367, 439] on link "[MEDICAL_DATA] Suspension: 240 ml" at bounding box center [365, 436] width 213 height 17
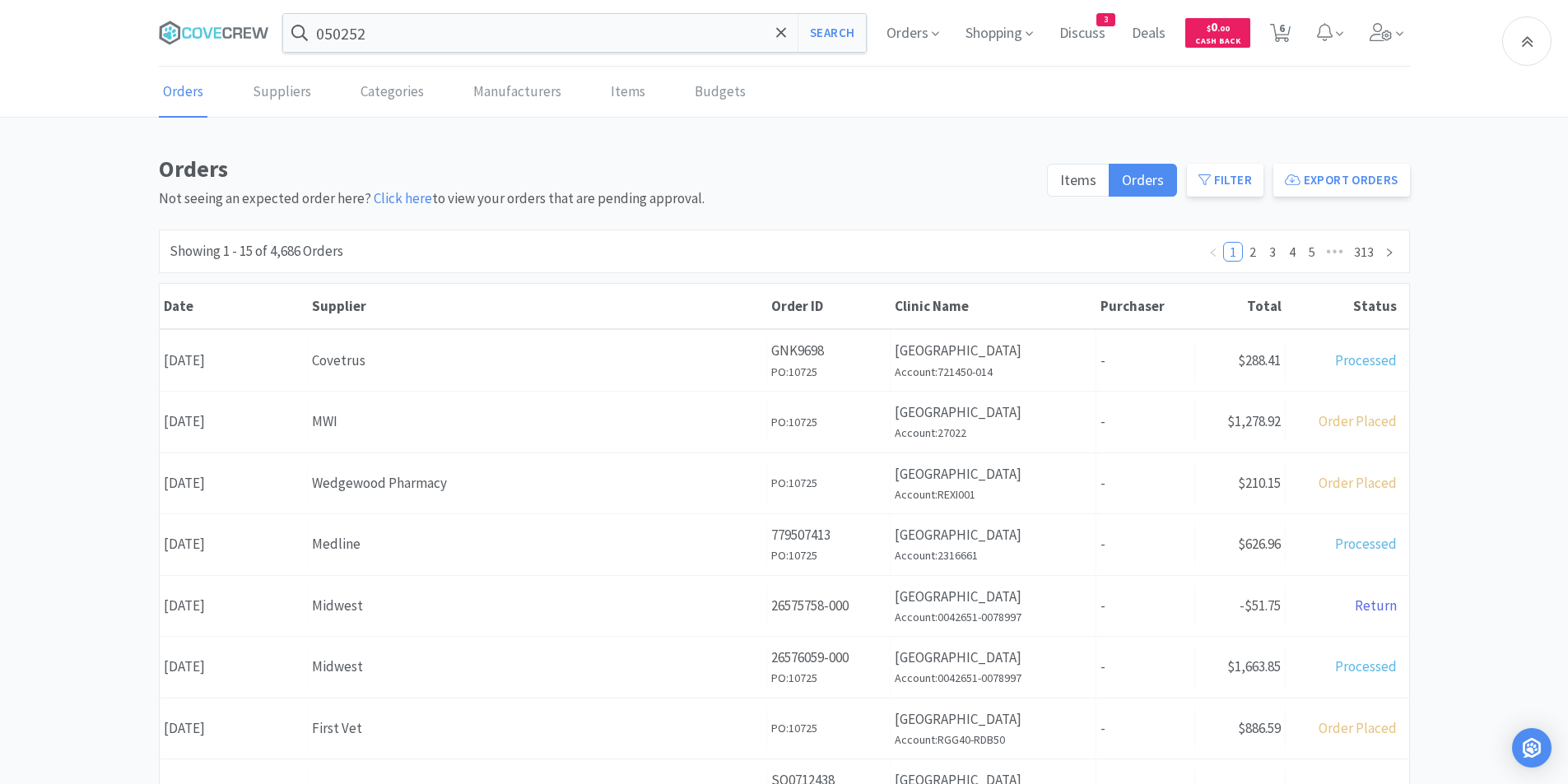
scroll to position [573, 0]
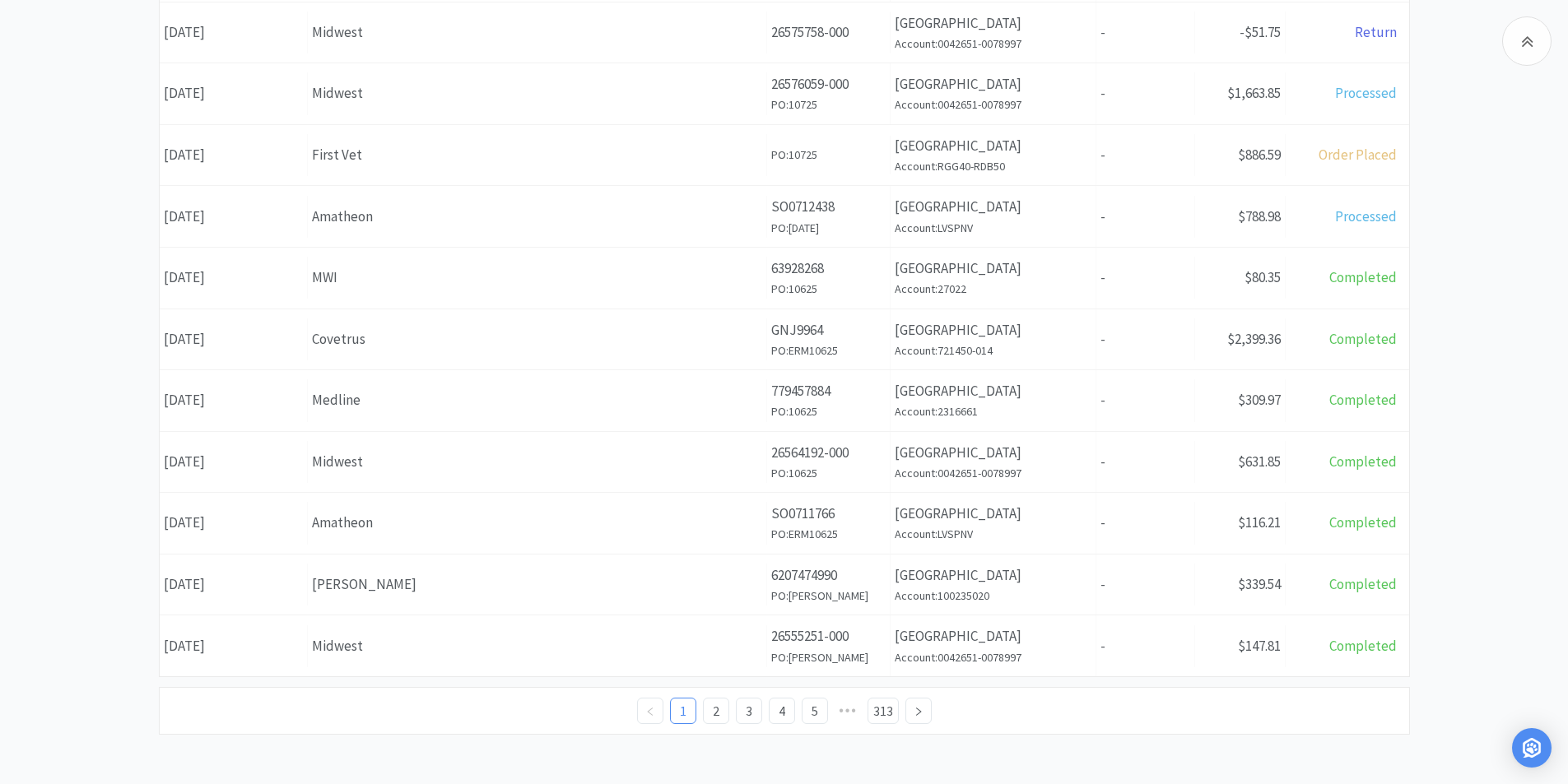
select select "10"
select select "4"
select select "2"
select select "1"
select select "2"
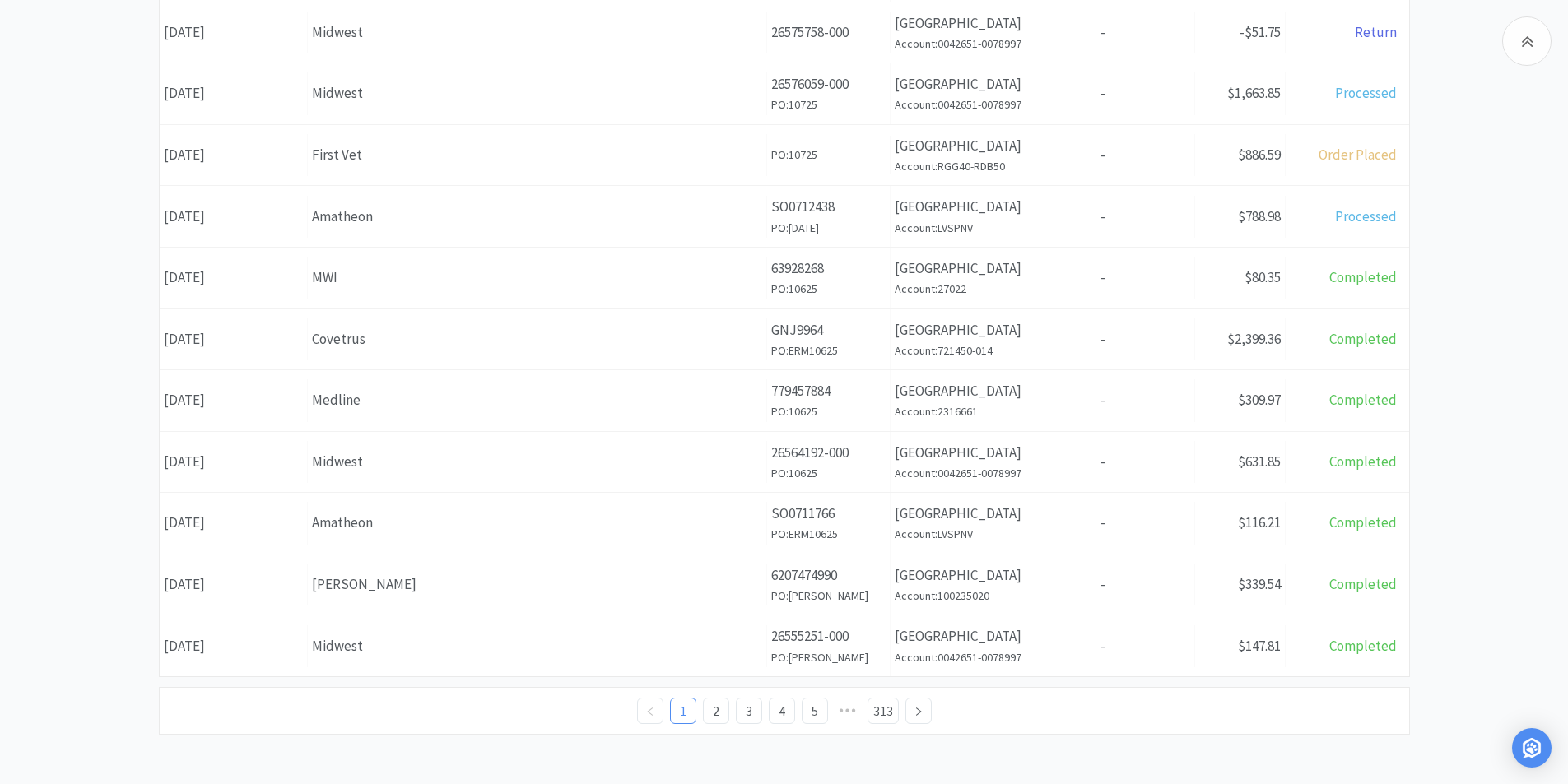
select select "1"
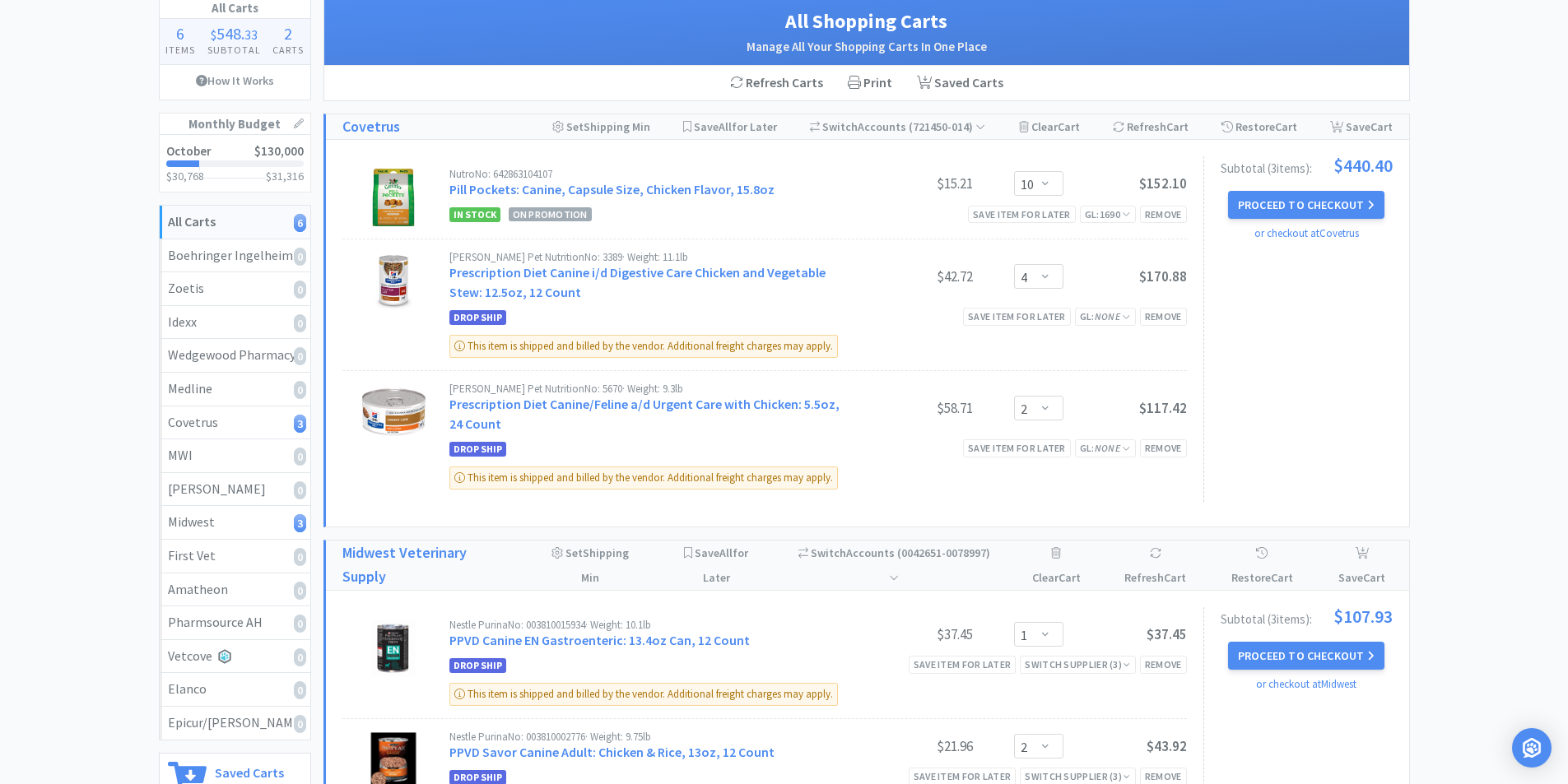
scroll to position [82, 0]
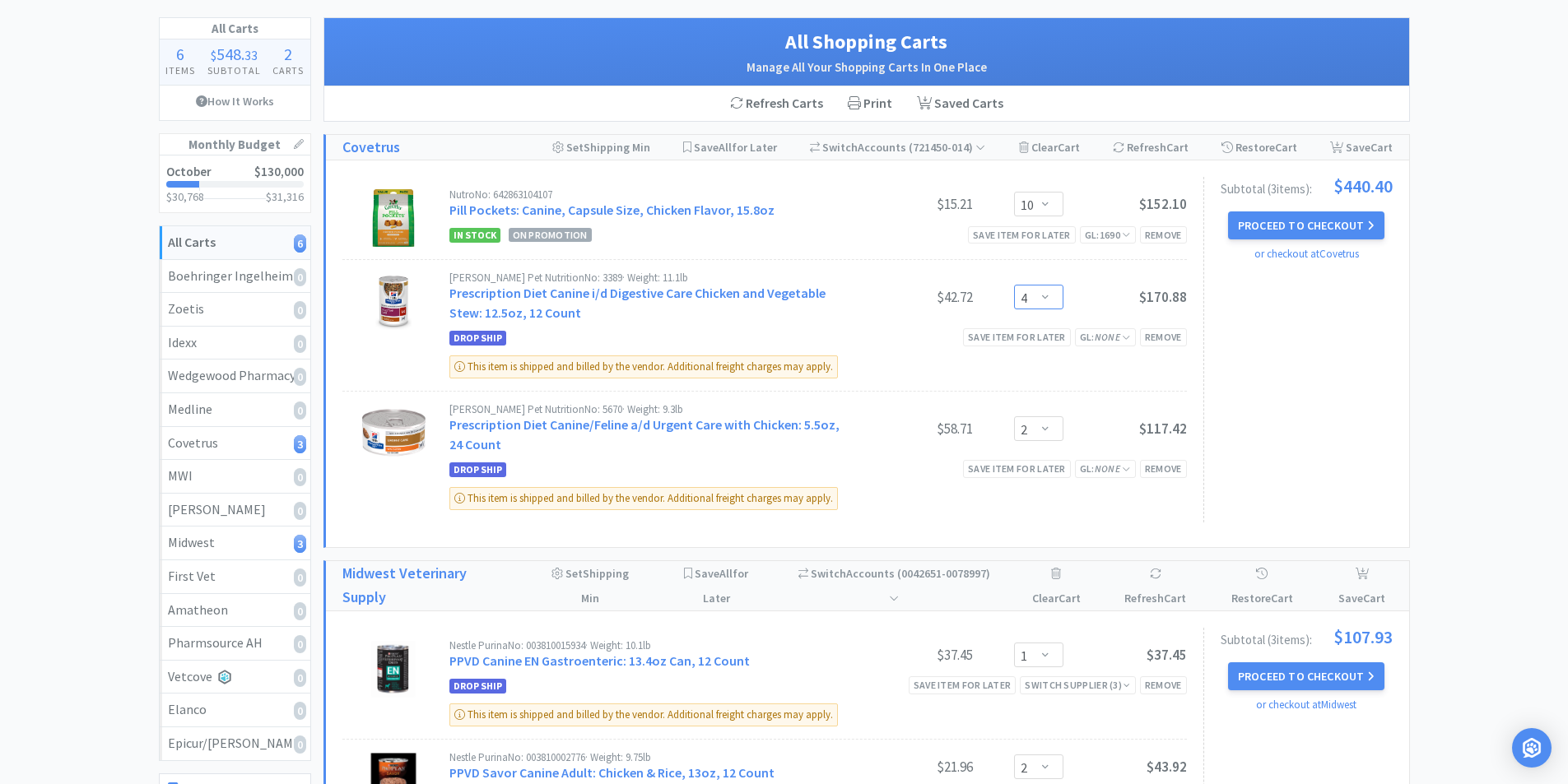
click at [1045, 299] on select "Enter Quantity 1 2 3 4 5 6 7 8 9 10 11 12 13 14 15 16 17 18 19 20 Enter Quantity" at bounding box center [1038, 297] width 49 height 25
click at [1014, 285] on select "Enter Quantity 1 2 3 4 5 6 7 8 9 10 11 12 13 14 15 16 17 18 19 20 Enter Quantity" at bounding box center [1038, 297] width 49 height 25
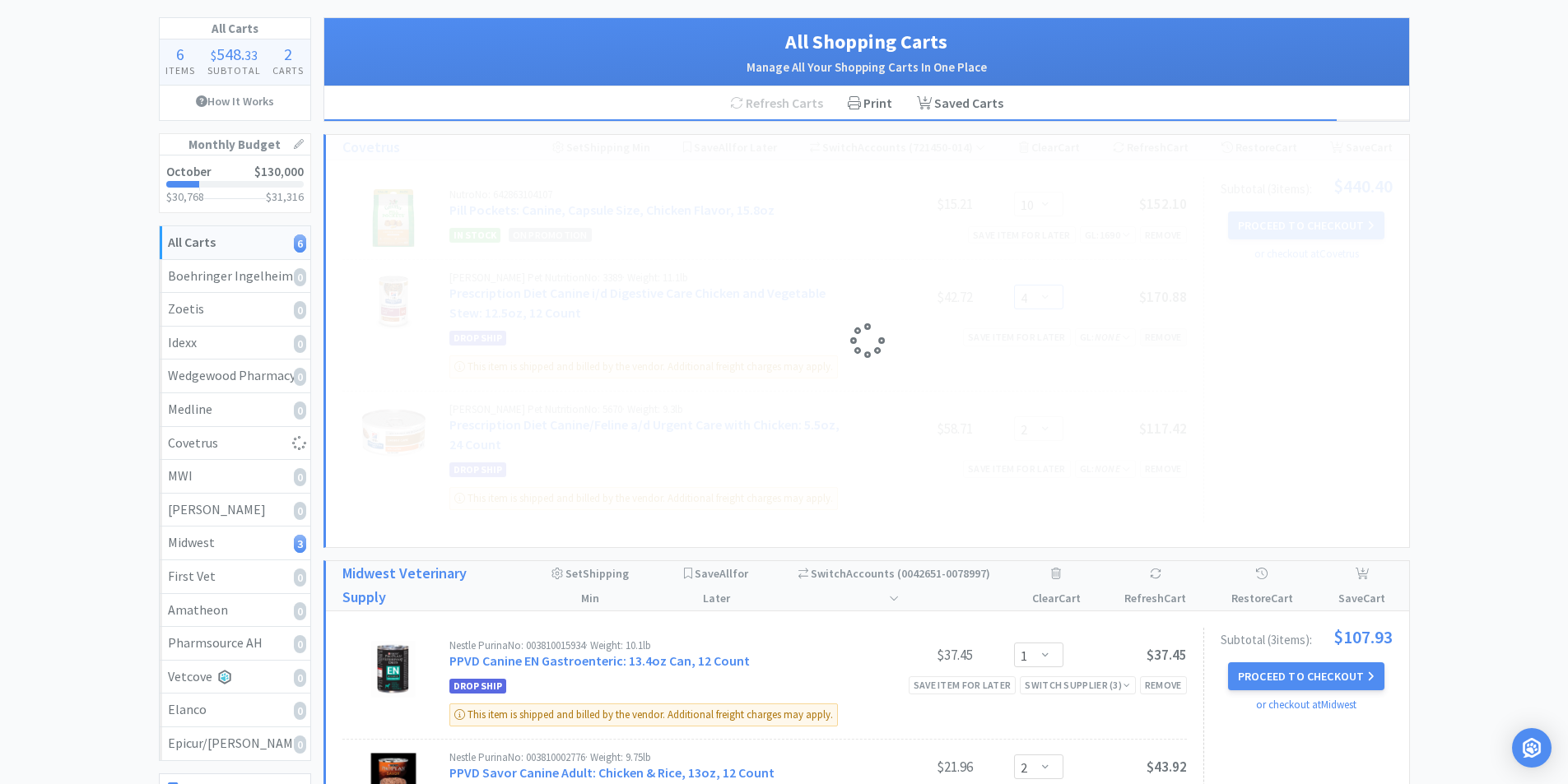
select select "3"
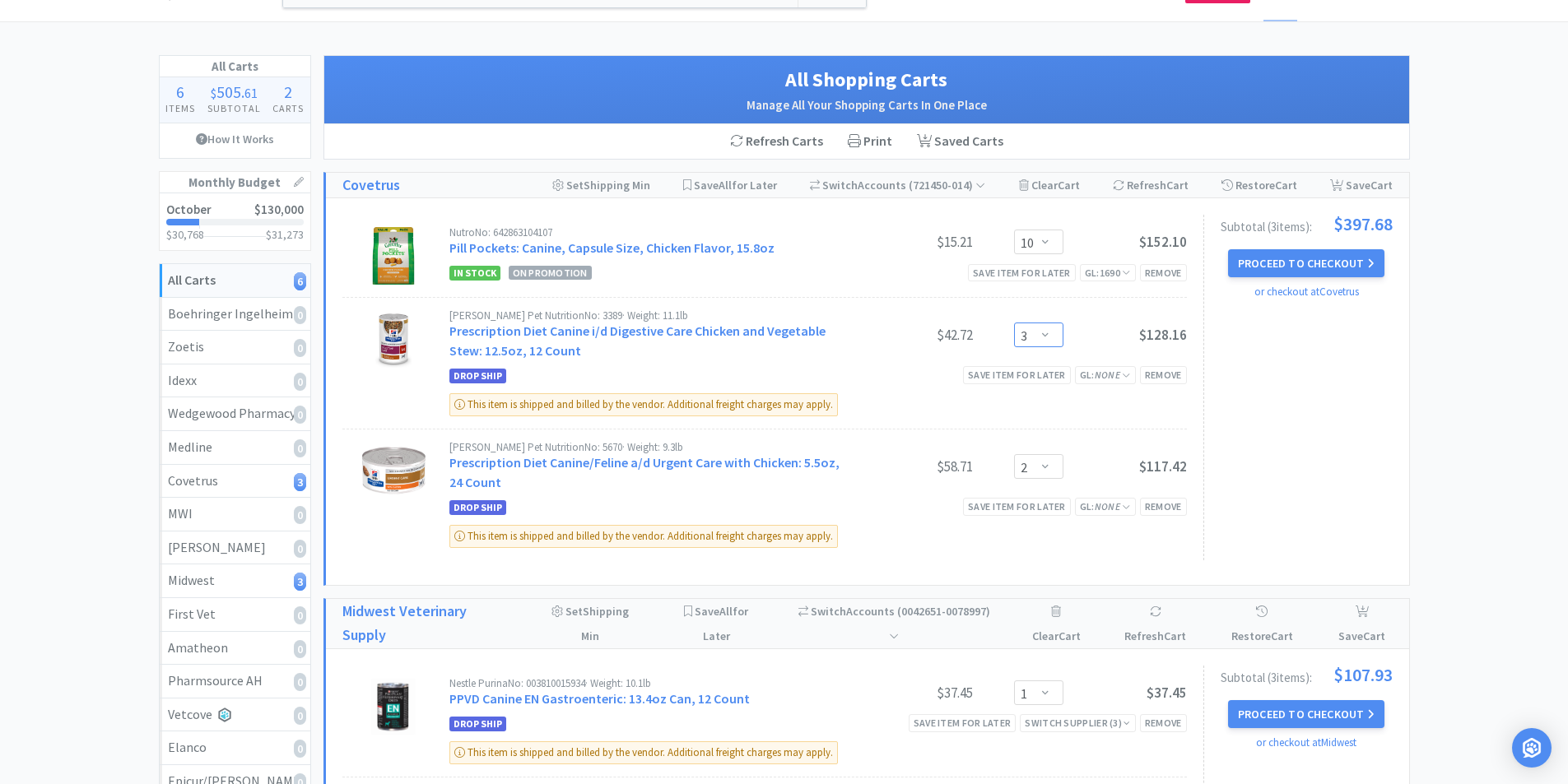
scroll to position [43, 0]
click at [1366, 380] on div "Subtotal ( 3 item s ): $397.68 Proceed to Checkout or checkout at Covetrus" at bounding box center [1298, 388] width 189 height 345
click at [1304, 417] on div "Subtotal ( 3 item s ): $397.68 Proceed to Checkout or checkout at Covetrus" at bounding box center [1298, 388] width 189 height 345
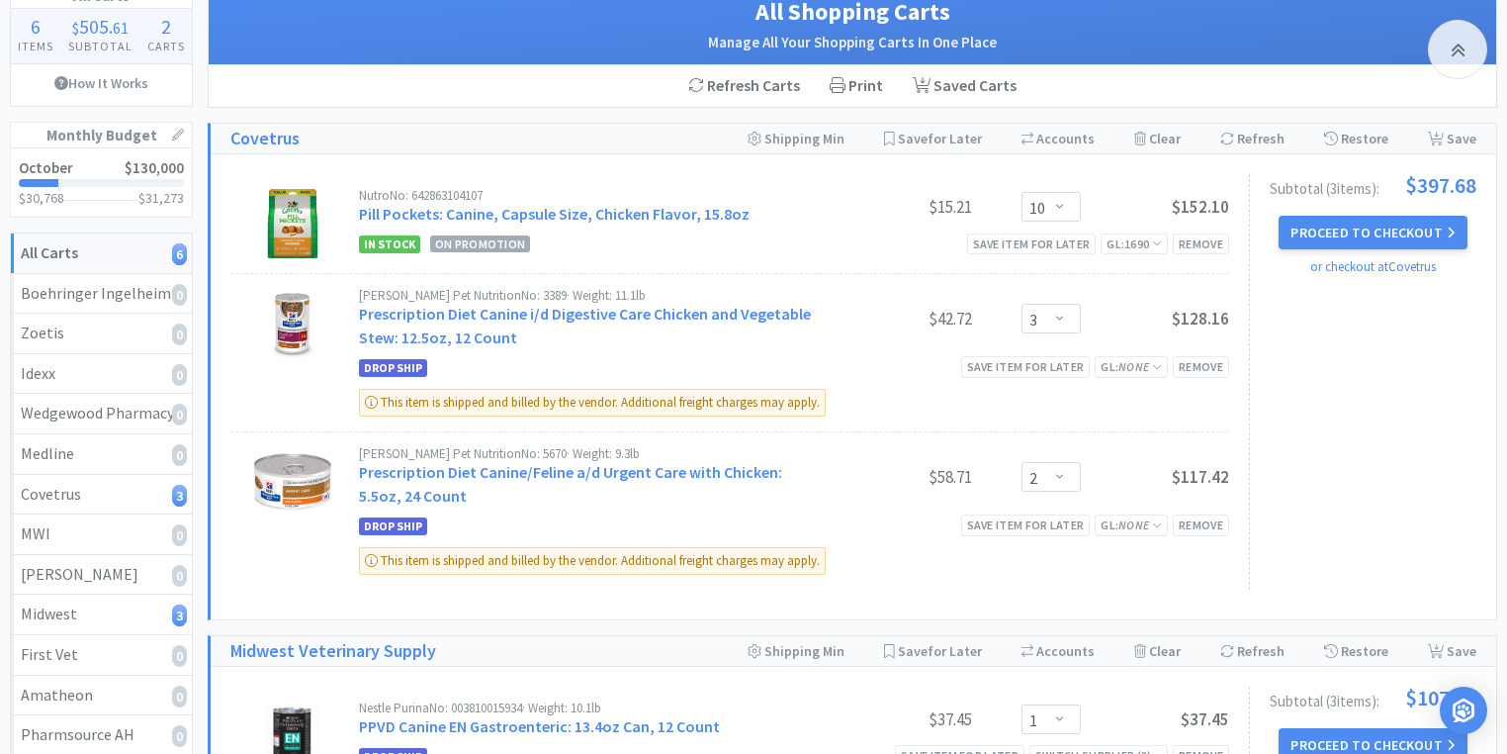
scroll to position [79, 0]
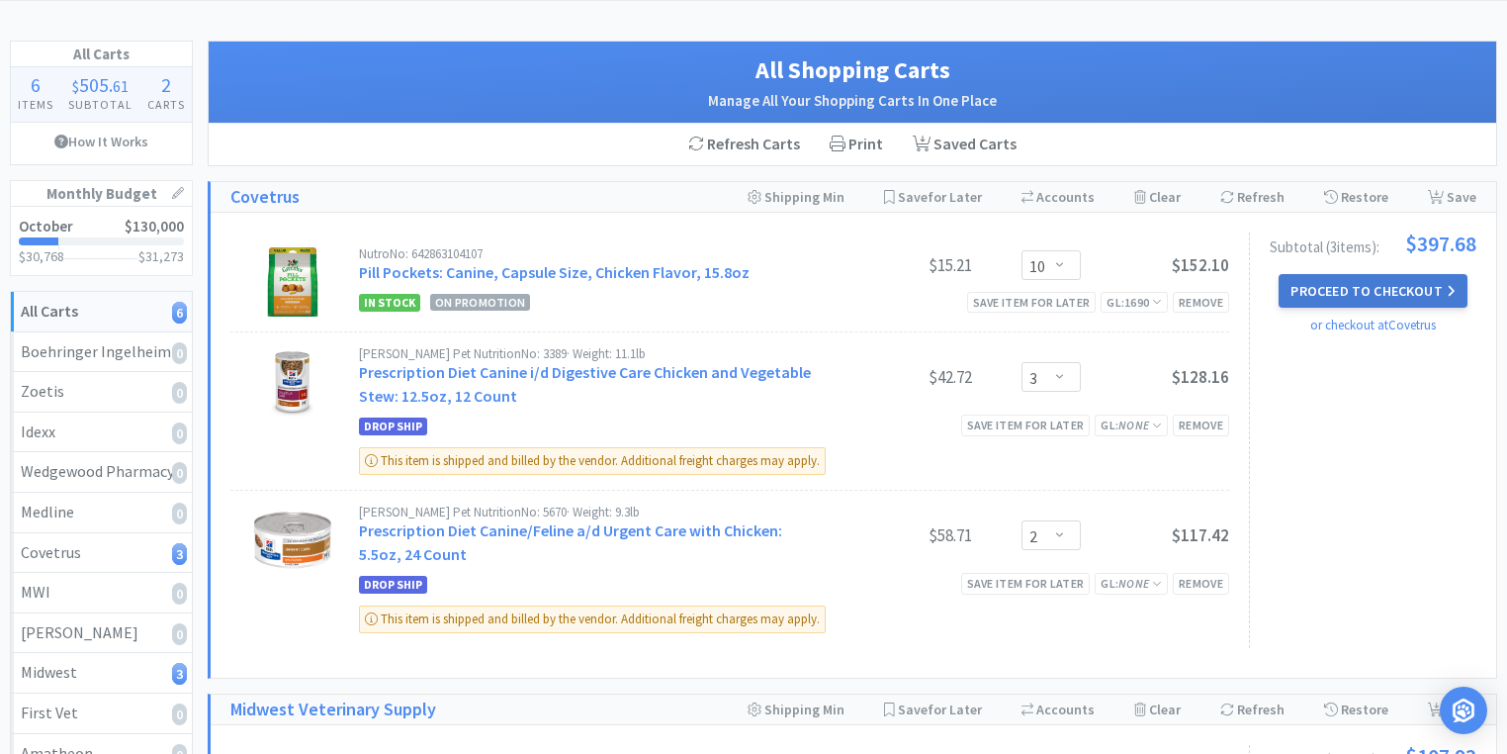
click at [1347, 295] on button "Proceed to Checkout" at bounding box center [1373, 291] width 188 height 34
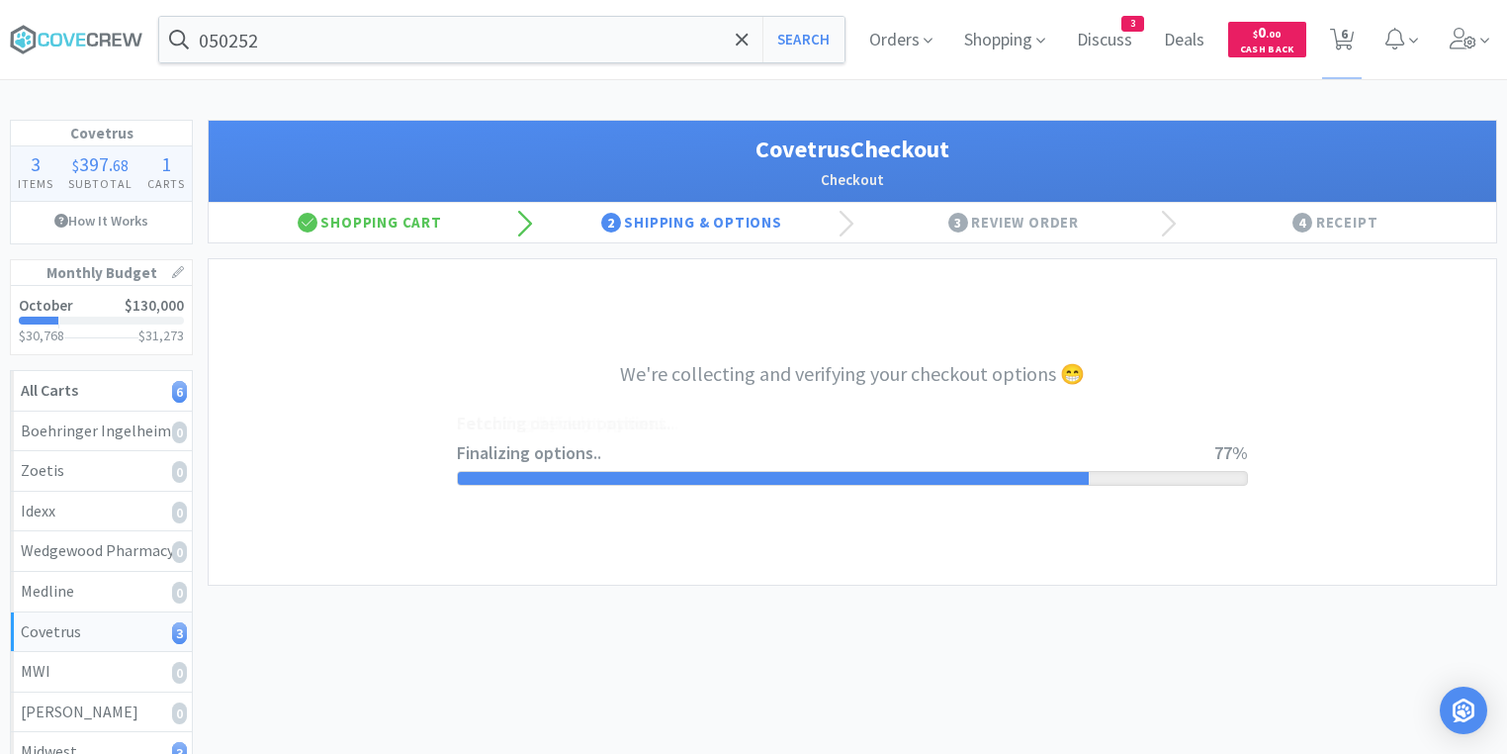
select select "ACCOUNT"
select select "cvt-standard-net"
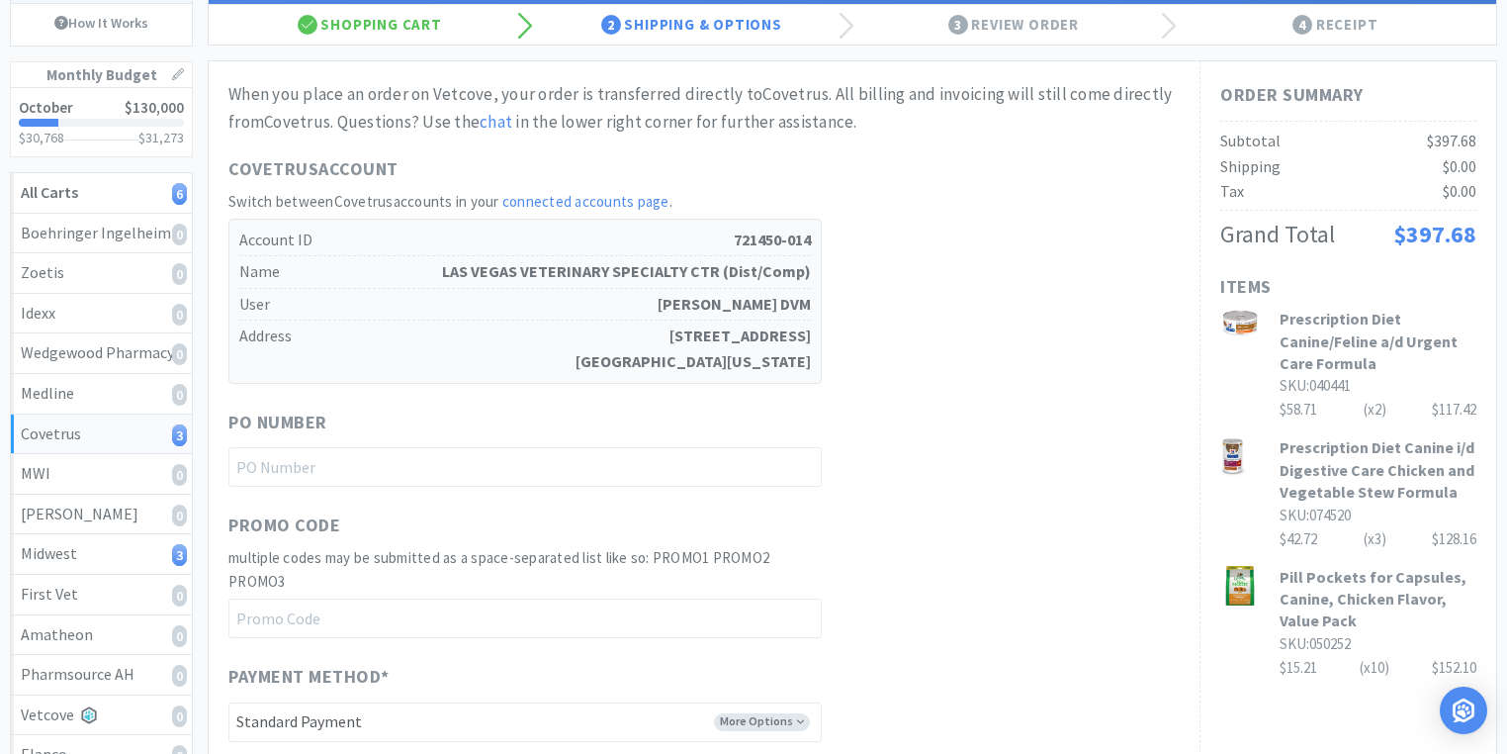
scroll to position [237, 0]
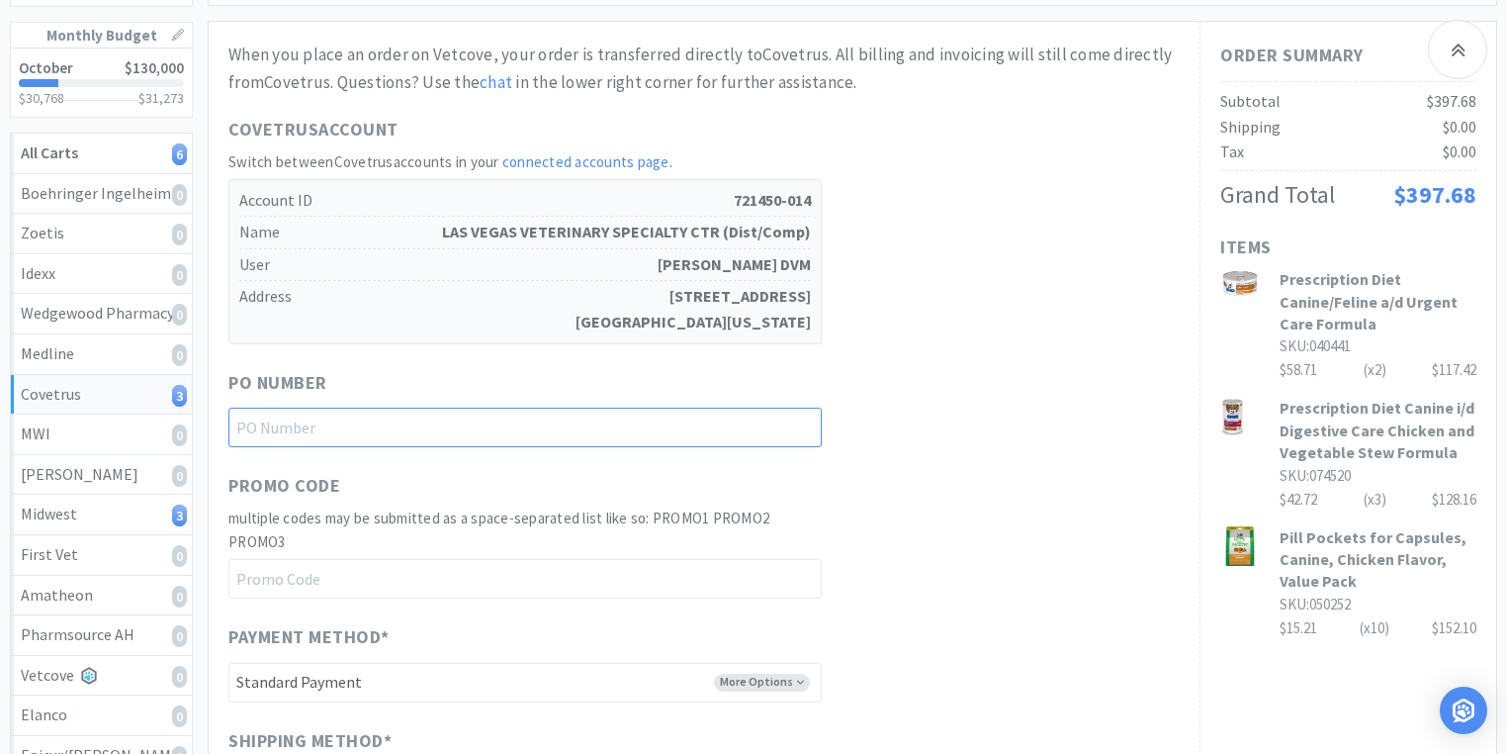
click at [379, 433] on input "text" at bounding box center [524, 427] width 593 height 40
type input "10725"
click at [908, 493] on div "Promo Code multiple codes may be submitted as a space-separated list like so: P…" at bounding box center [703, 535] width 951 height 127
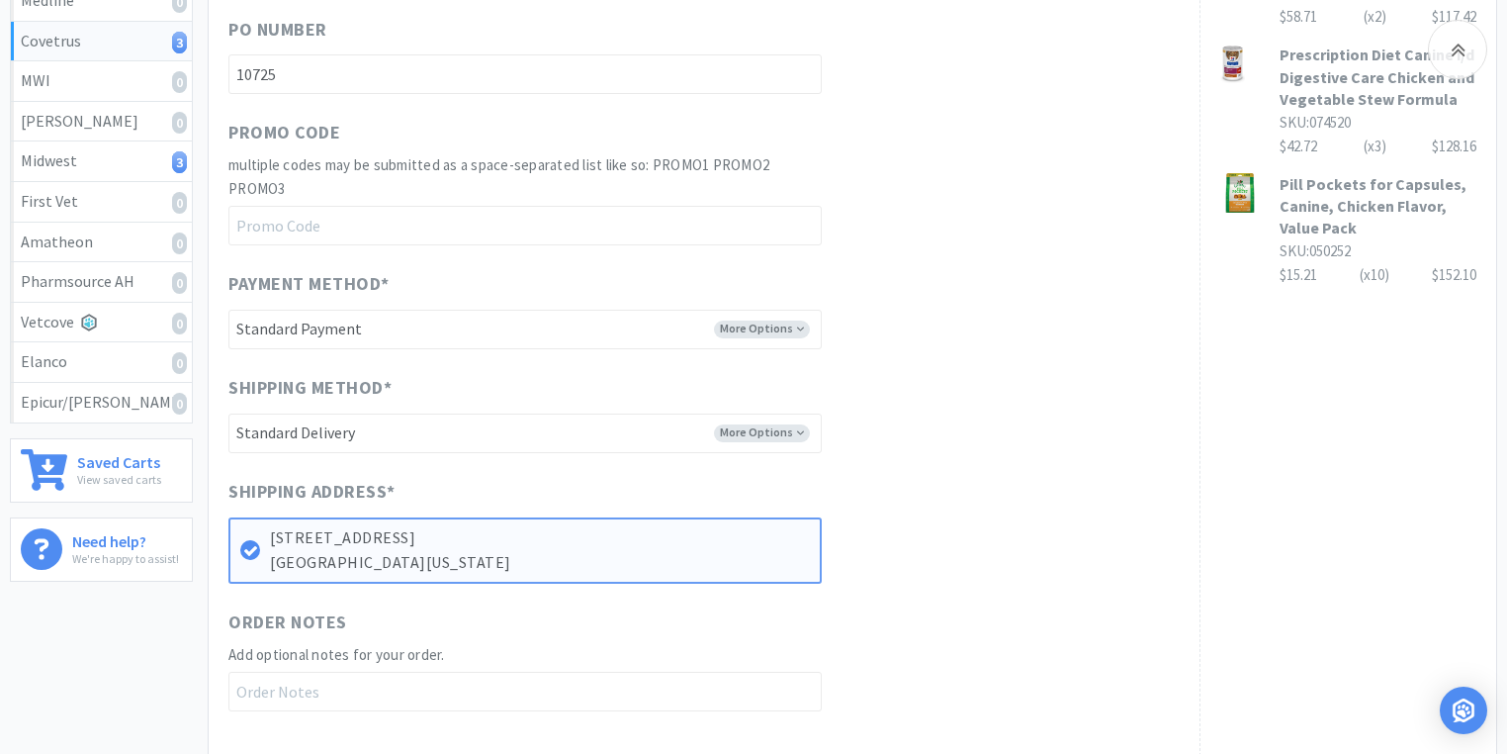
scroll to position [712, 0]
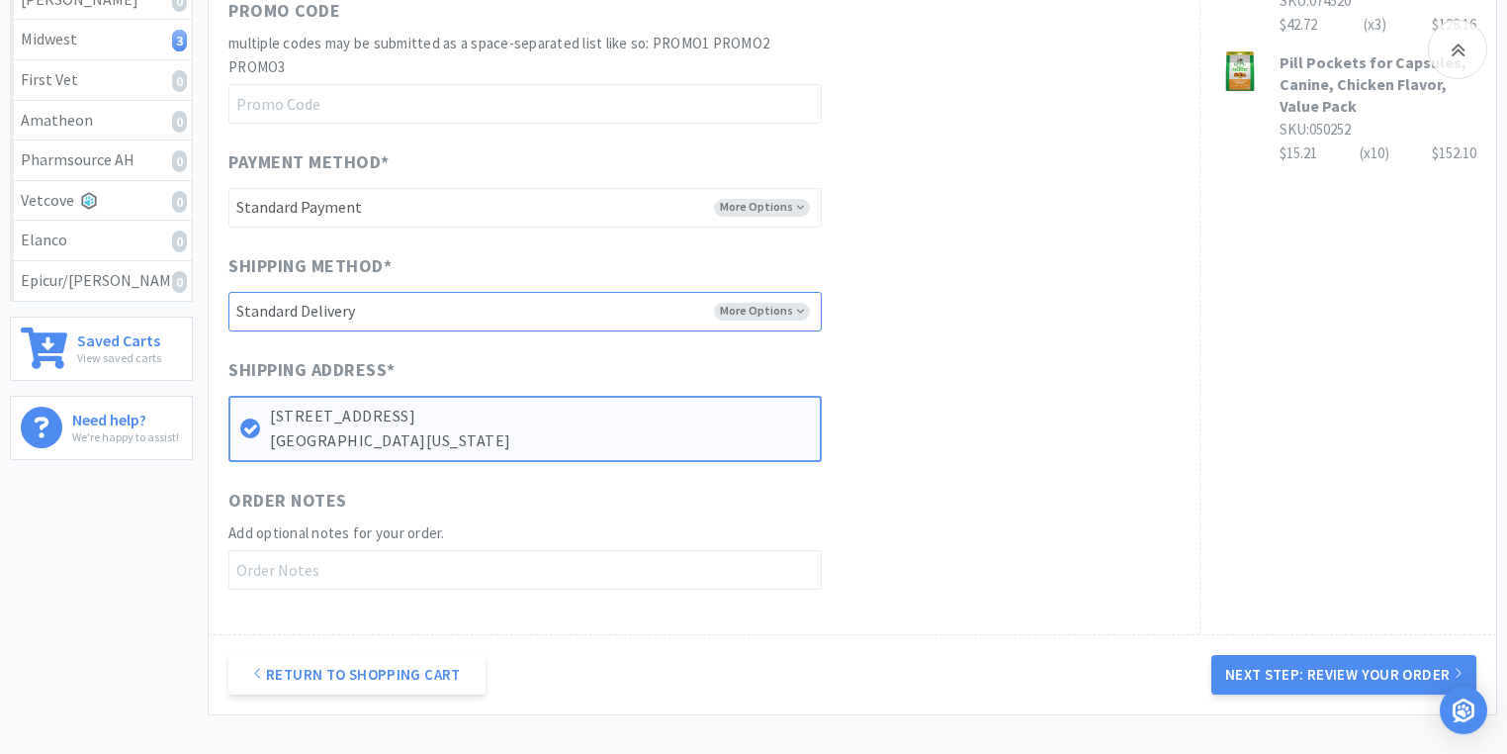
click at [756, 314] on select "-------- Standard Delivery" at bounding box center [524, 312] width 593 height 40
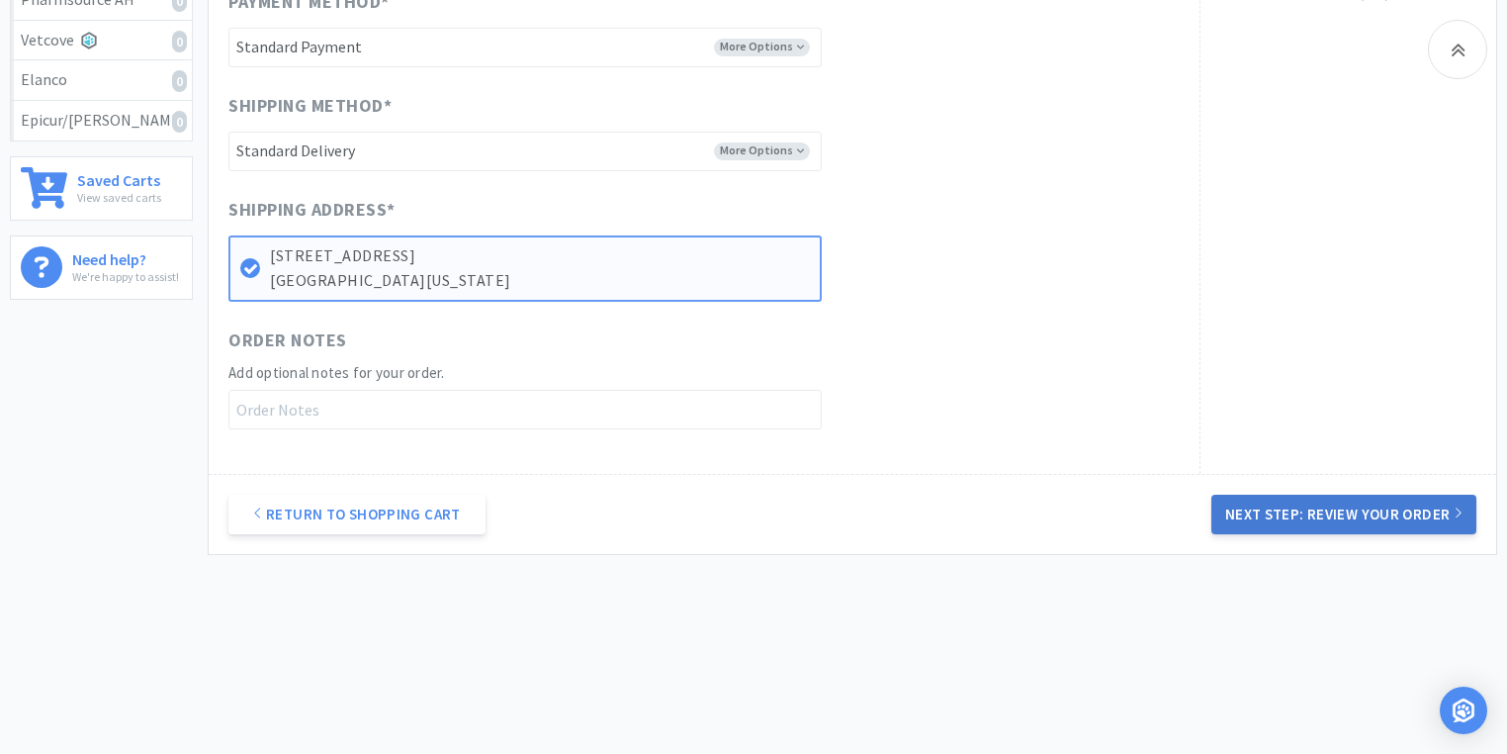
click at [1276, 512] on button "Next Step: Review Your Order" at bounding box center [1343, 514] width 265 height 40
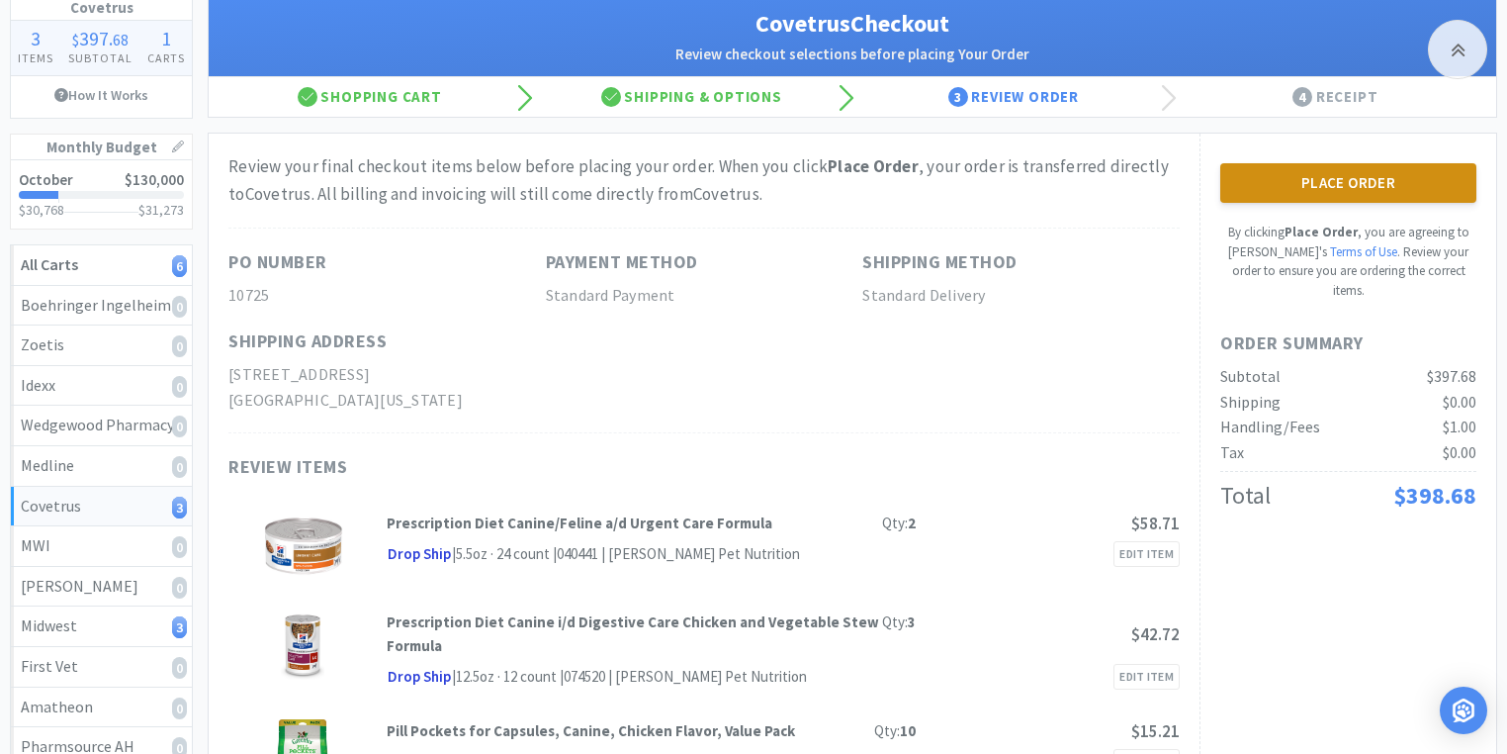
scroll to position [0, 0]
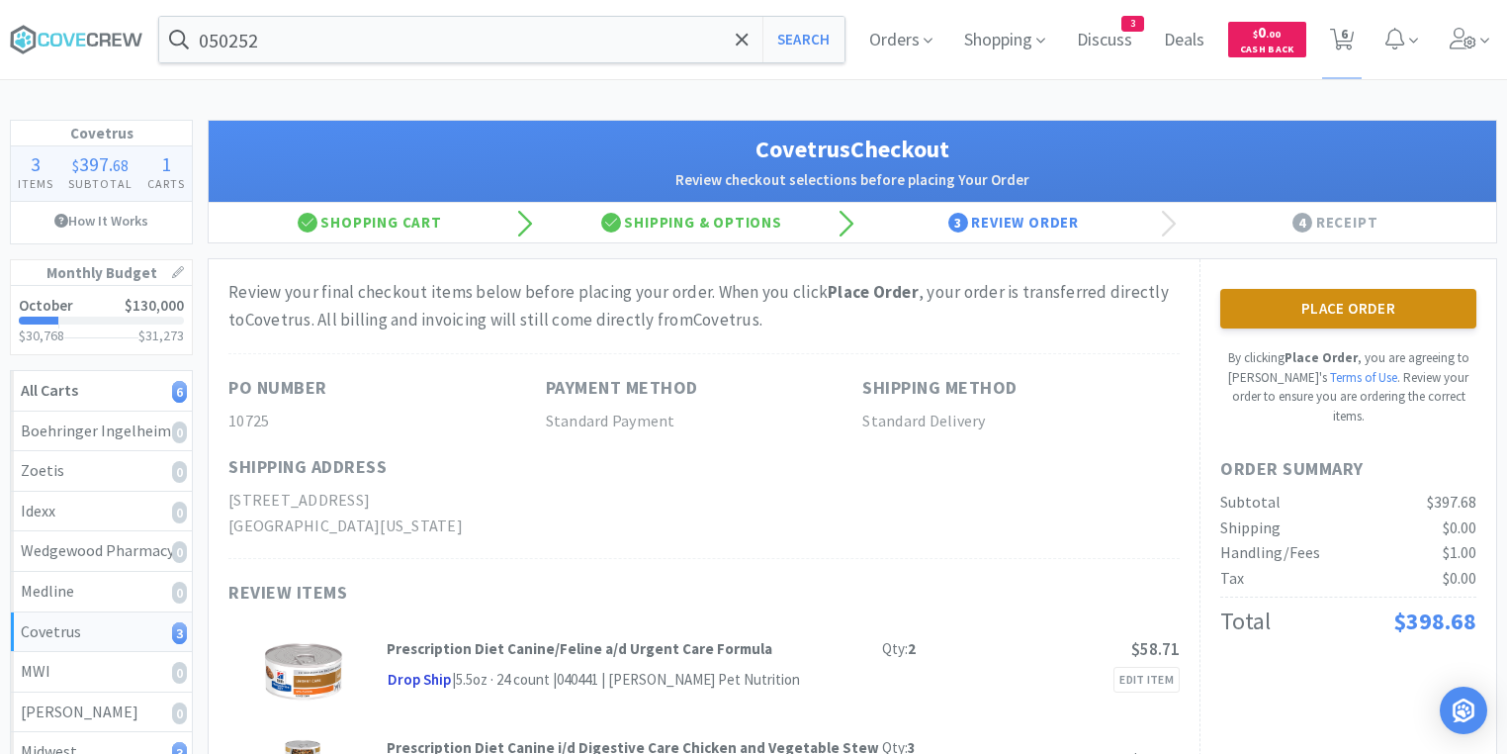
click at [1329, 313] on button "Place Order" at bounding box center [1348, 309] width 256 height 40
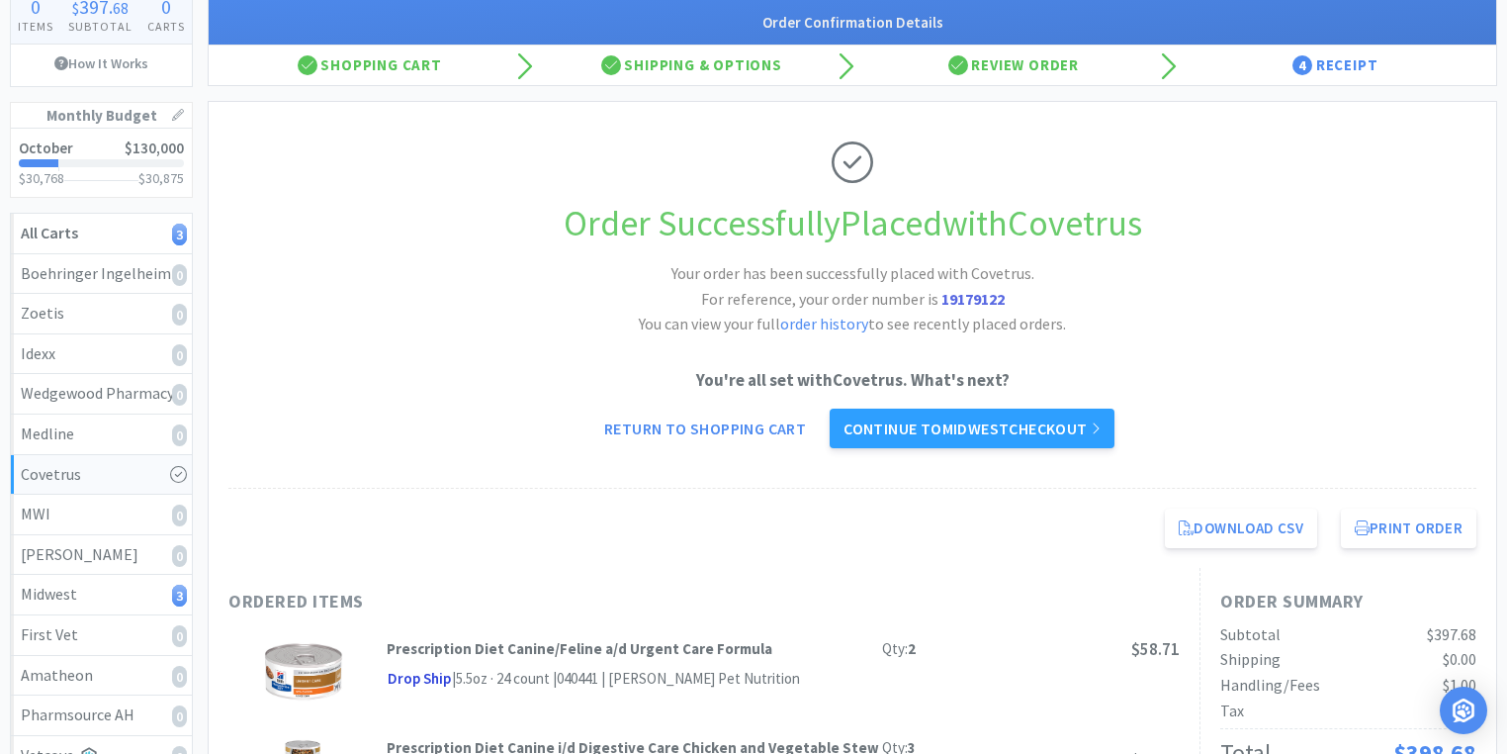
scroll to position [158, 0]
click at [1400, 520] on button "Print Order" at bounding box center [1408, 527] width 135 height 40
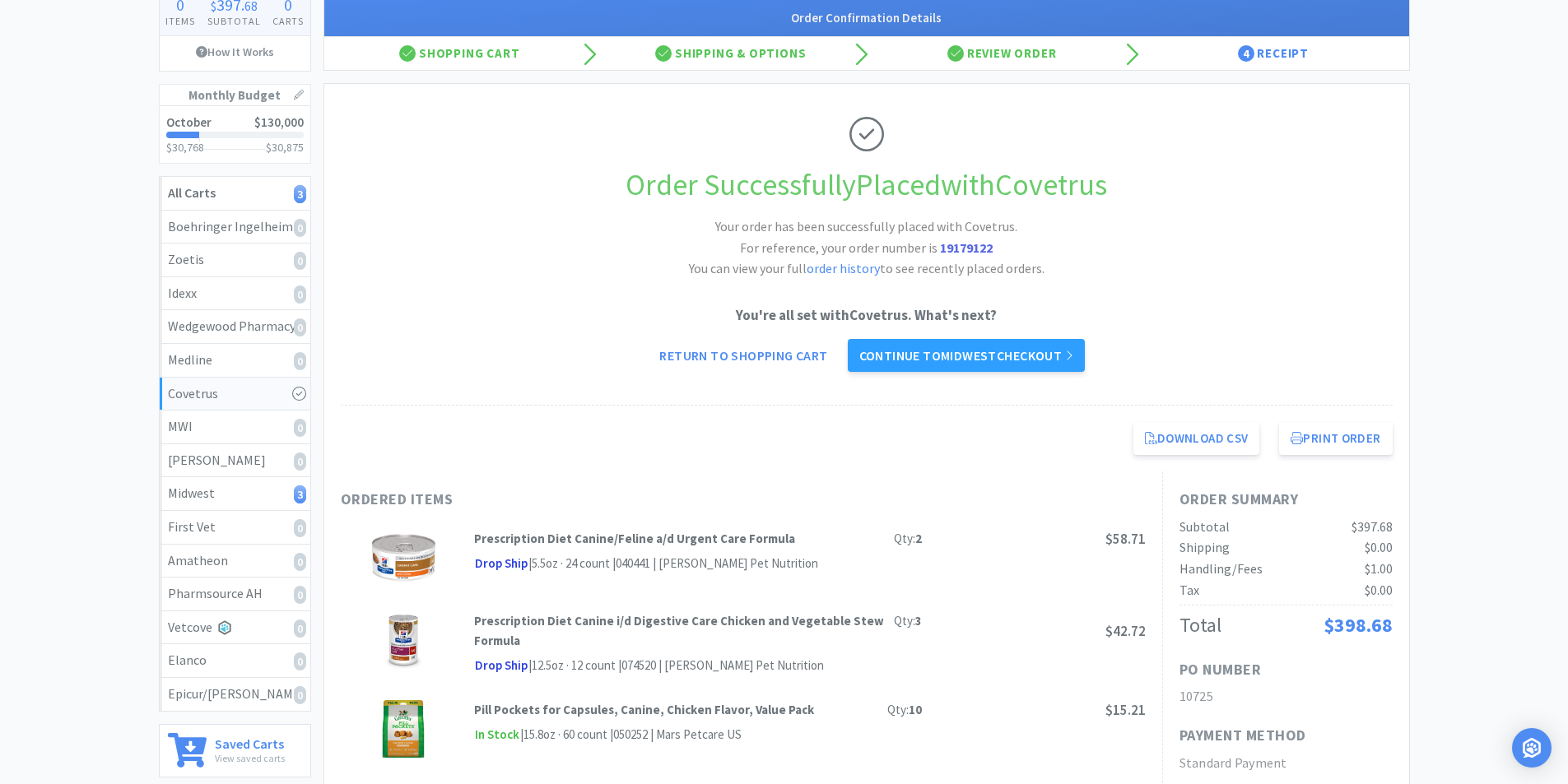
drag, startPoint x: 1193, startPoint y: 0, endPoint x: 1286, endPoint y: 232, distance: 249.9
click at [1286, 232] on div "Order Successfully Placed with Covetrus Your order has been successfully placed…" at bounding box center [866, 245] width 1052 height 322
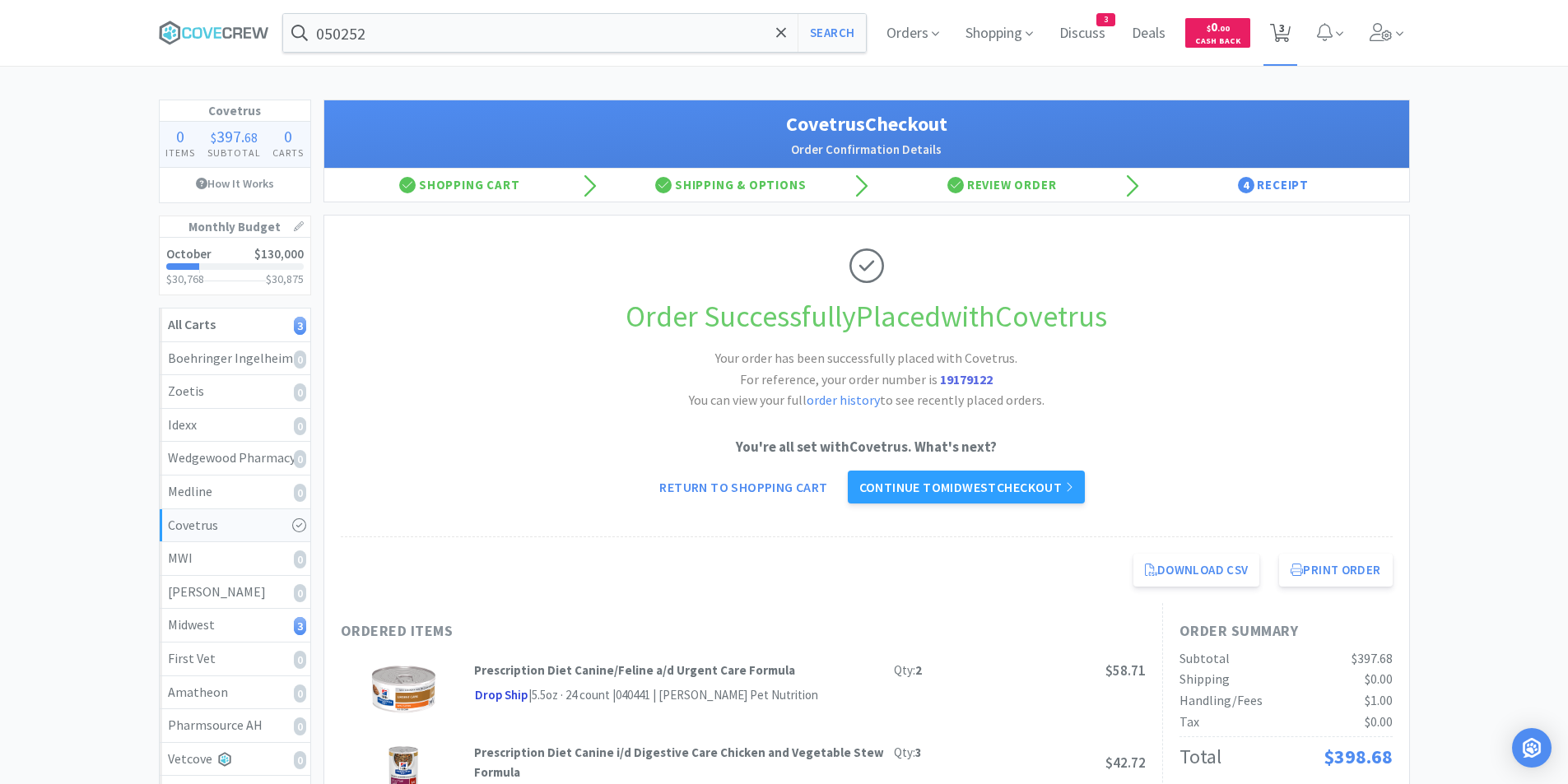
click at [1287, 36] on icon at bounding box center [1280, 33] width 21 height 18
select select "1"
select select "2"
select select "1"
